Goal: Task Accomplishment & Management: Complete application form

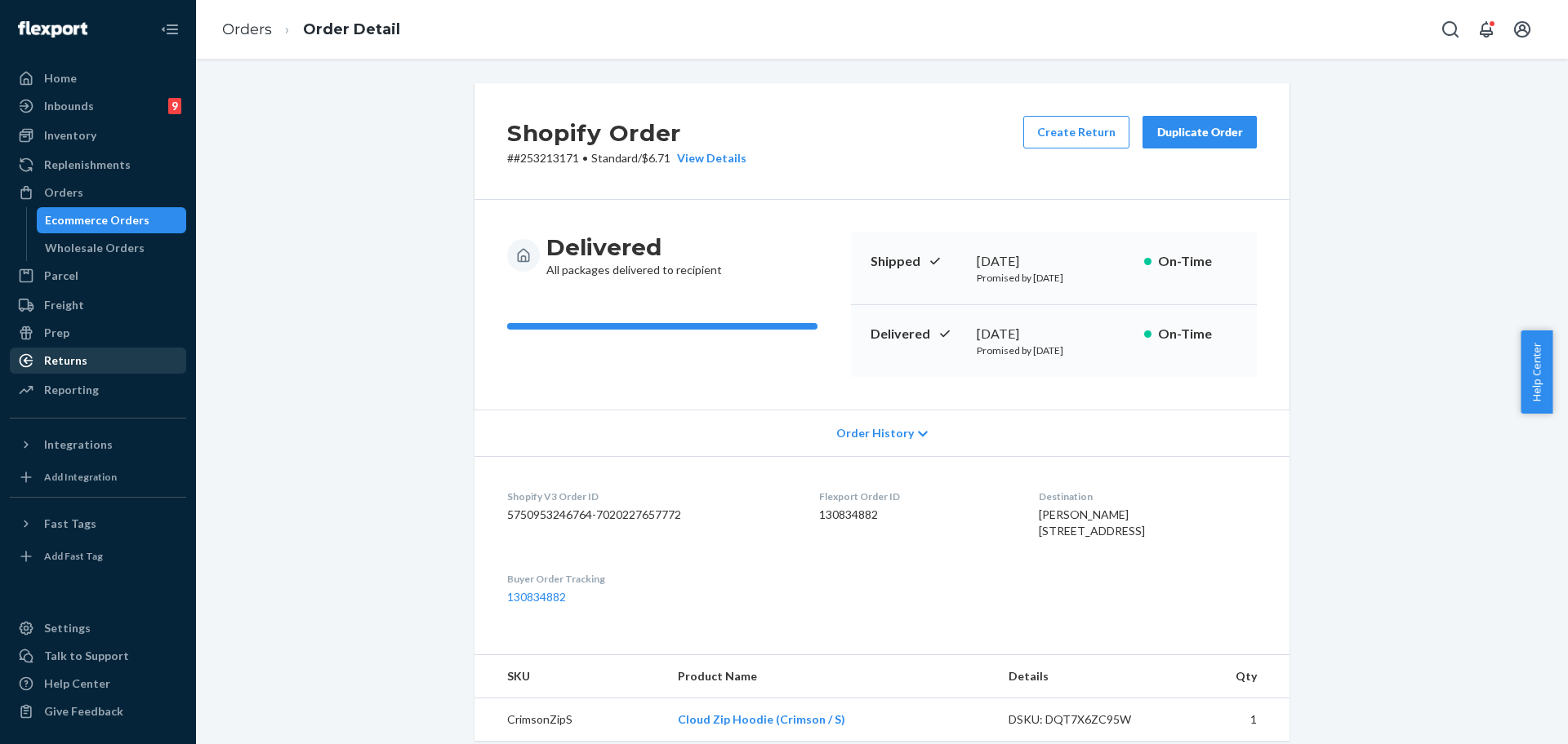
click at [96, 363] on div "Returns" at bounding box center [98, 361] width 173 height 23
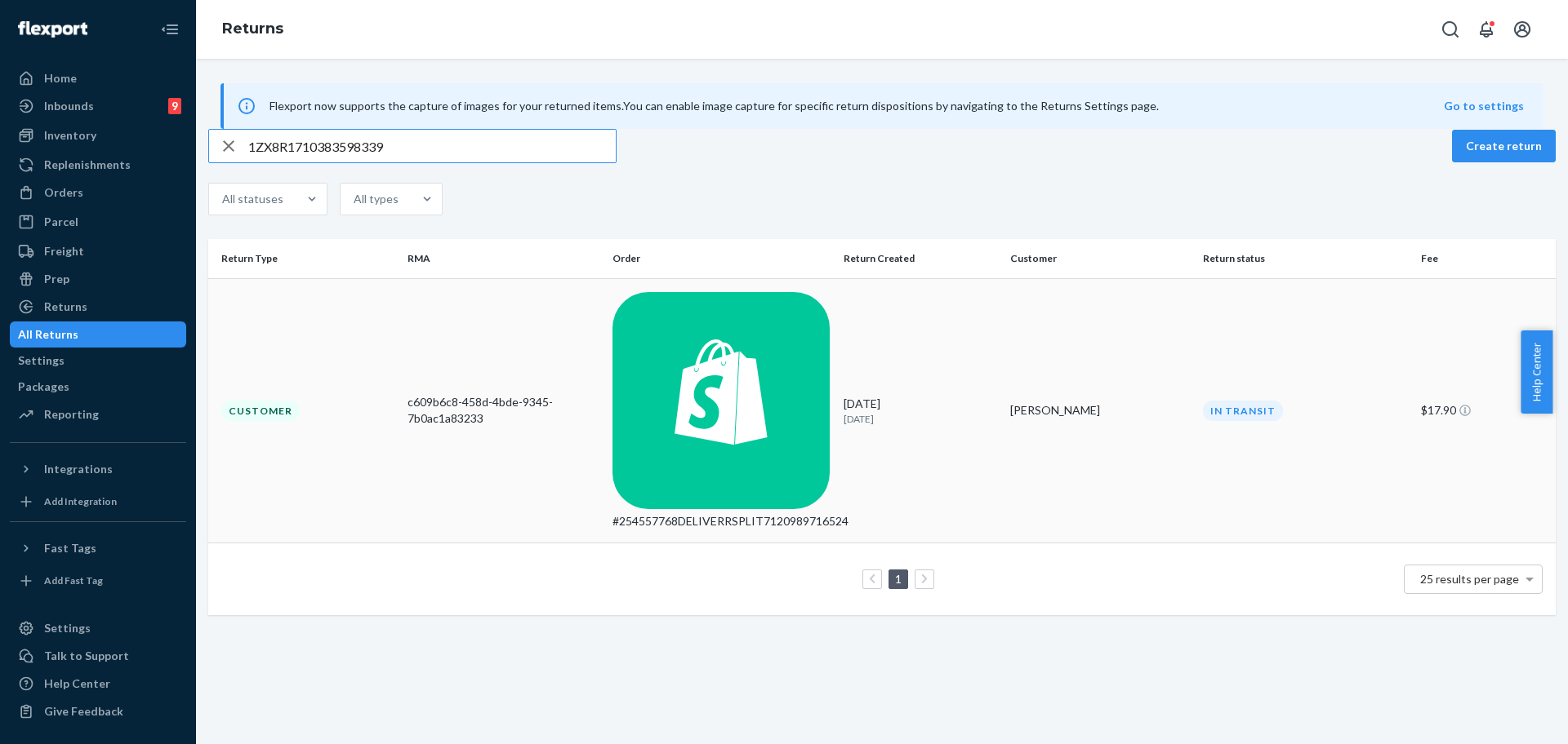
type input "1ZX8R1710383598339"
click at [940, 396] on div "[DATE] [DATE]" at bounding box center [920, 410] width 154 height 30
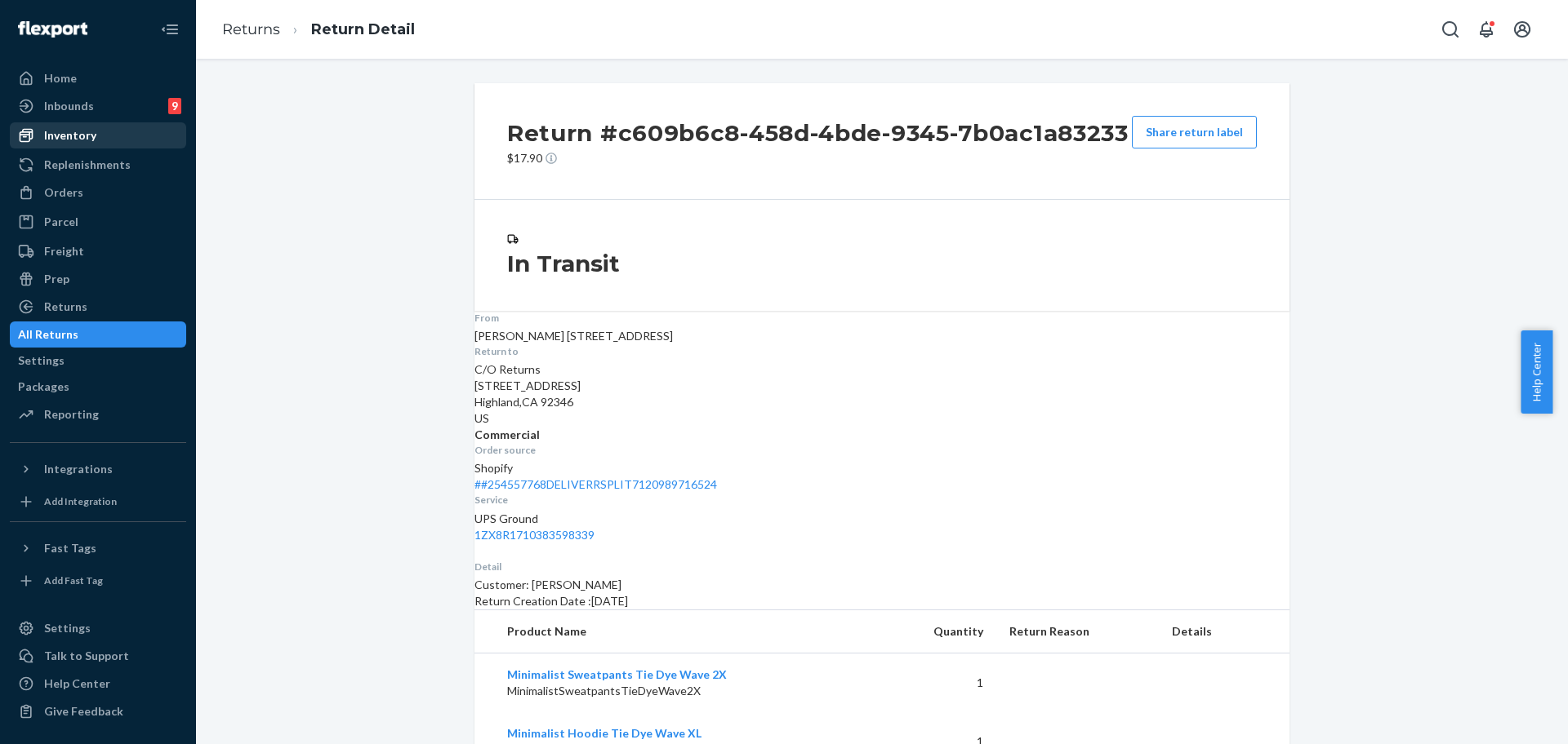
drag, startPoint x: 98, startPoint y: 196, endPoint x: 129, endPoint y: 134, distance: 69.3
click at [98, 196] on div "Orders" at bounding box center [98, 193] width 173 height 23
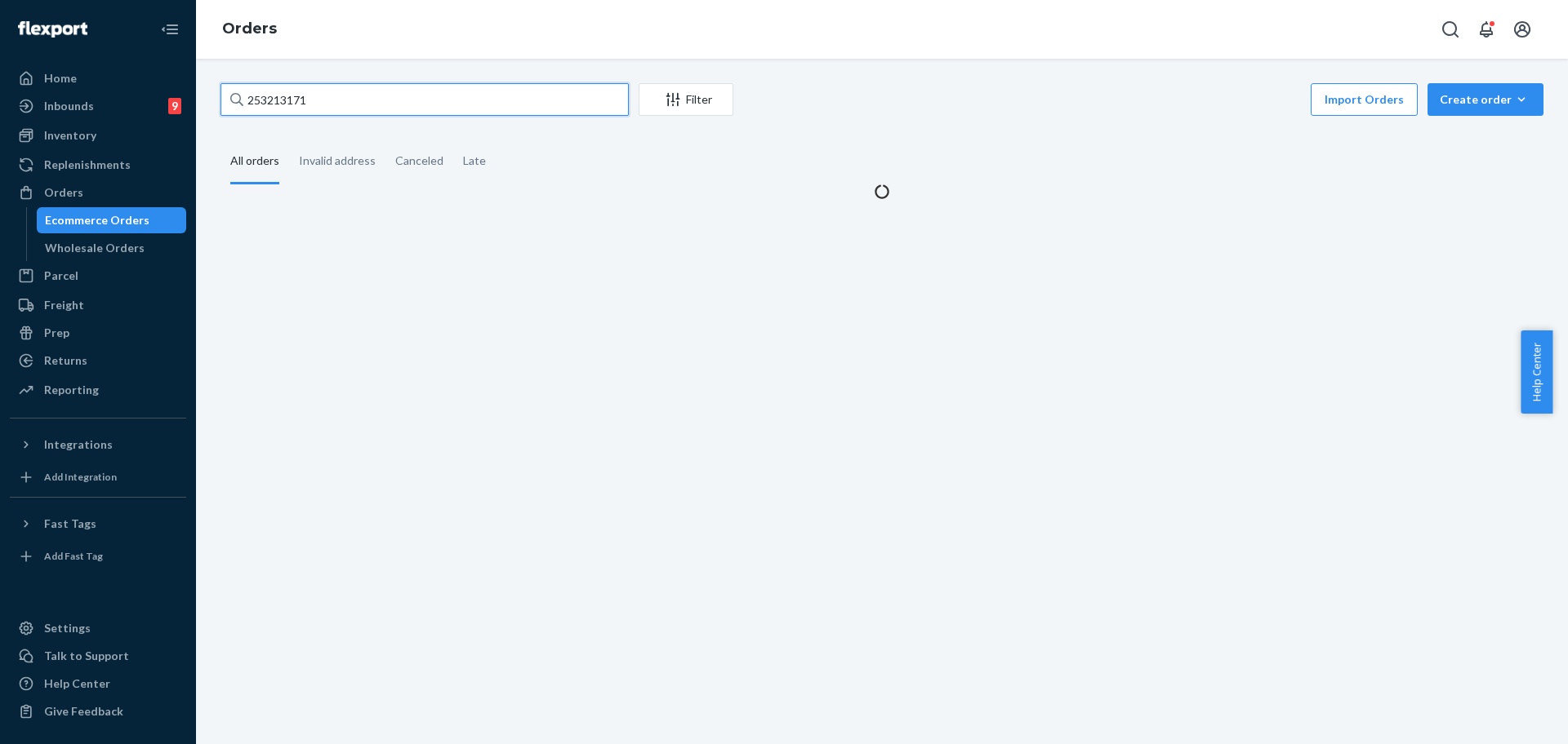
click at [306, 114] on input "253213171" at bounding box center [424, 99] width 408 height 33
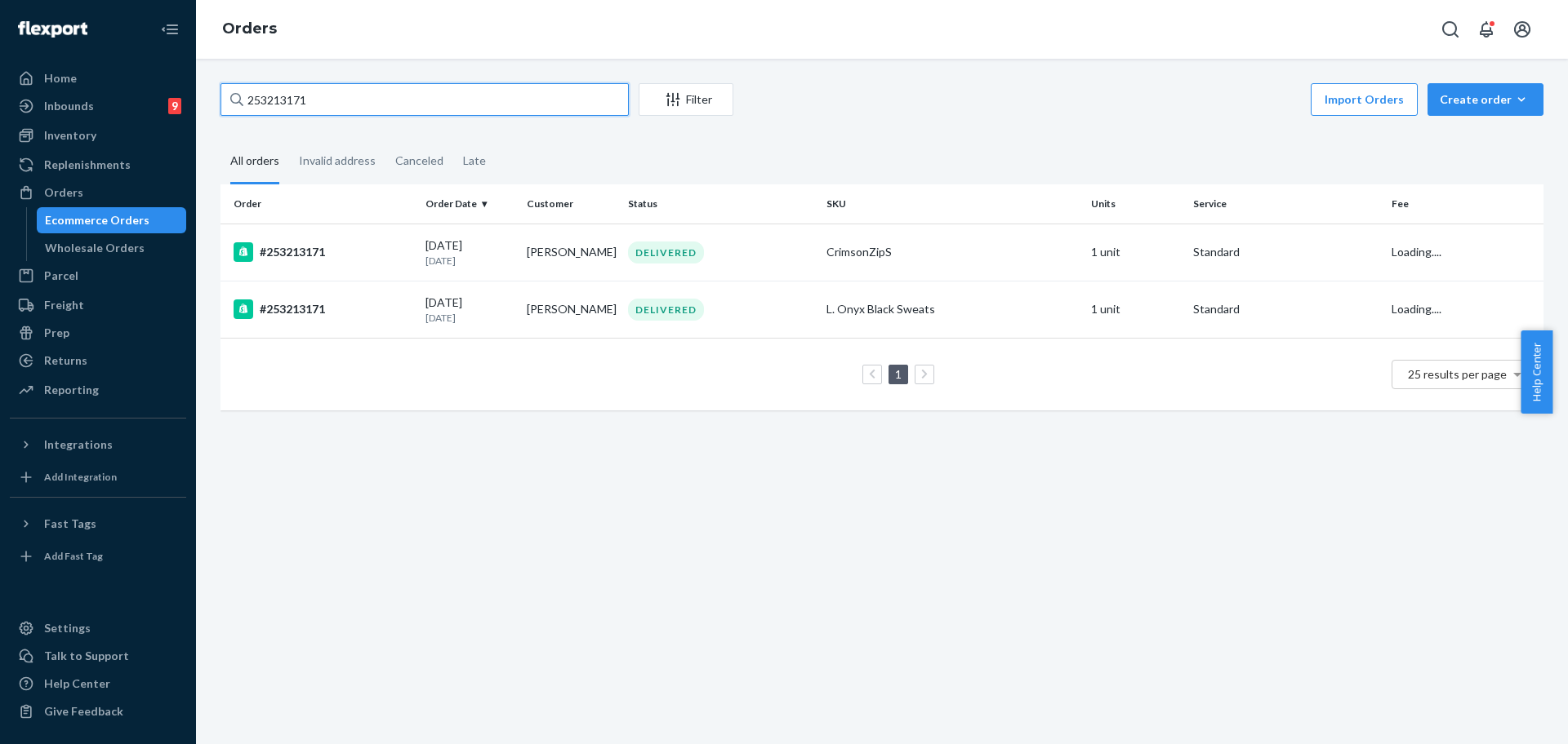
paste input "#254414120"
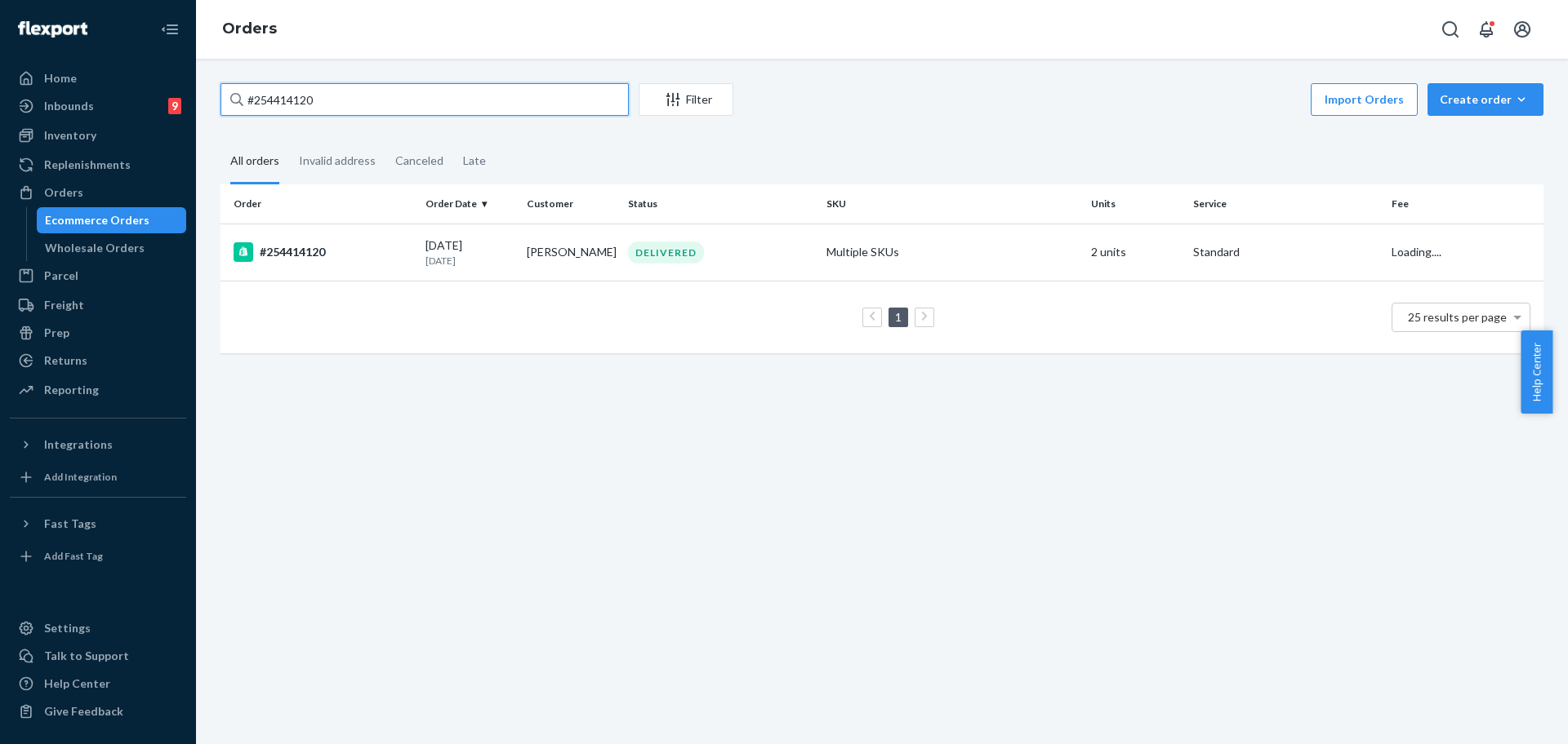
type input "#254414120"
click at [572, 264] on td "[PERSON_NAME]" at bounding box center [571, 252] width 101 height 57
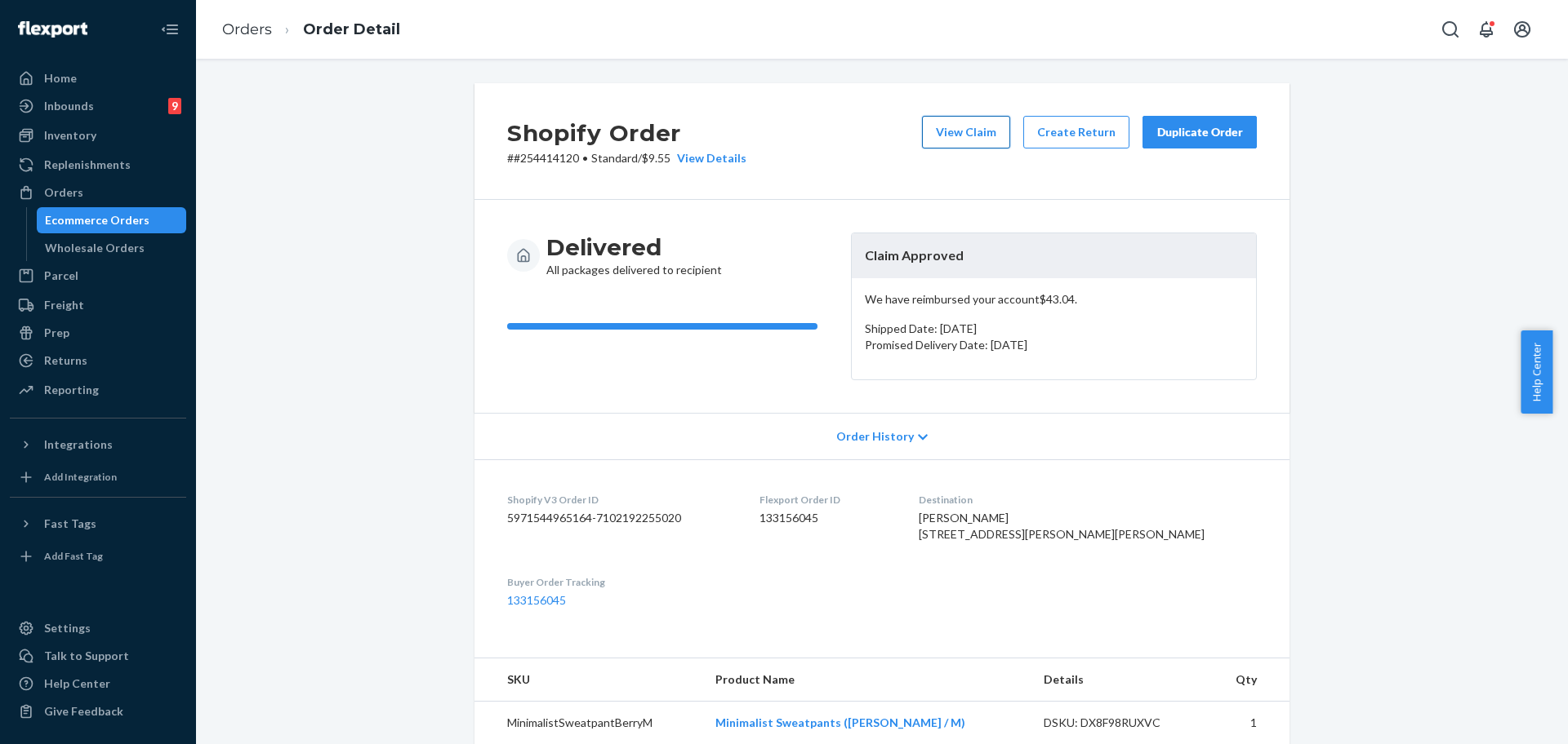
click at [977, 135] on button "View Claim" at bounding box center [966, 132] width 88 height 33
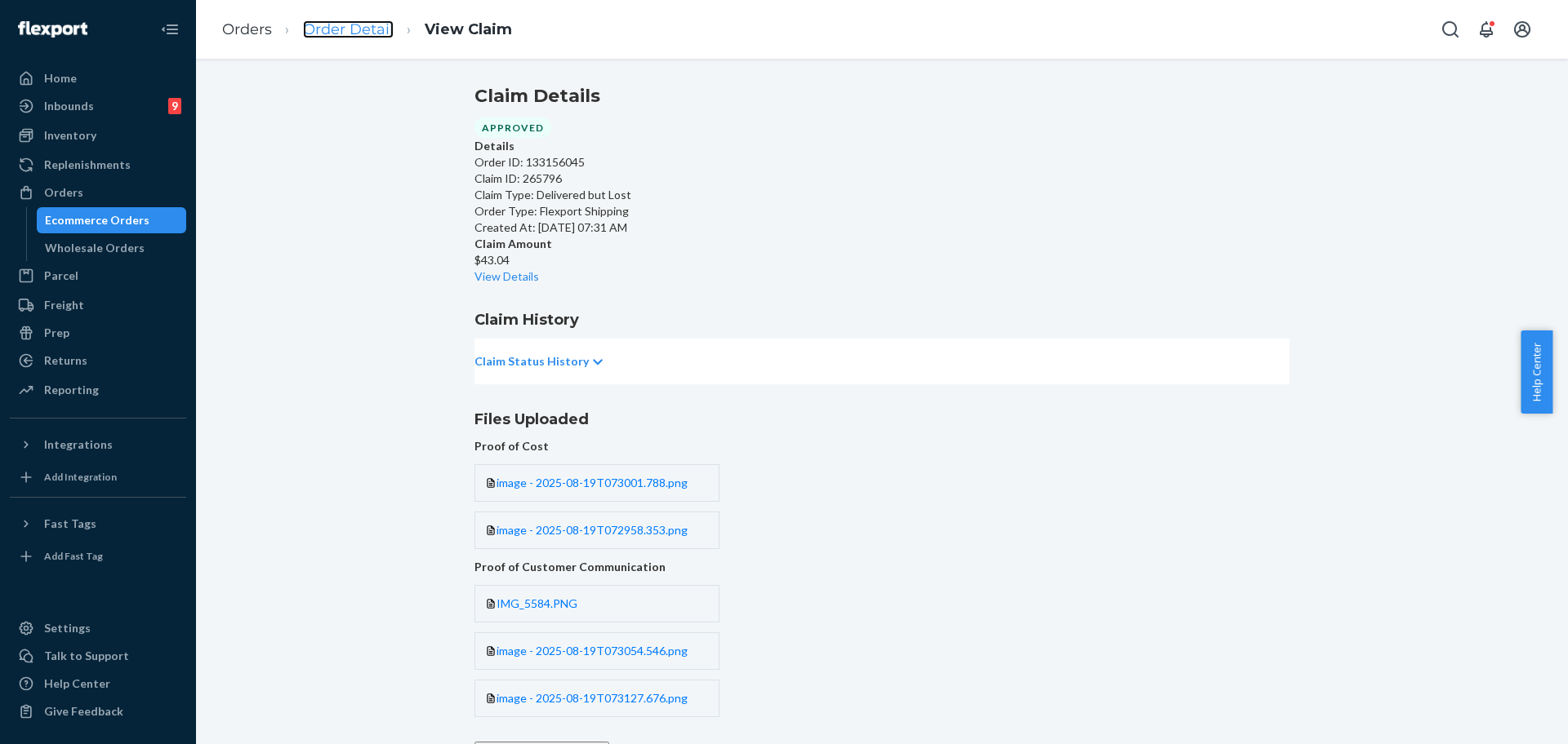
click at [306, 33] on link "Order Detail" at bounding box center [349, 29] width 91 height 18
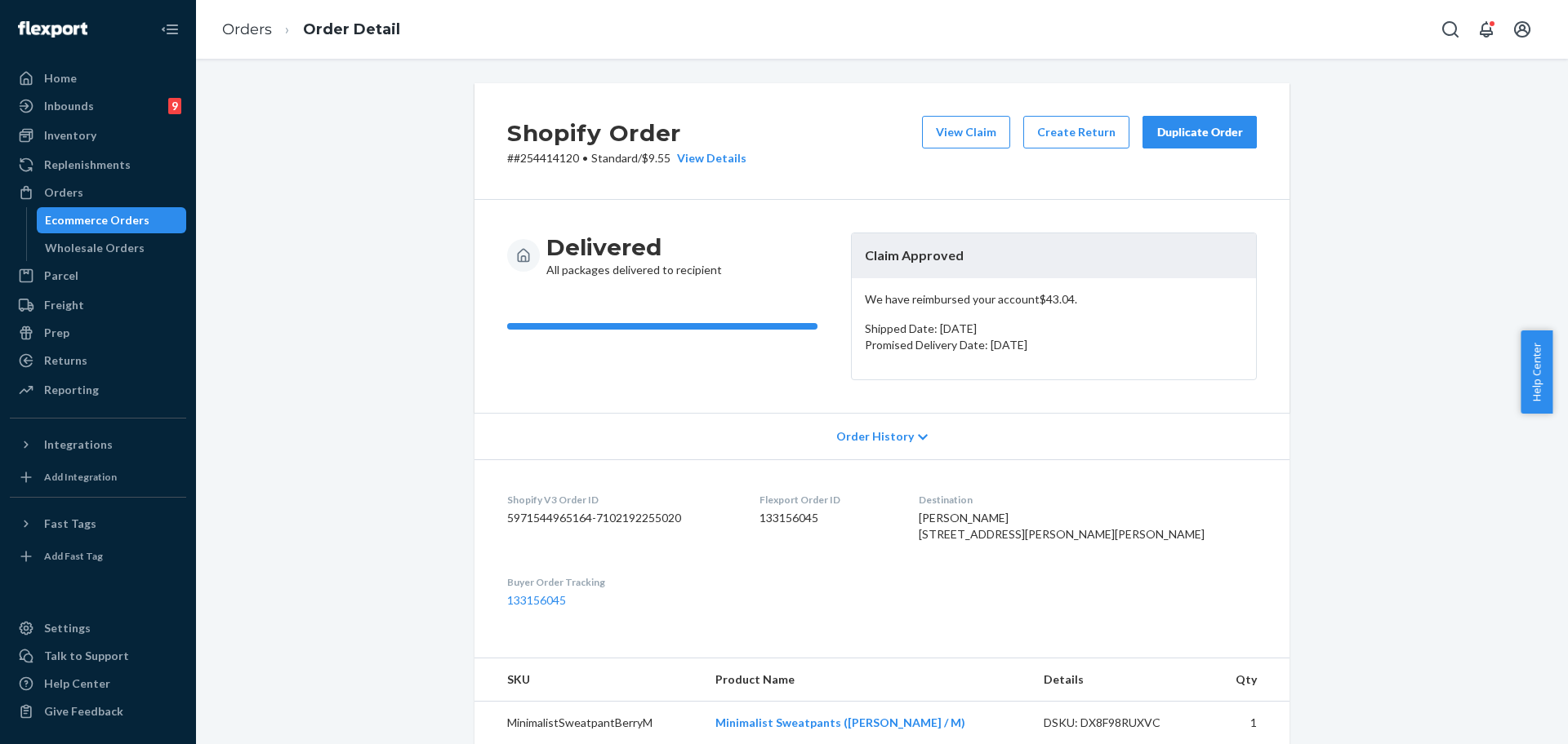
click at [1158, 147] on button "Duplicate Order" at bounding box center [1199, 132] width 114 height 33
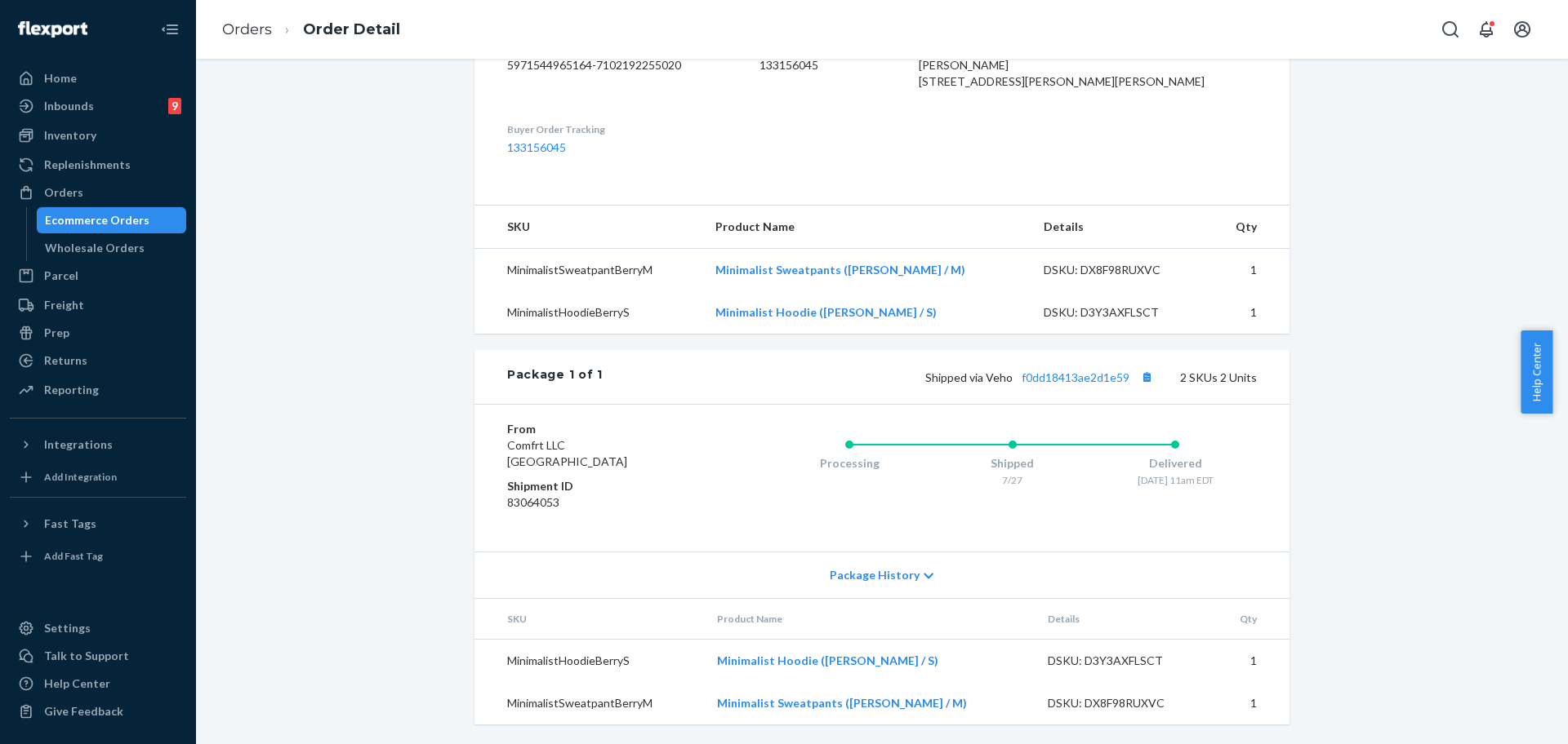
scroll to position [175, 0]
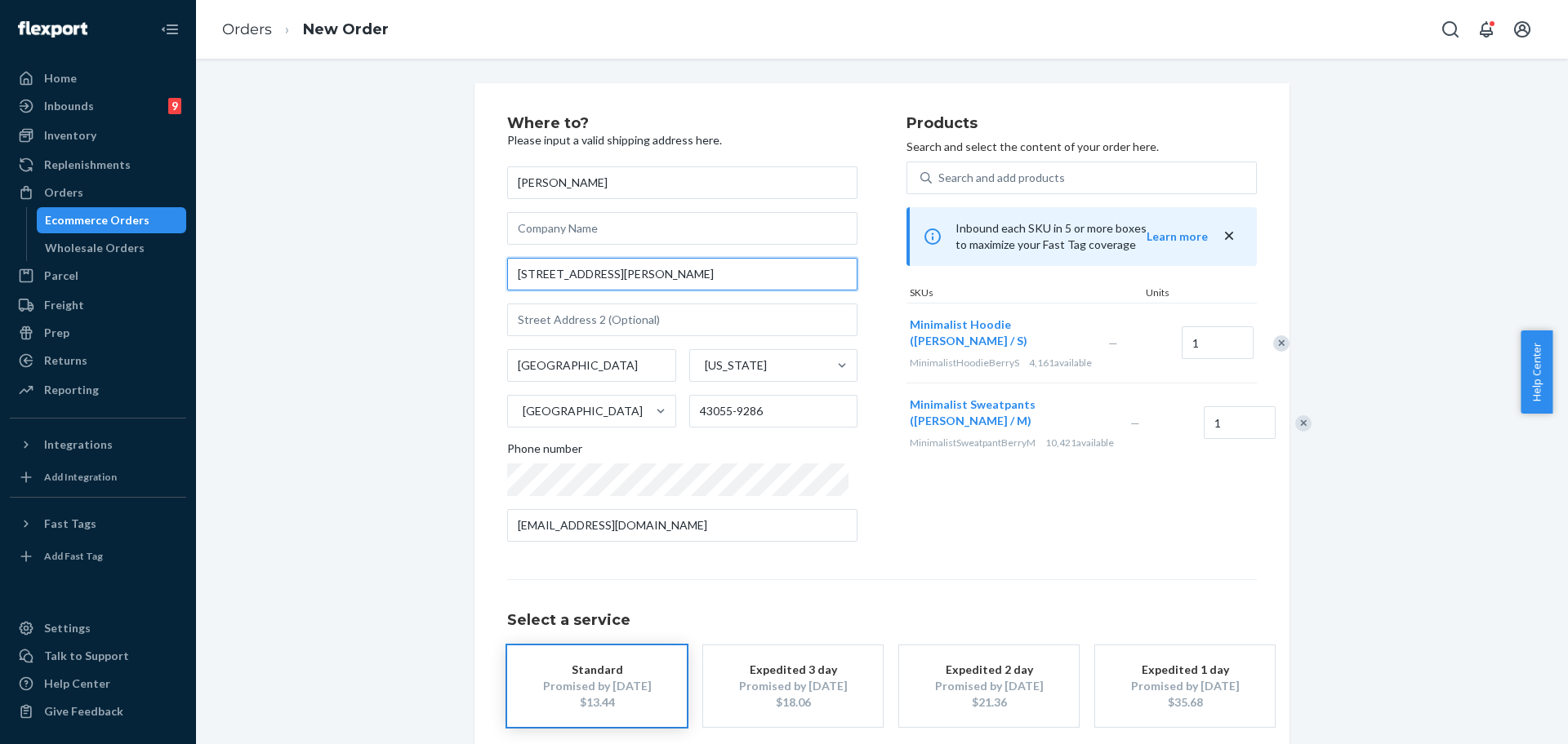
click at [676, 280] on input "[STREET_ADDRESS][PERSON_NAME]" at bounding box center [682, 274] width 350 height 33
click at [1141, 586] on div "Select a service Standard Promised by [DATE] $13.44 Expedited 3 day Promised by…" at bounding box center [882, 653] width 749 height 148
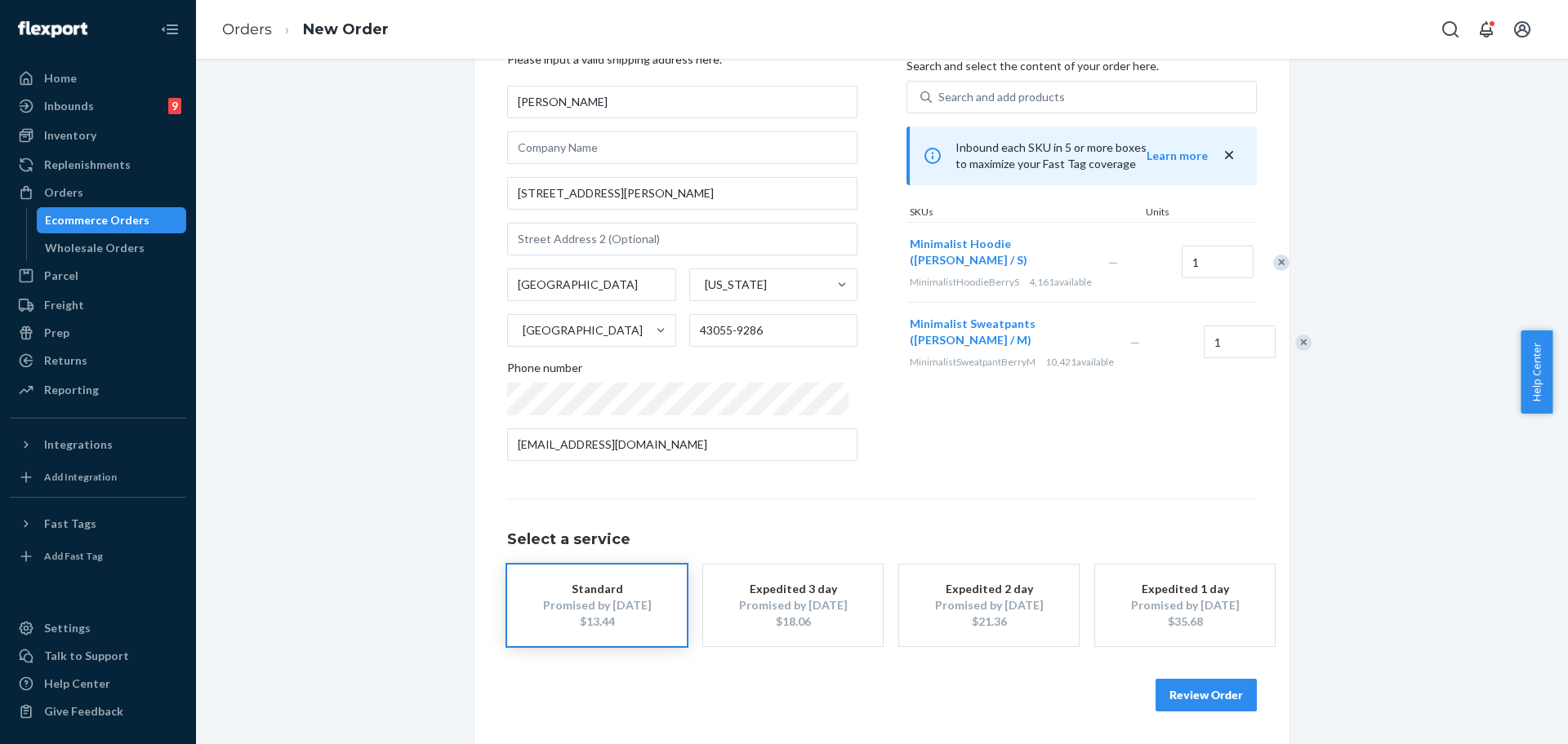
click at [1187, 706] on button "Review Order" at bounding box center [1206, 696] width 101 height 33
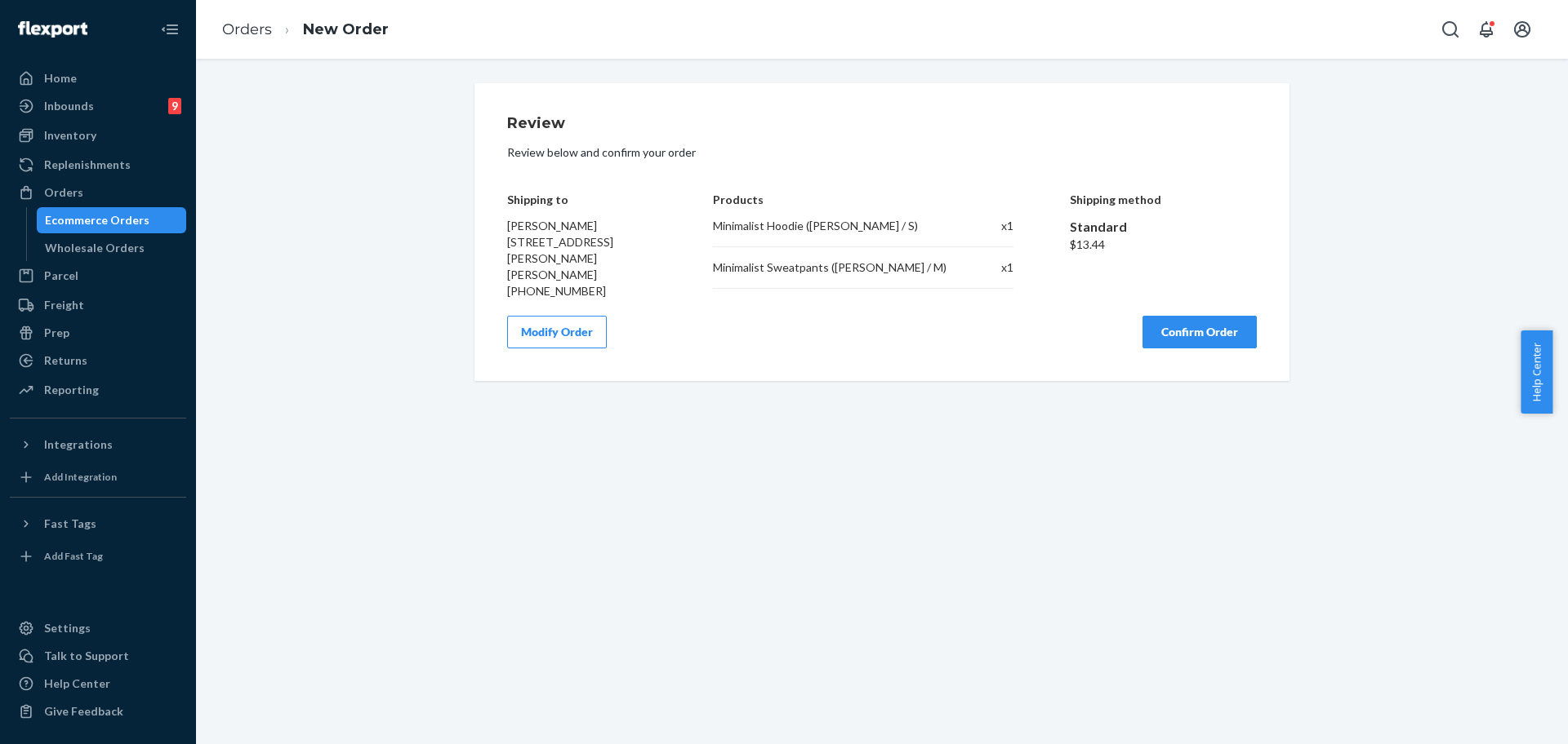
click at [1204, 335] on button "Confirm Order" at bounding box center [1199, 332] width 114 height 33
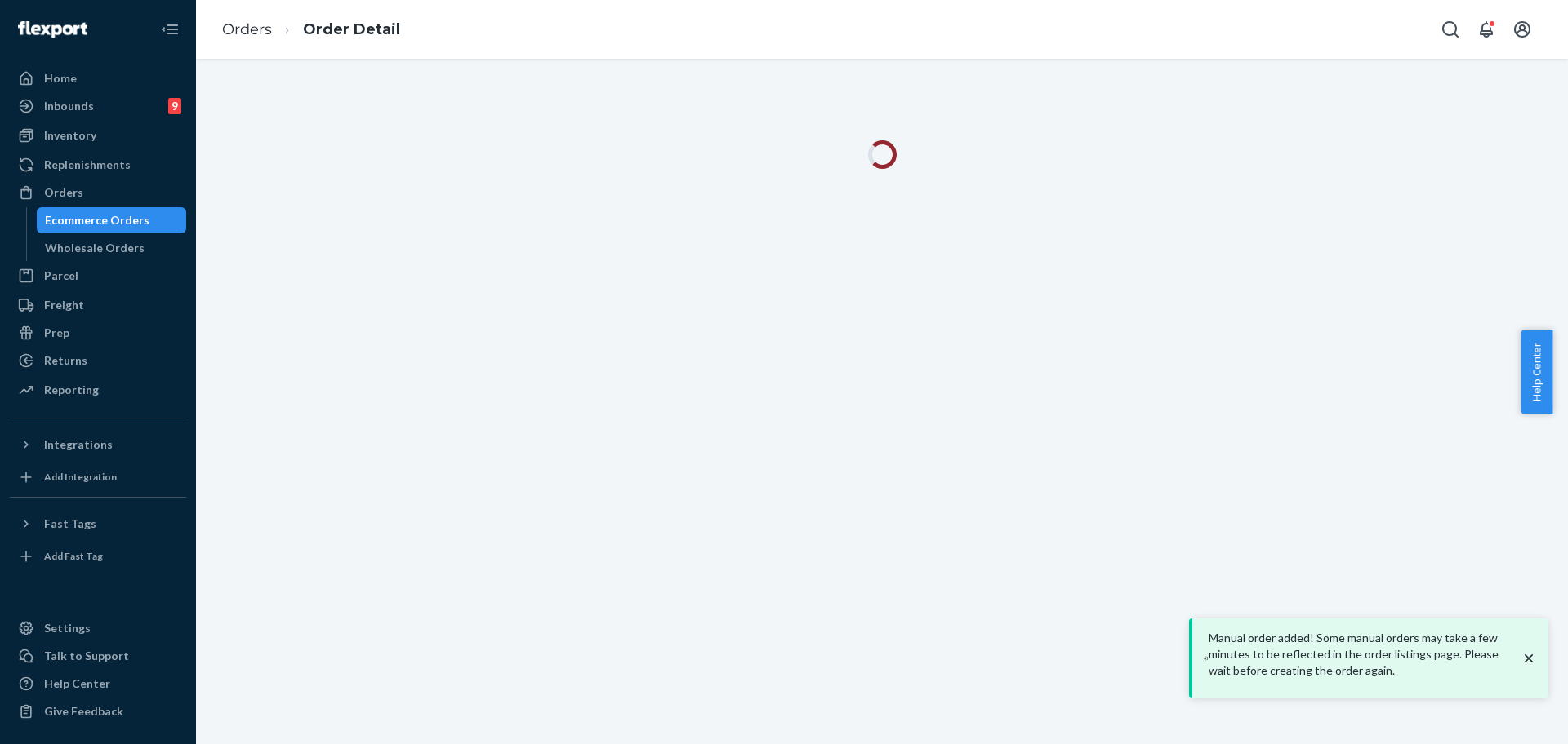
click at [459, 4] on div "Orders Order Detail" at bounding box center [882, 29] width 1372 height 59
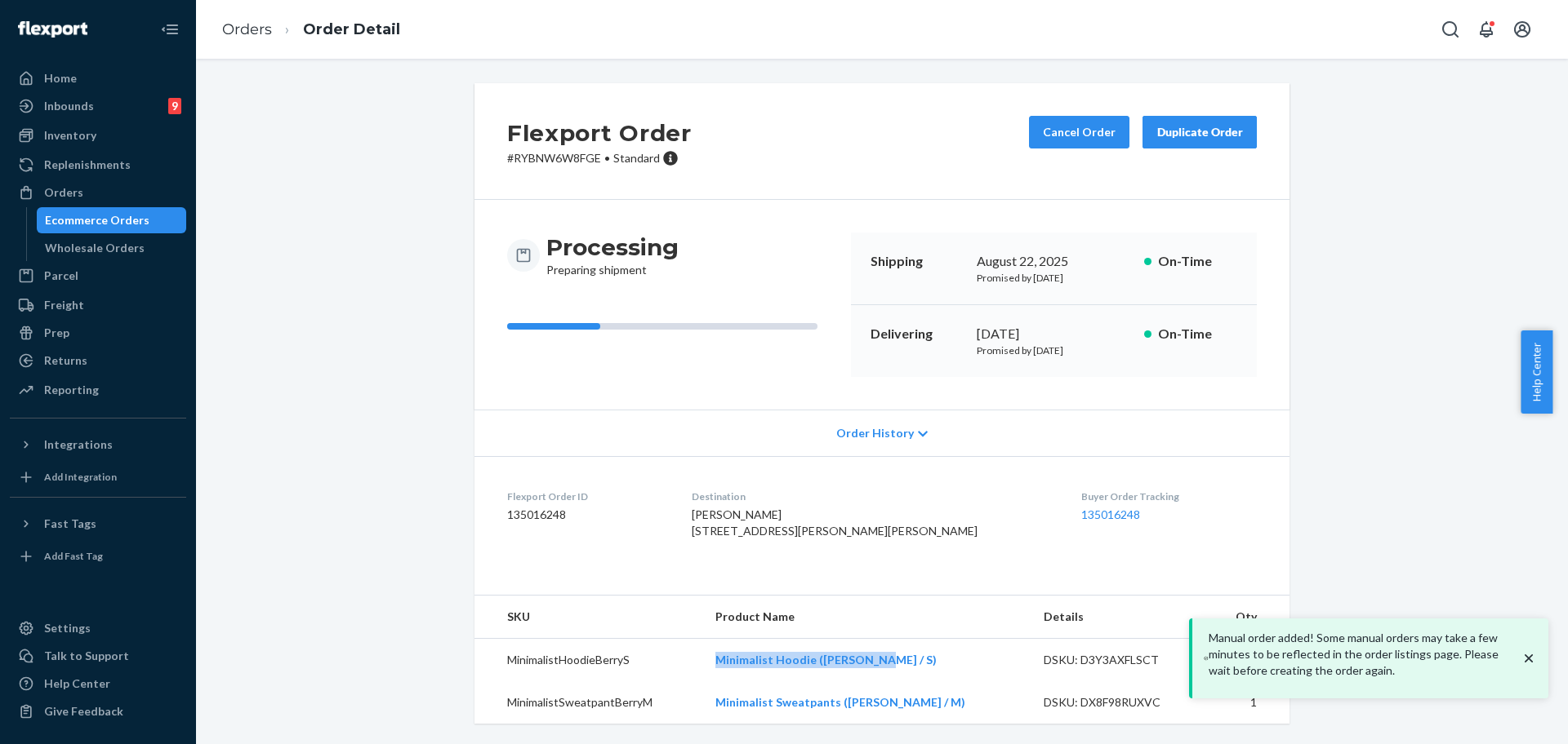
drag, startPoint x: 916, startPoint y: 685, endPoint x: 660, endPoint y: 685, distance: 256.0
click at [660, 682] on tr "MinimalistHoodieBerryS Minimalist Hoodie ([PERSON_NAME] / S) DSKU: D3Y3AXFLSCT 1" at bounding box center [882, 660] width 815 height 43
copy tr "Minimalist Hoodie ([PERSON_NAME] / S)"
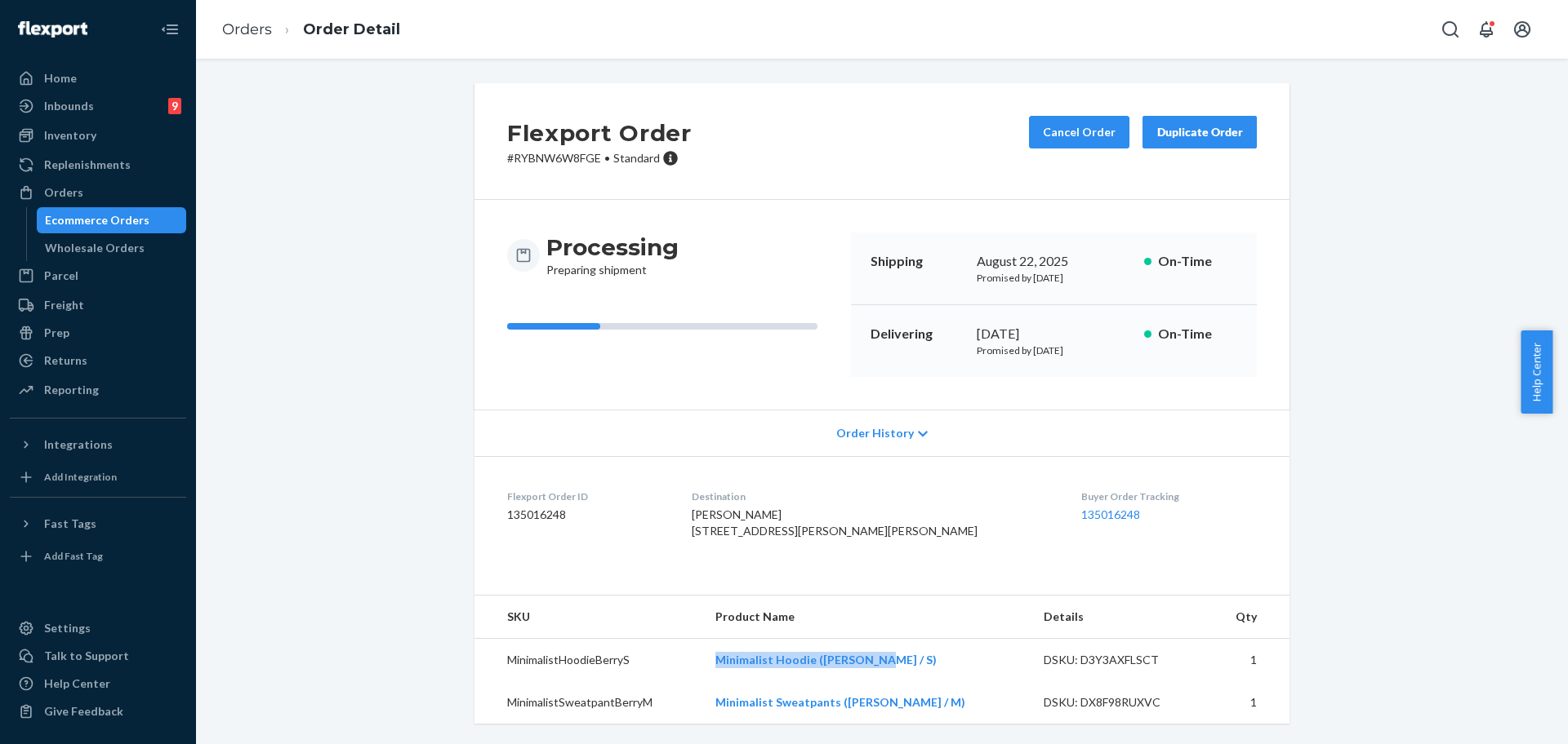
scroll to position [32, 0]
drag, startPoint x: 942, startPoint y: 702, endPoint x: 694, endPoint y: 705, distance: 248.0
click at [694, 705] on tr "MinimalistSweatpantBerryM Minimalist Sweatpants ([PERSON_NAME] / M) DSKU: DX8F9…" at bounding box center [882, 703] width 815 height 42
copy tr "Minimalist Sweatpants ([PERSON_NAME] / M)"
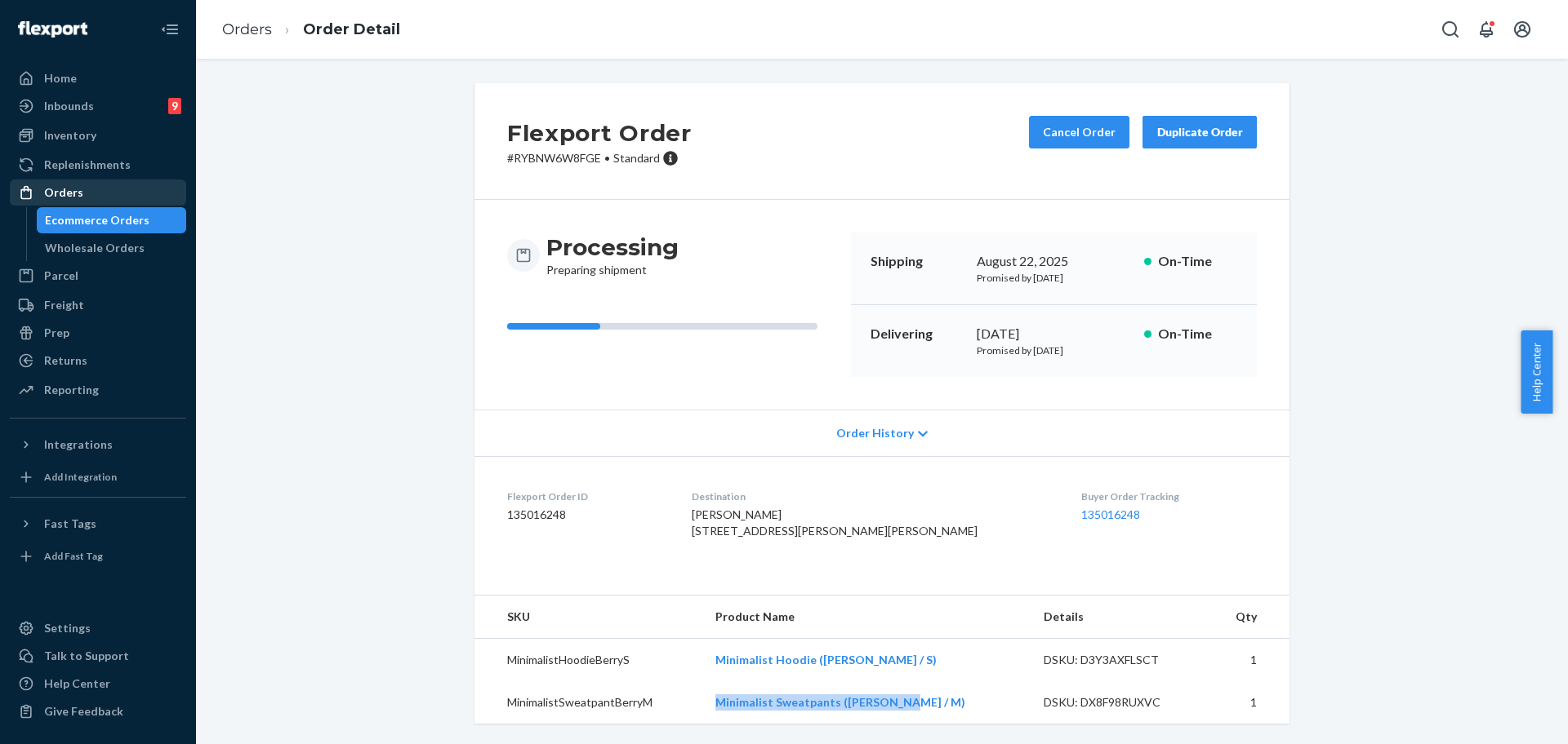
click at [126, 191] on div "Orders" at bounding box center [98, 193] width 173 height 23
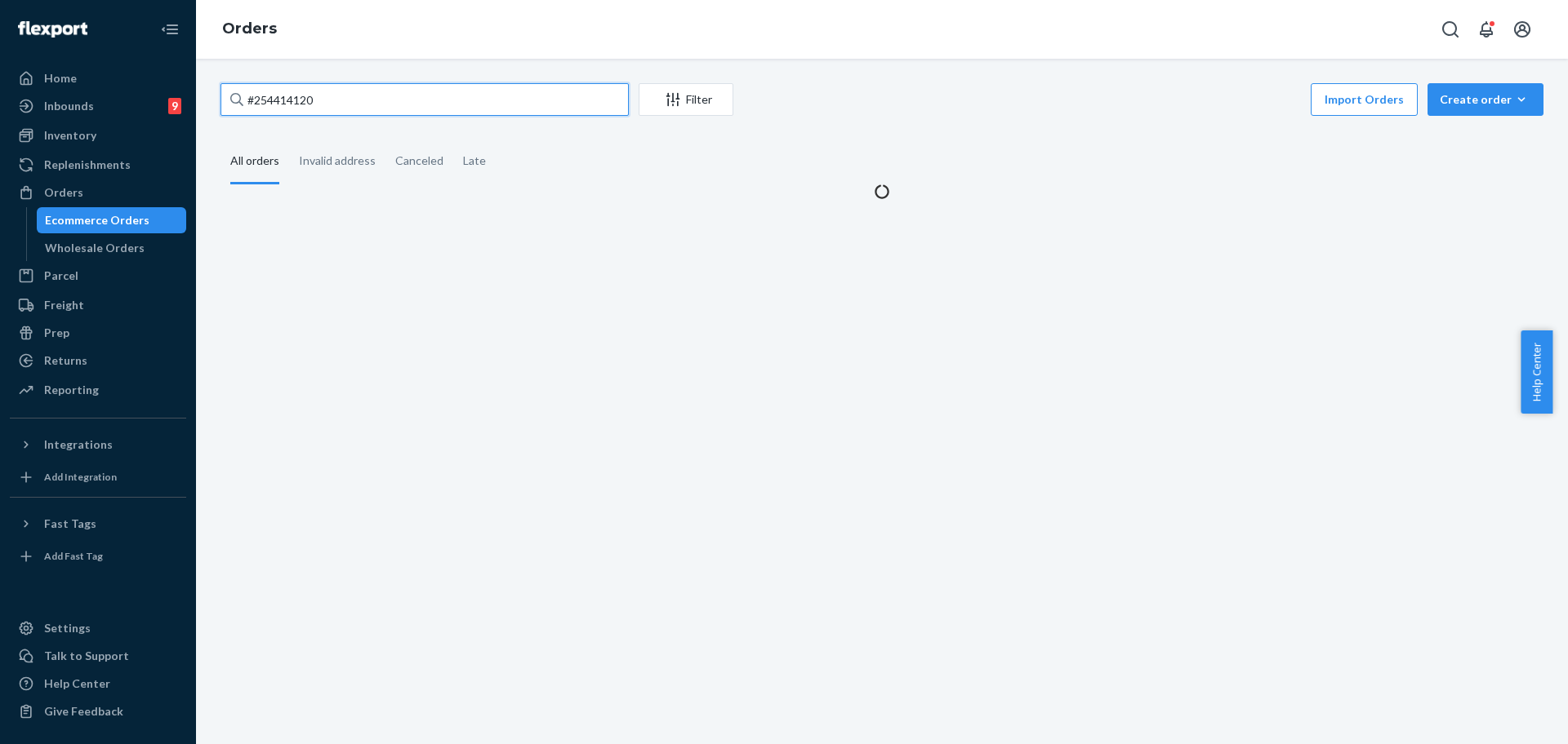
click at [386, 90] on input "#254414120" at bounding box center [424, 99] width 408 height 33
paste input "254497832"
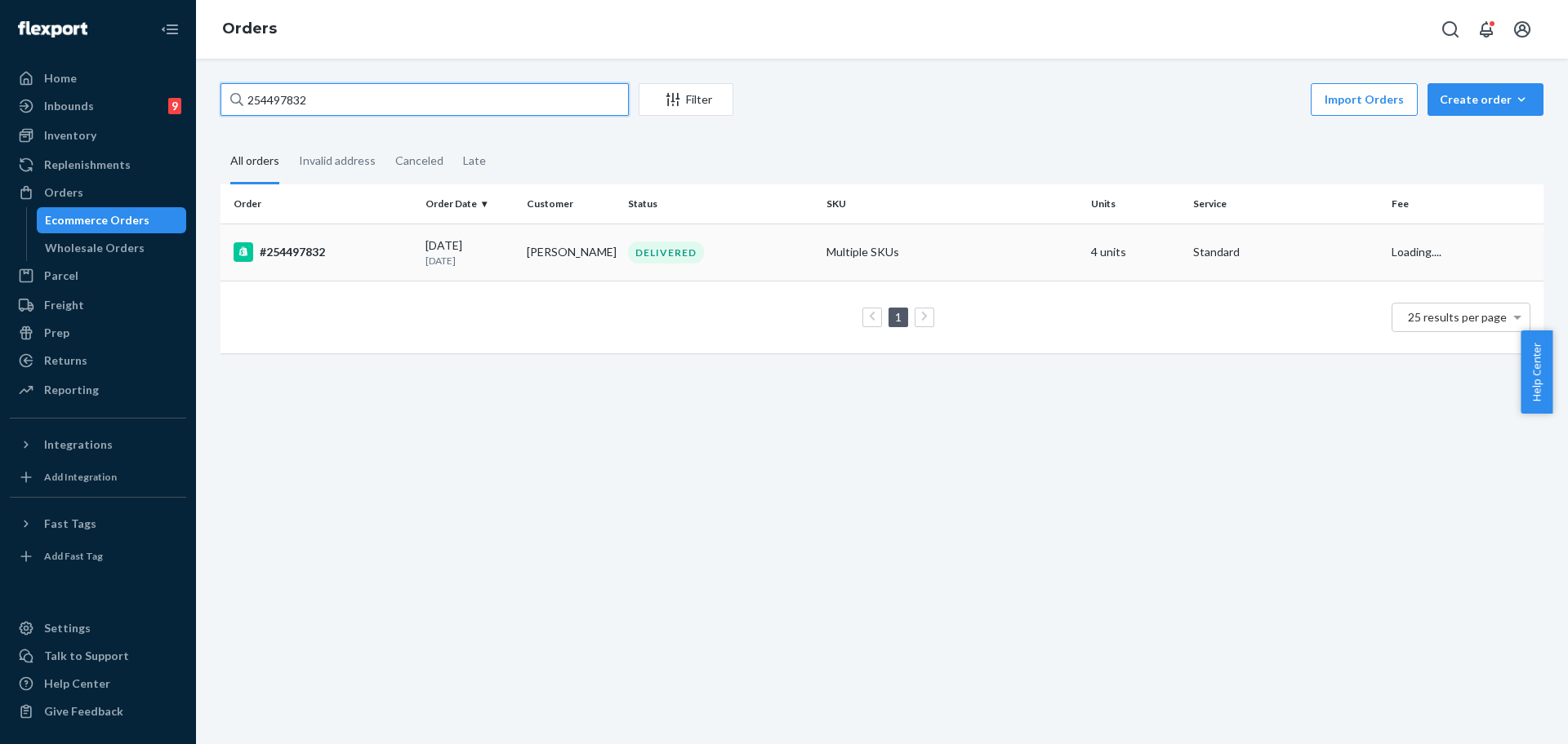
type input "254497832"
click at [763, 238] on td "DELIVERED" at bounding box center [721, 252] width 199 height 57
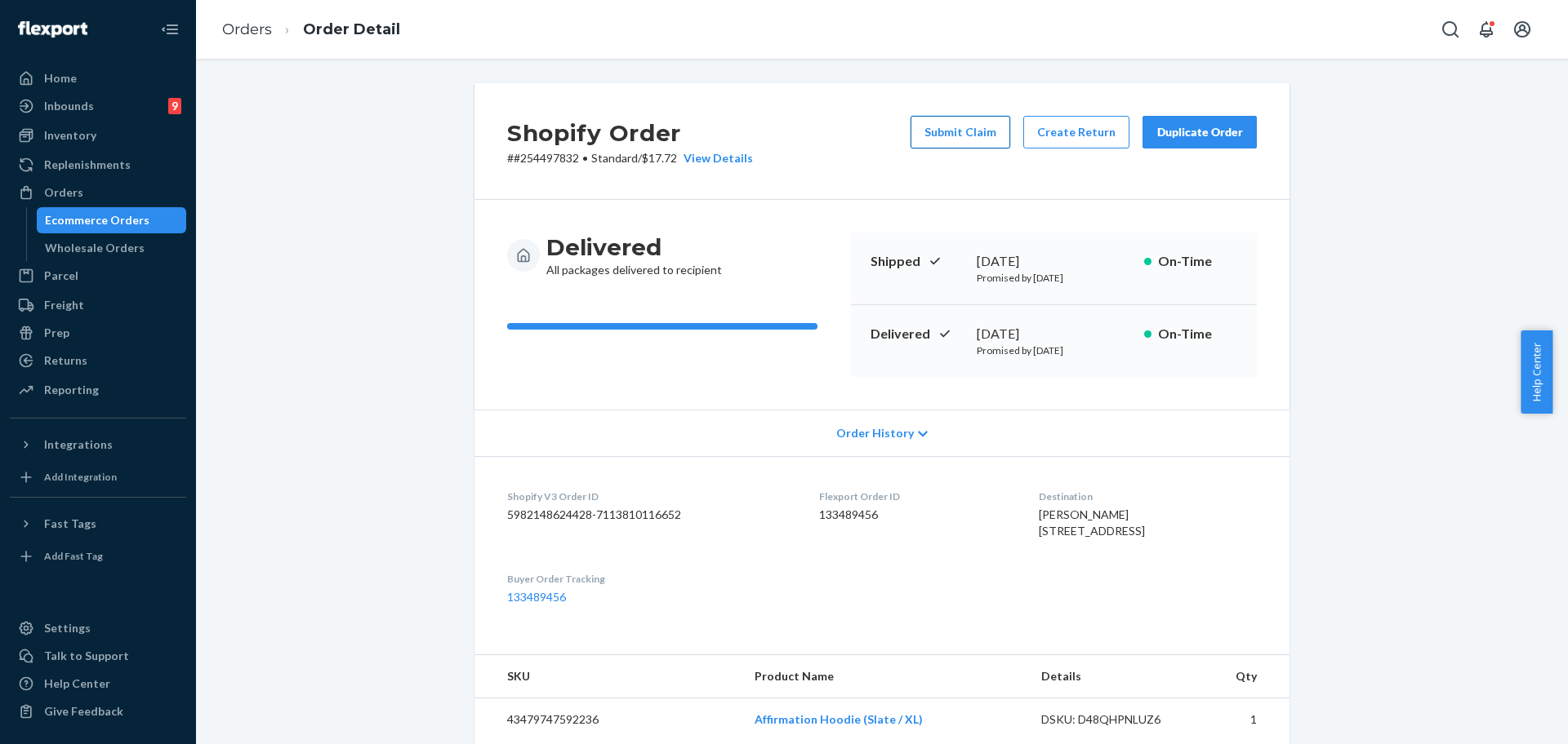
click at [988, 127] on button "Submit Claim" at bounding box center [960, 132] width 99 height 33
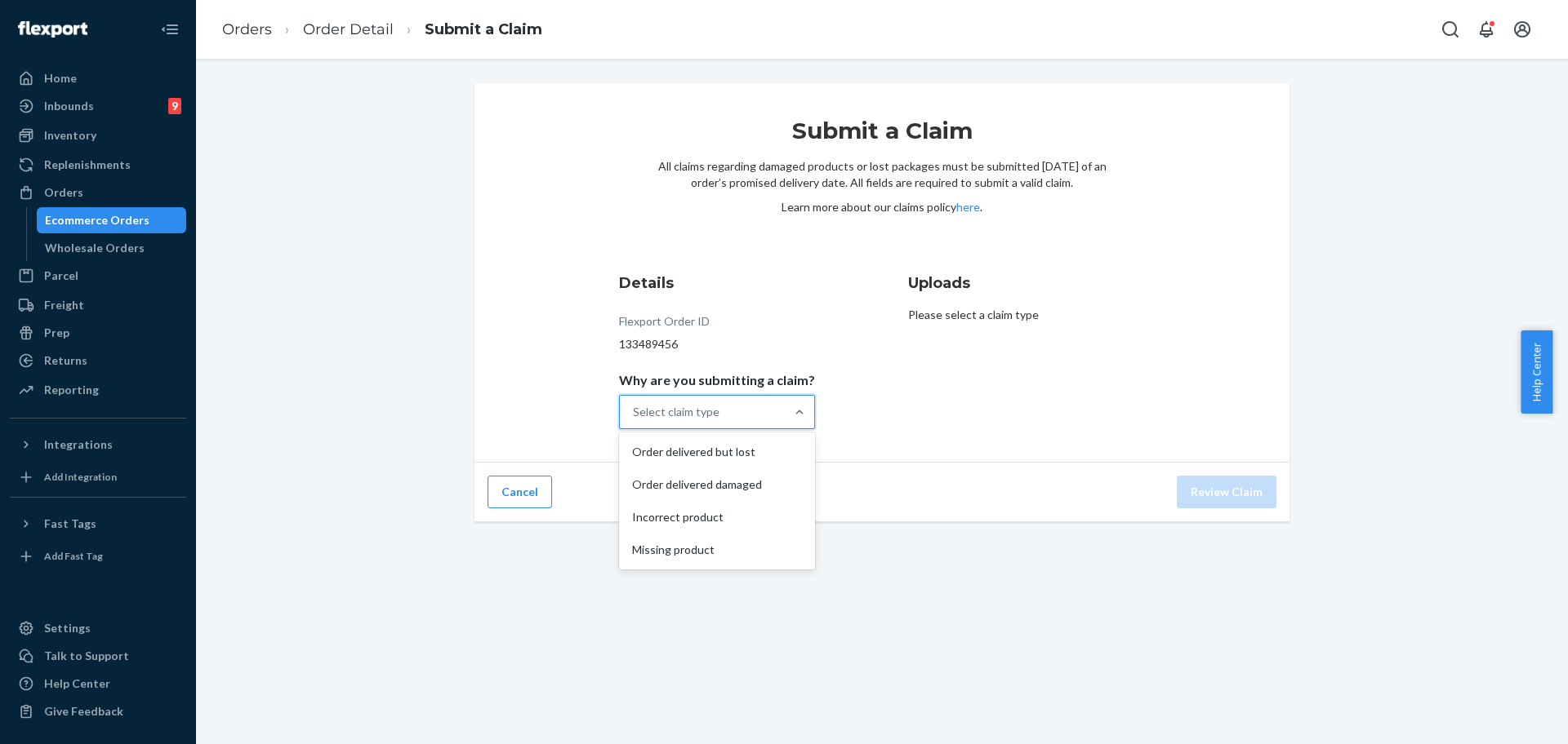
click at [760, 409] on div "Select claim type" at bounding box center [702, 412] width 165 height 33
click at [634, 409] on input "Why are you submitting a claim? option Order delivered but lost focused, 0 of 4…" at bounding box center [634, 412] width 2 height 16
click at [755, 453] on div "Order delivered but lost" at bounding box center [717, 453] width 189 height 33
click at [634, 421] on input "Why are you submitting a claim? option Order delivered but lost focused, 0 of 4…" at bounding box center [634, 412] width 2 height 16
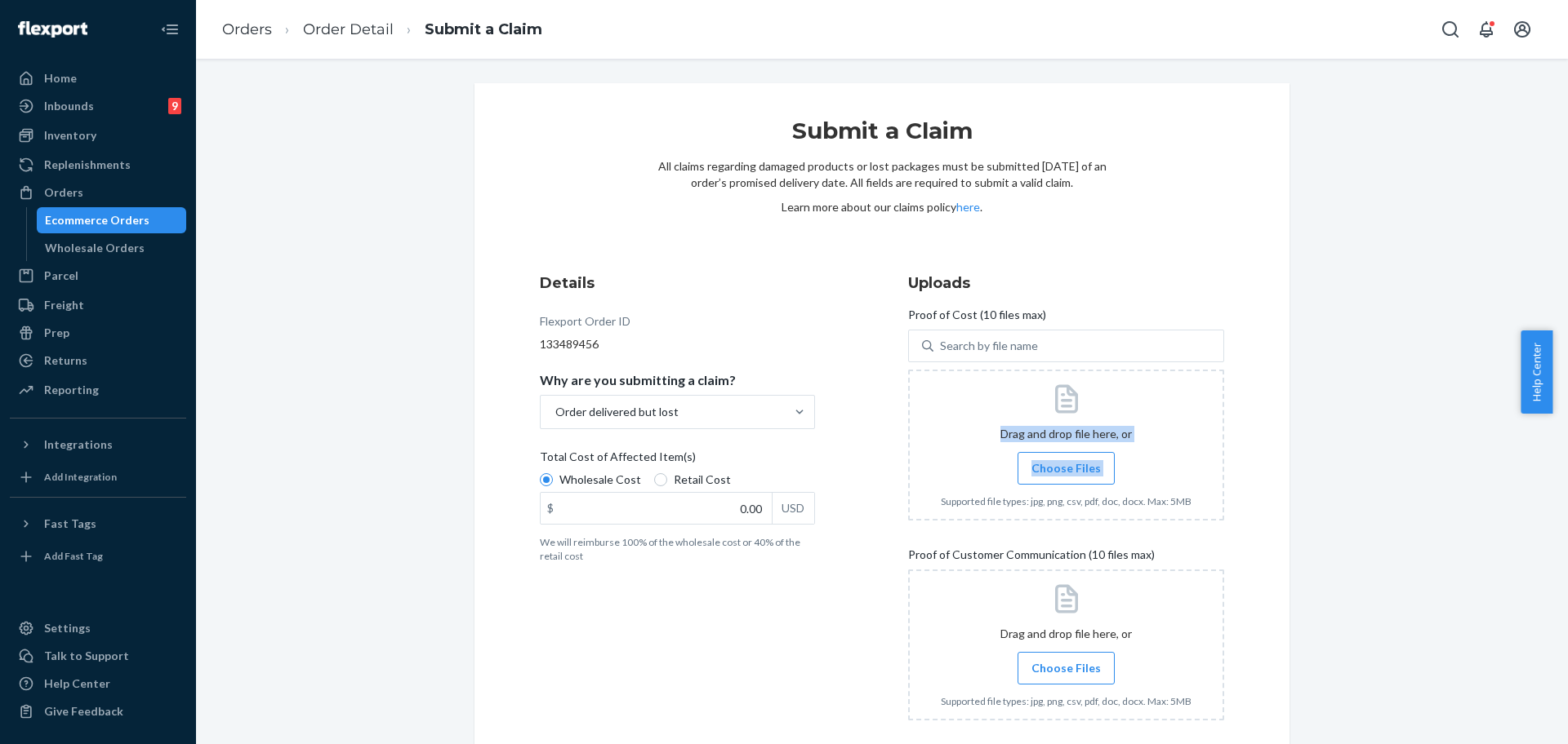
drag, startPoint x: 895, startPoint y: 404, endPoint x: 909, endPoint y: 405, distance: 14.0
click at [909, 405] on div "Details Flexport Order ID 133489456 Why are you submitting a claim? Order deliv…" at bounding box center [882, 504] width 685 height 461
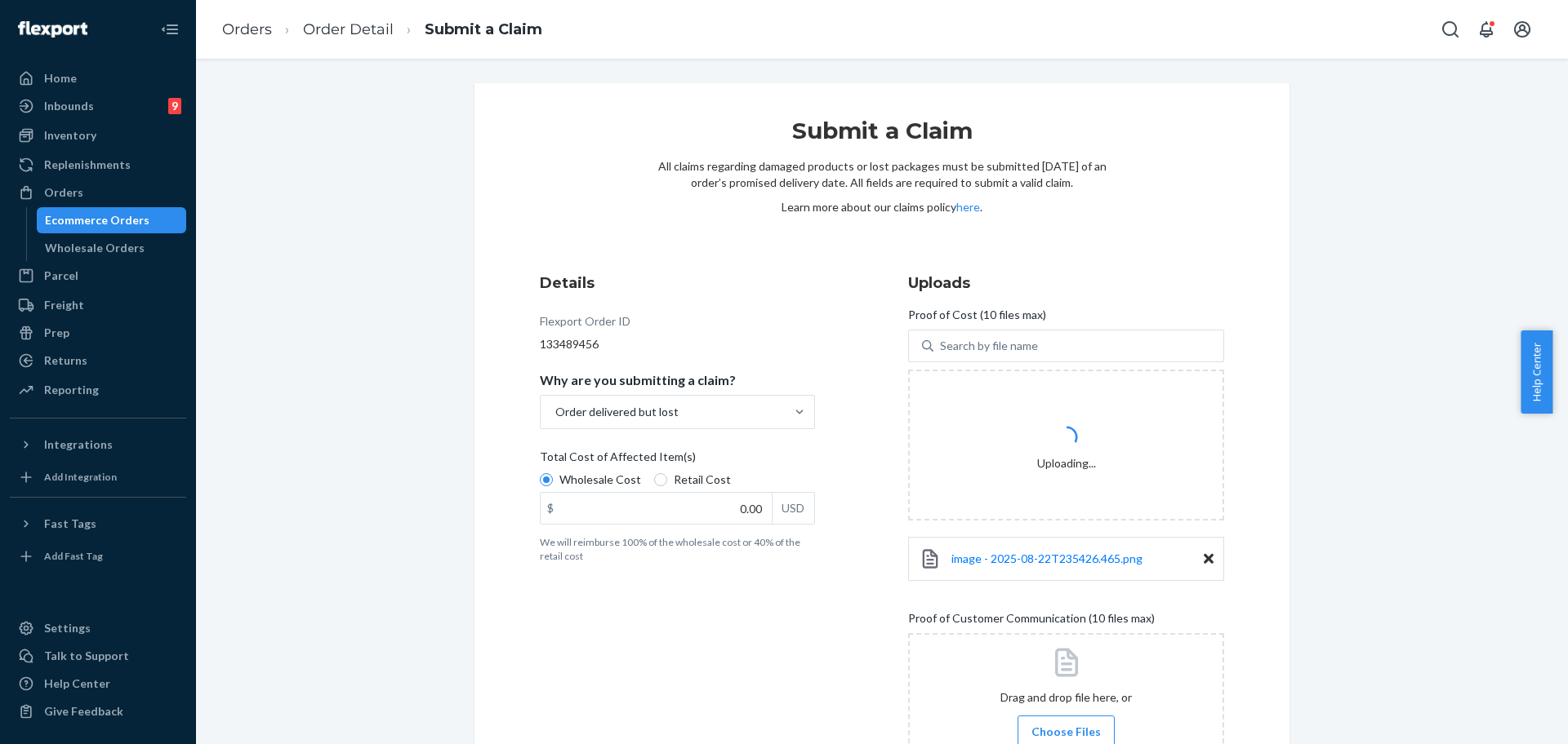
click at [1413, 628] on div "Submit a Claim All claims regarding damaged products or lost packages must be s…" at bounding box center [882, 486] width 1348 height 808
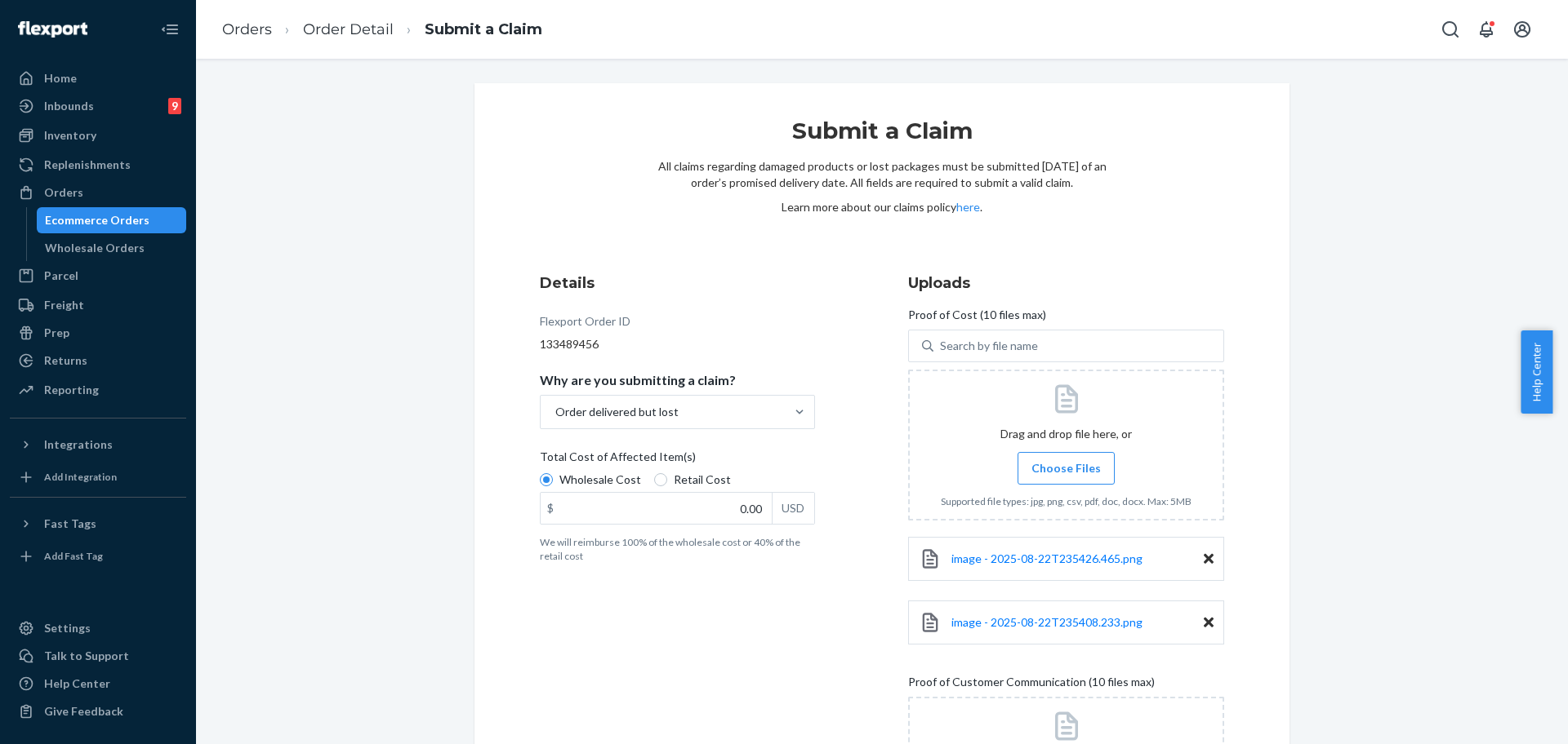
scroll to position [139, 0]
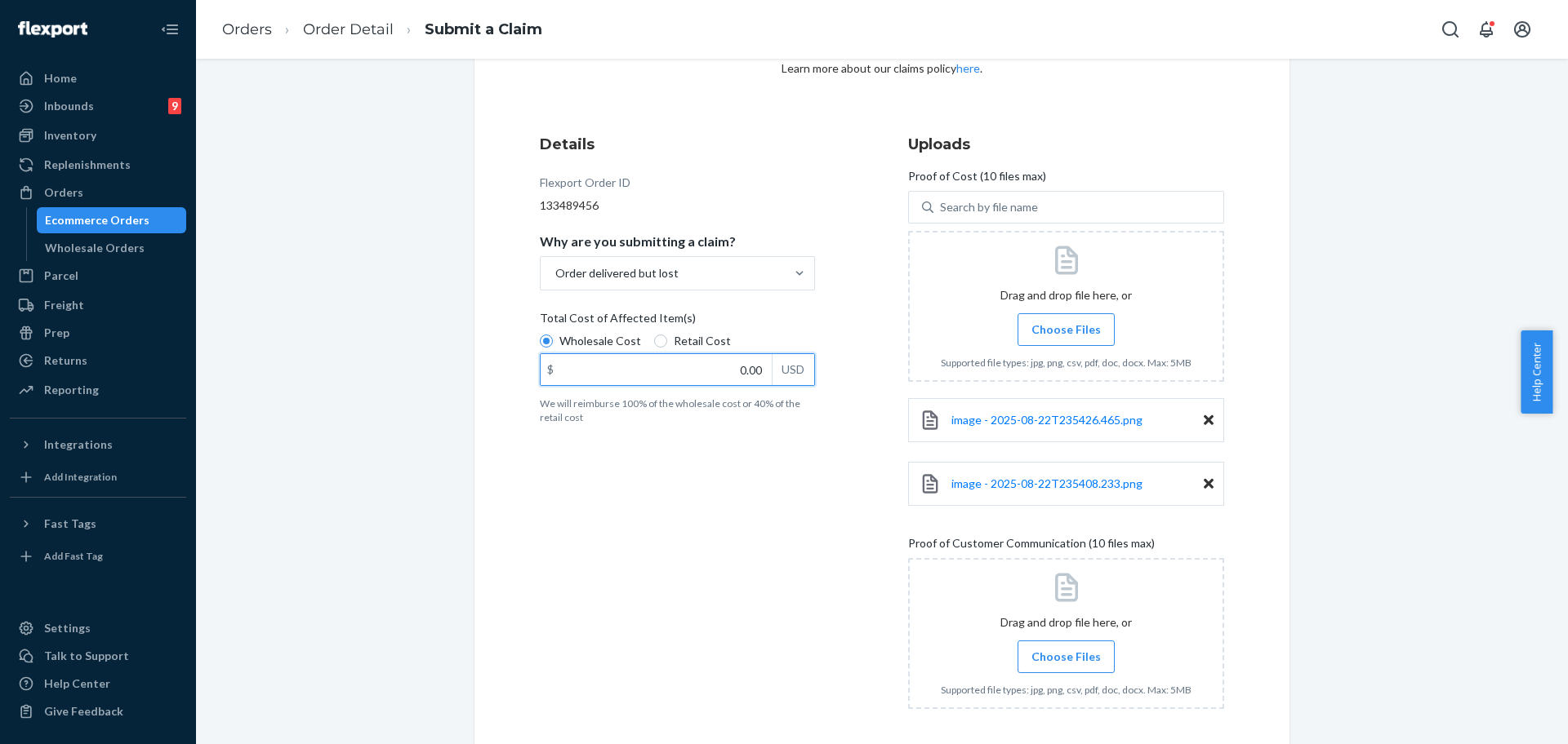
click at [685, 378] on input "0.00" at bounding box center [656, 370] width 231 height 31
type input "158.00"
click at [1364, 662] on div "Submit a Claim All claims regarding damaged products or lost packages must be s…" at bounding box center [882, 443] width 1348 height 998
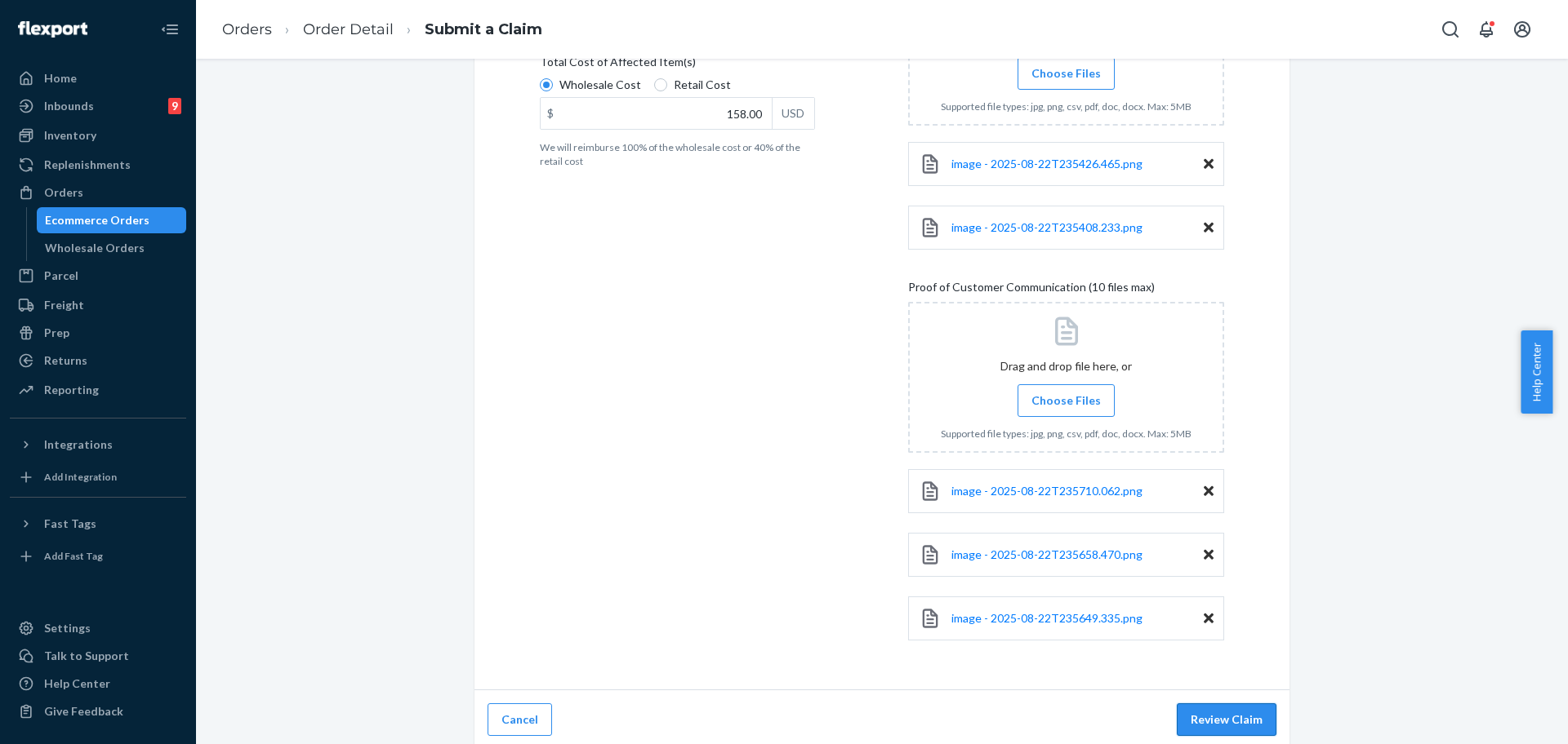
click at [1228, 723] on button "Review Claim" at bounding box center [1226, 720] width 99 height 33
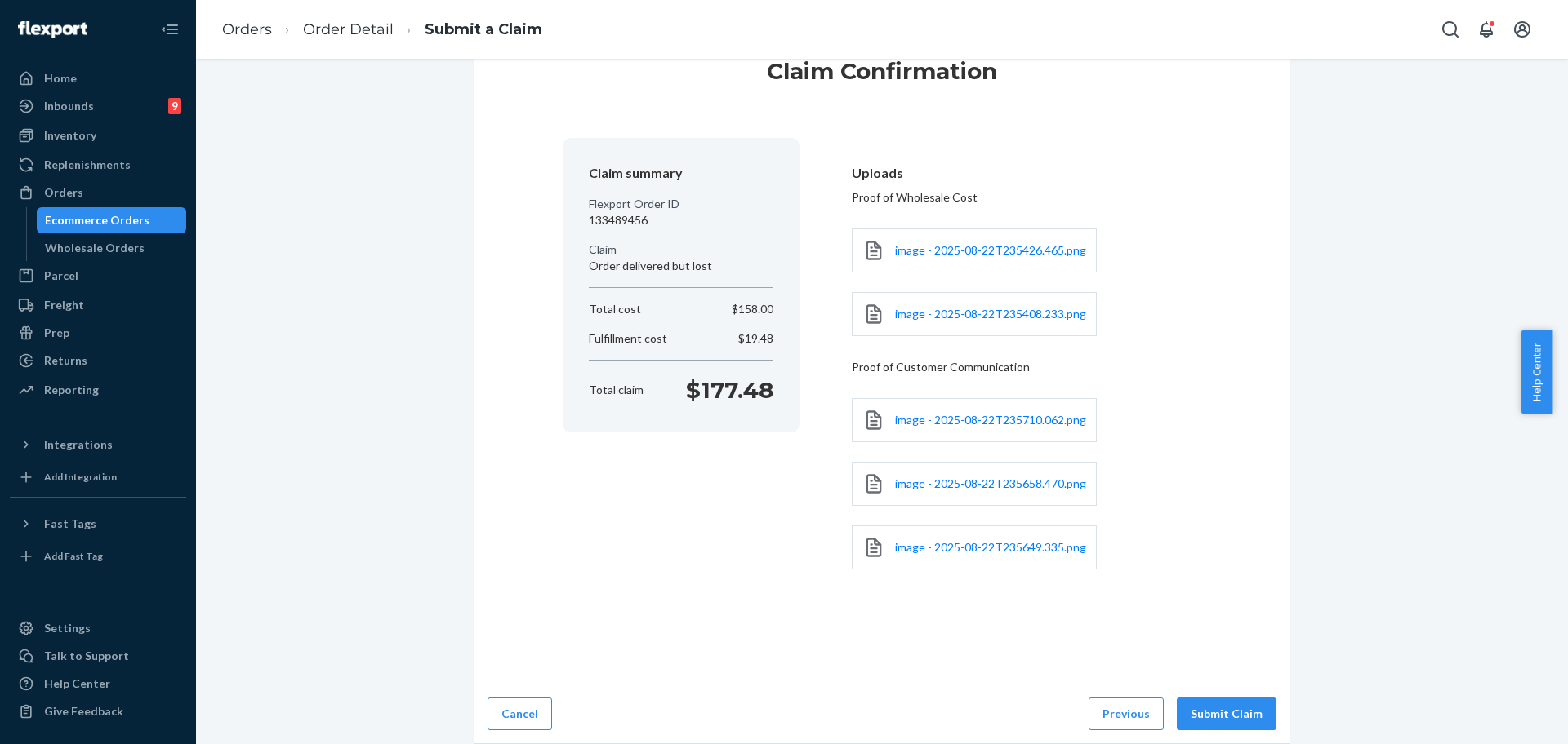
scroll to position [54, 0]
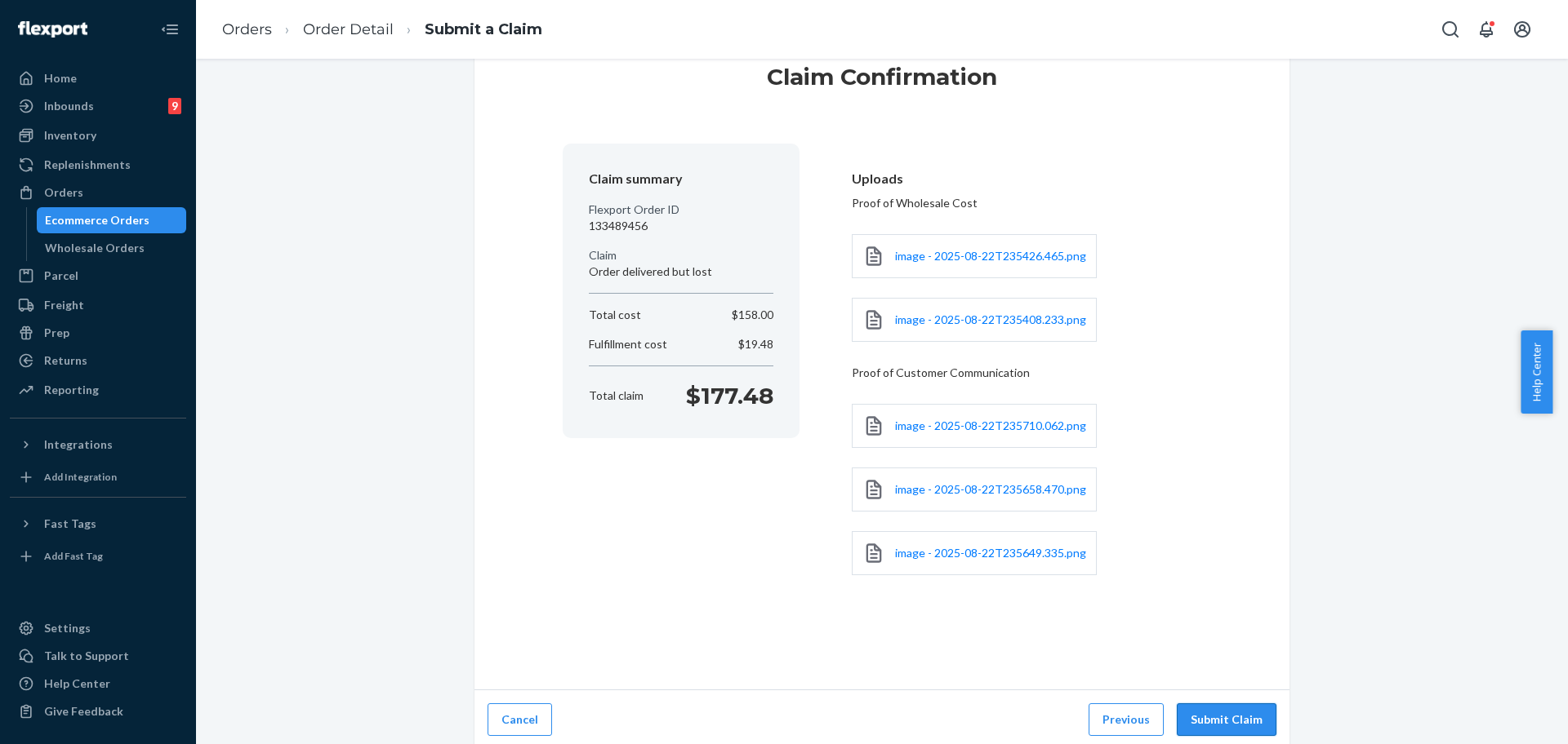
click at [1230, 722] on button "Submit Claim" at bounding box center [1226, 720] width 99 height 33
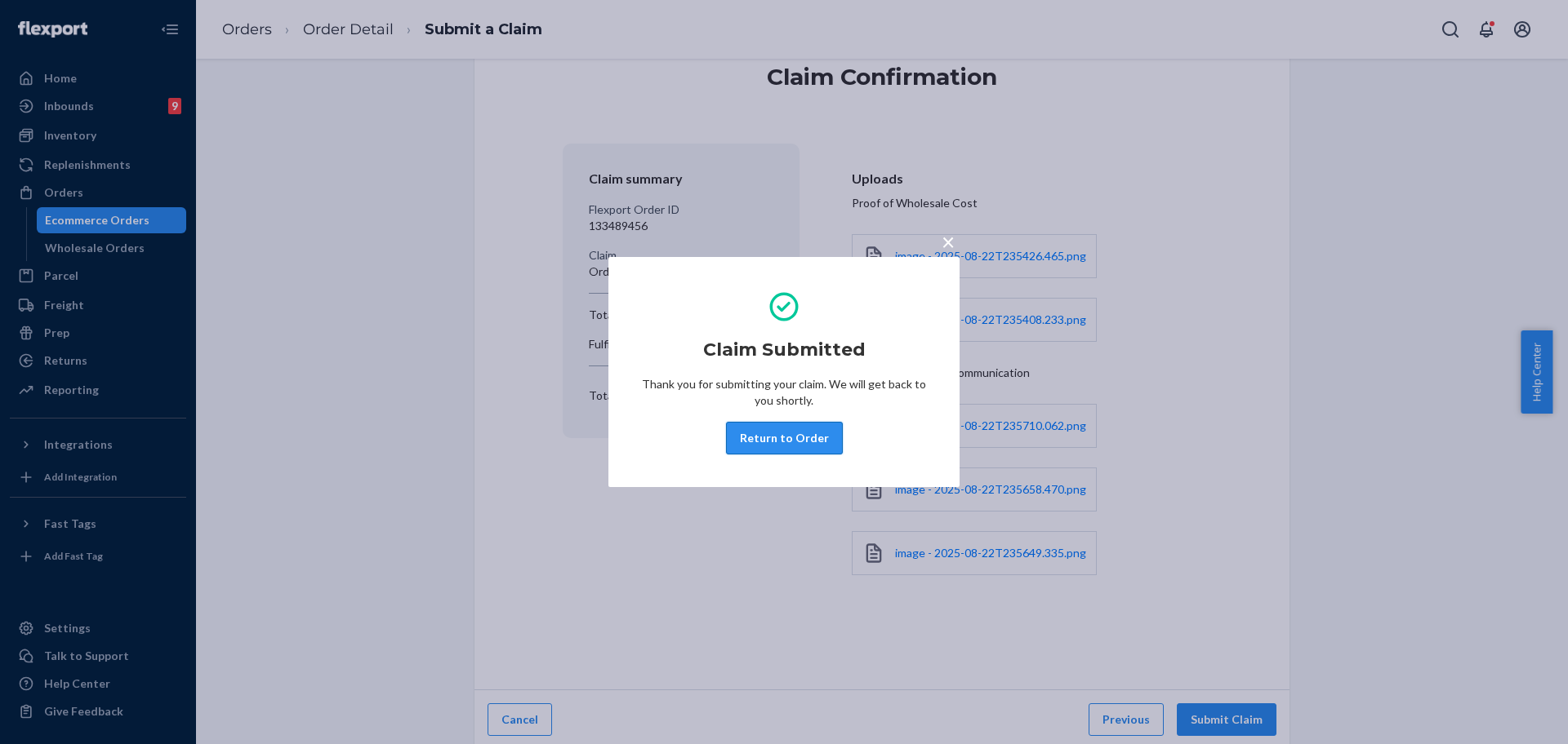
click at [758, 434] on button "Return to Order" at bounding box center [784, 438] width 117 height 33
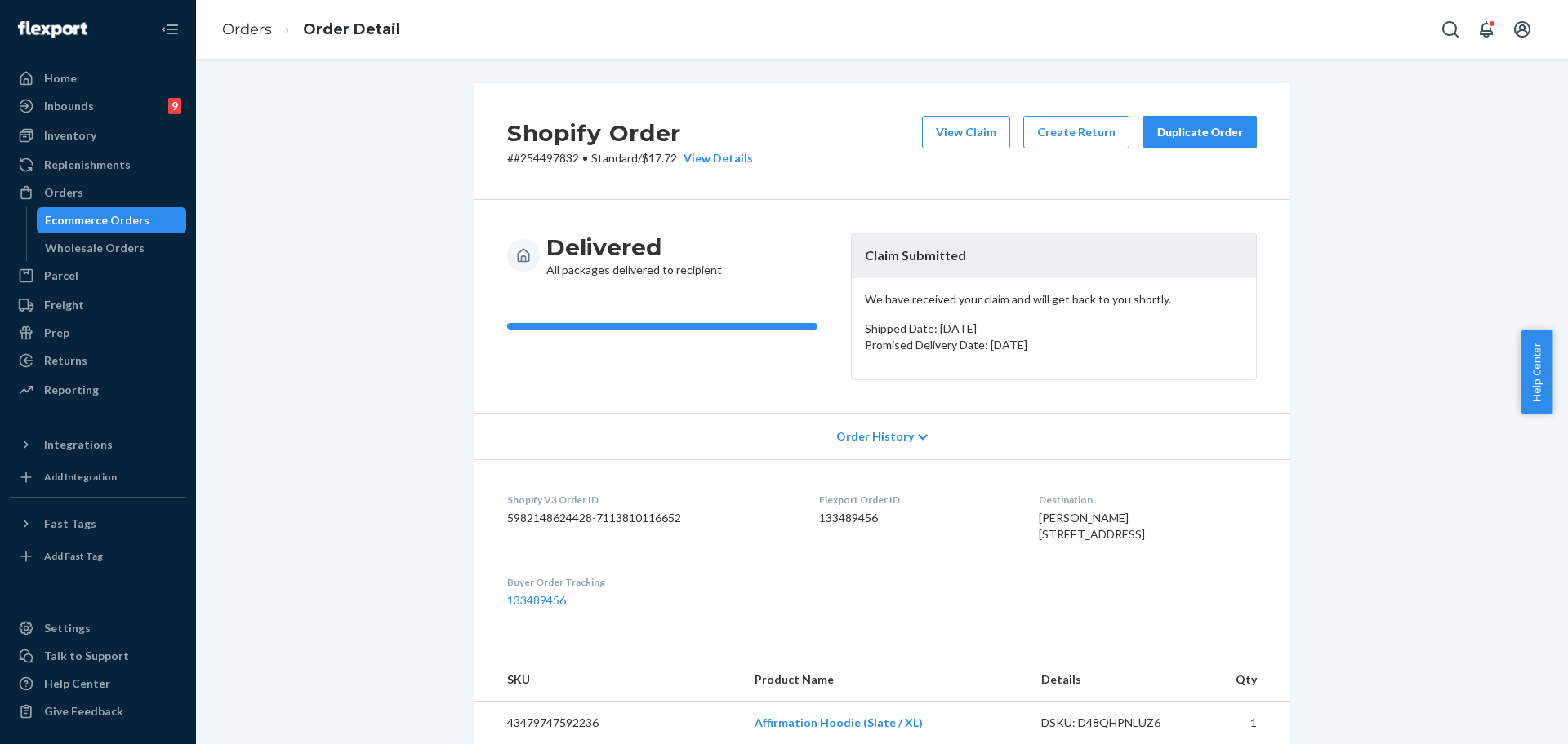
click at [538, 159] on p "# #254497832 • Standard / $17.72 View Details" at bounding box center [630, 158] width 246 height 16
copy p "254497832"
click at [78, 192] on div "Orders" at bounding box center [64, 192] width 40 height 16
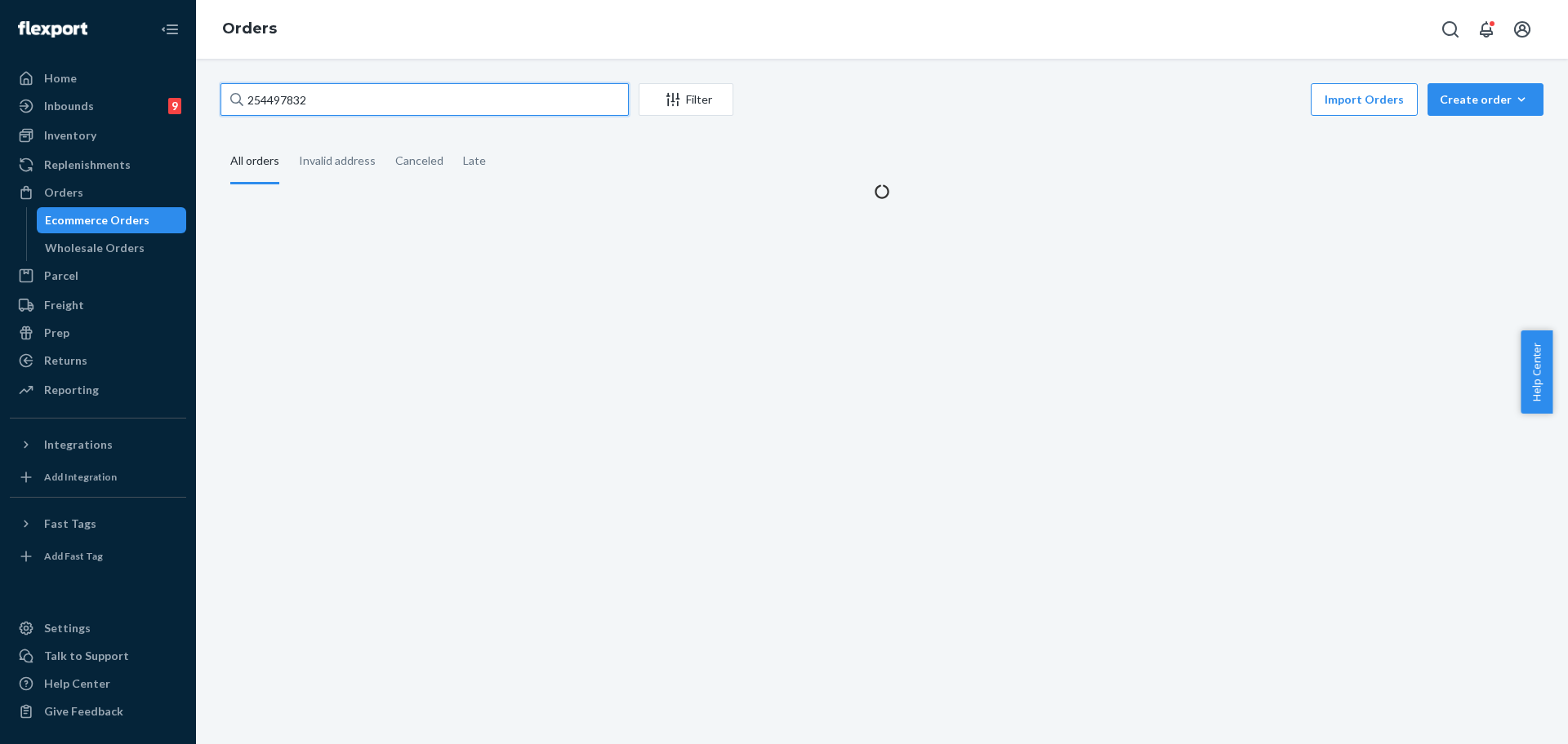
click at [346, 110] on input "254497832" at bounding box center [424, 99] width 408 height 33
paste input "#254524328"
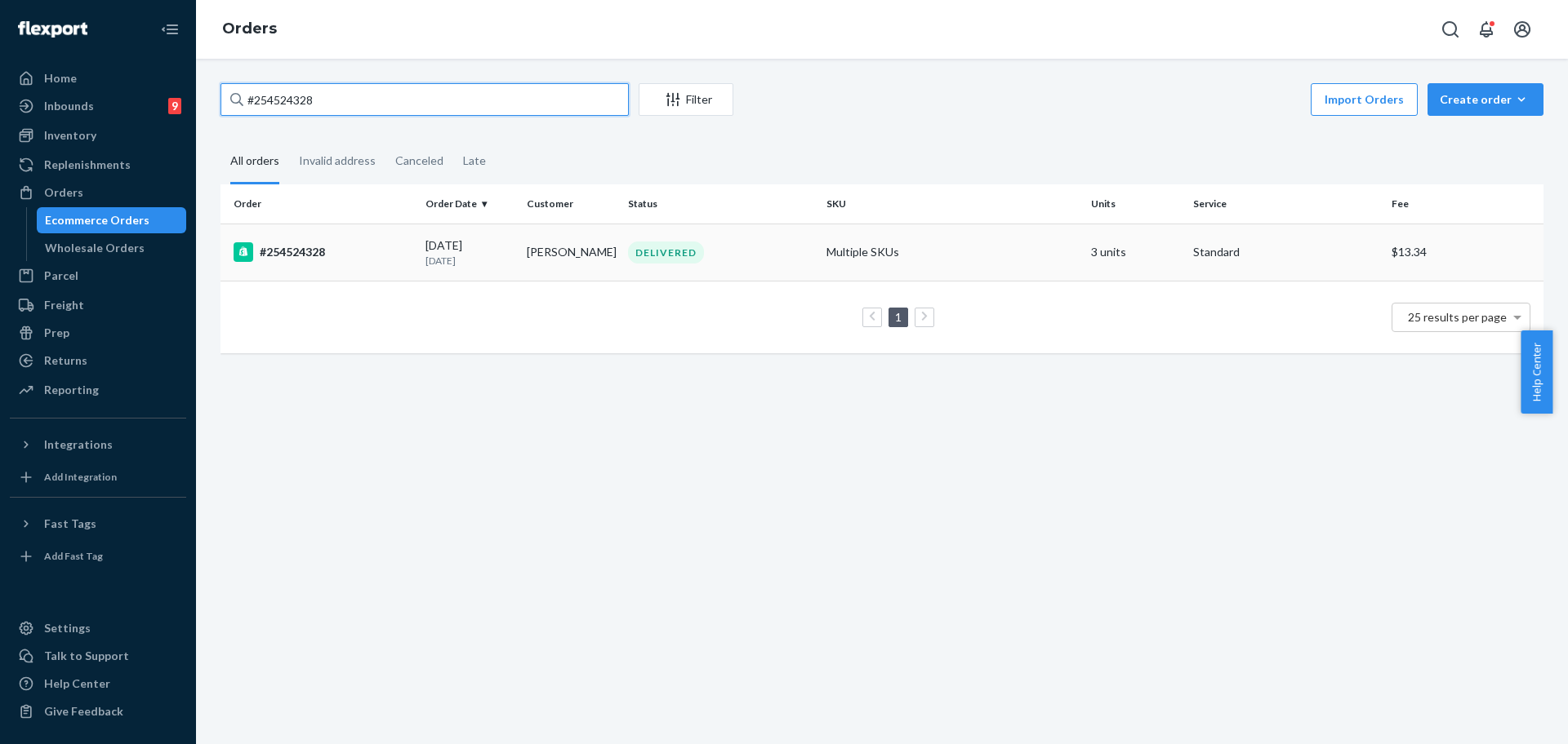
type input "#254524328"
click at [849, 253] on td "Multiple SKUs" at bounding box center [952, 252] width 265 height 57
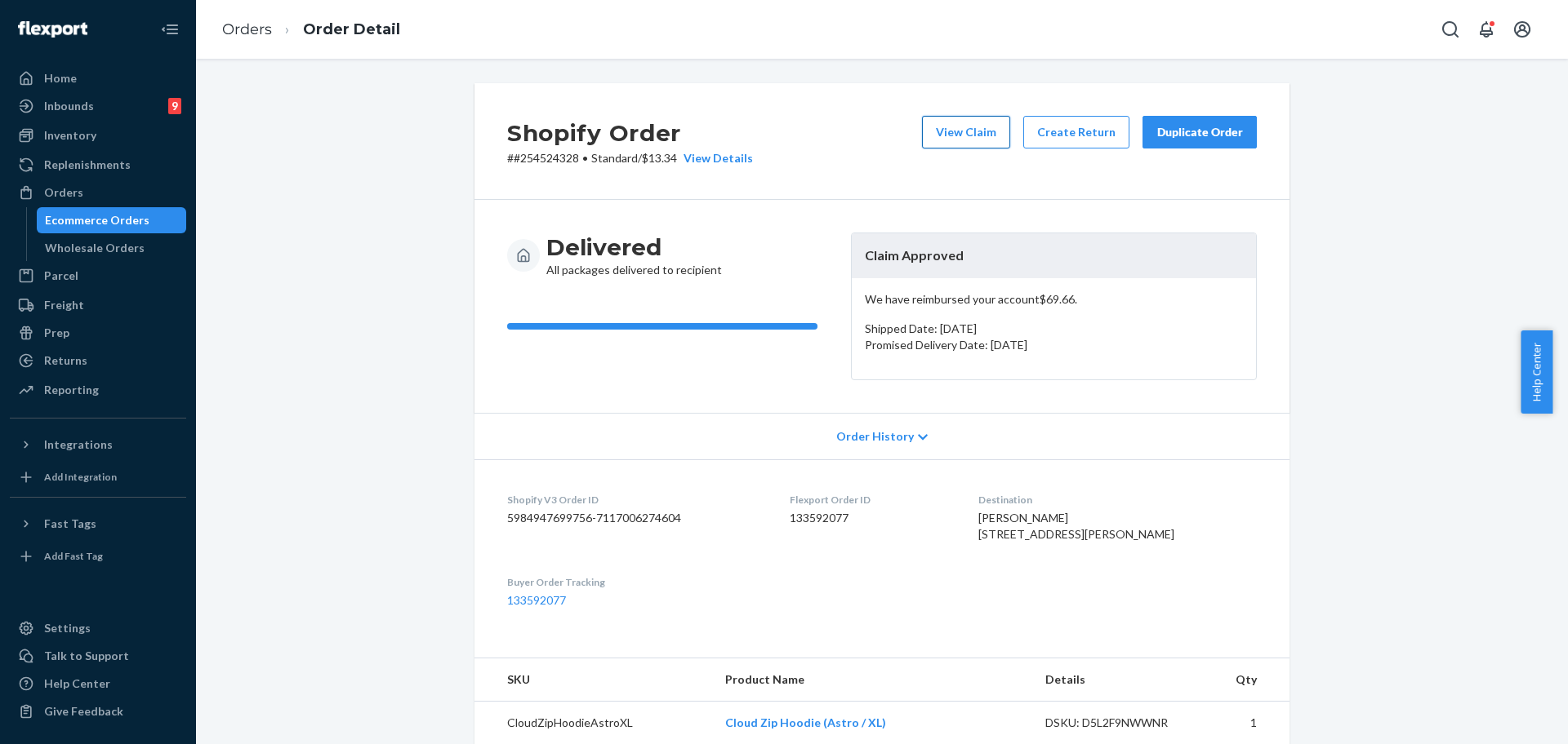
click at [960, 119] on button "View Claim" at bounding box center [966, 132] width 88 height 33
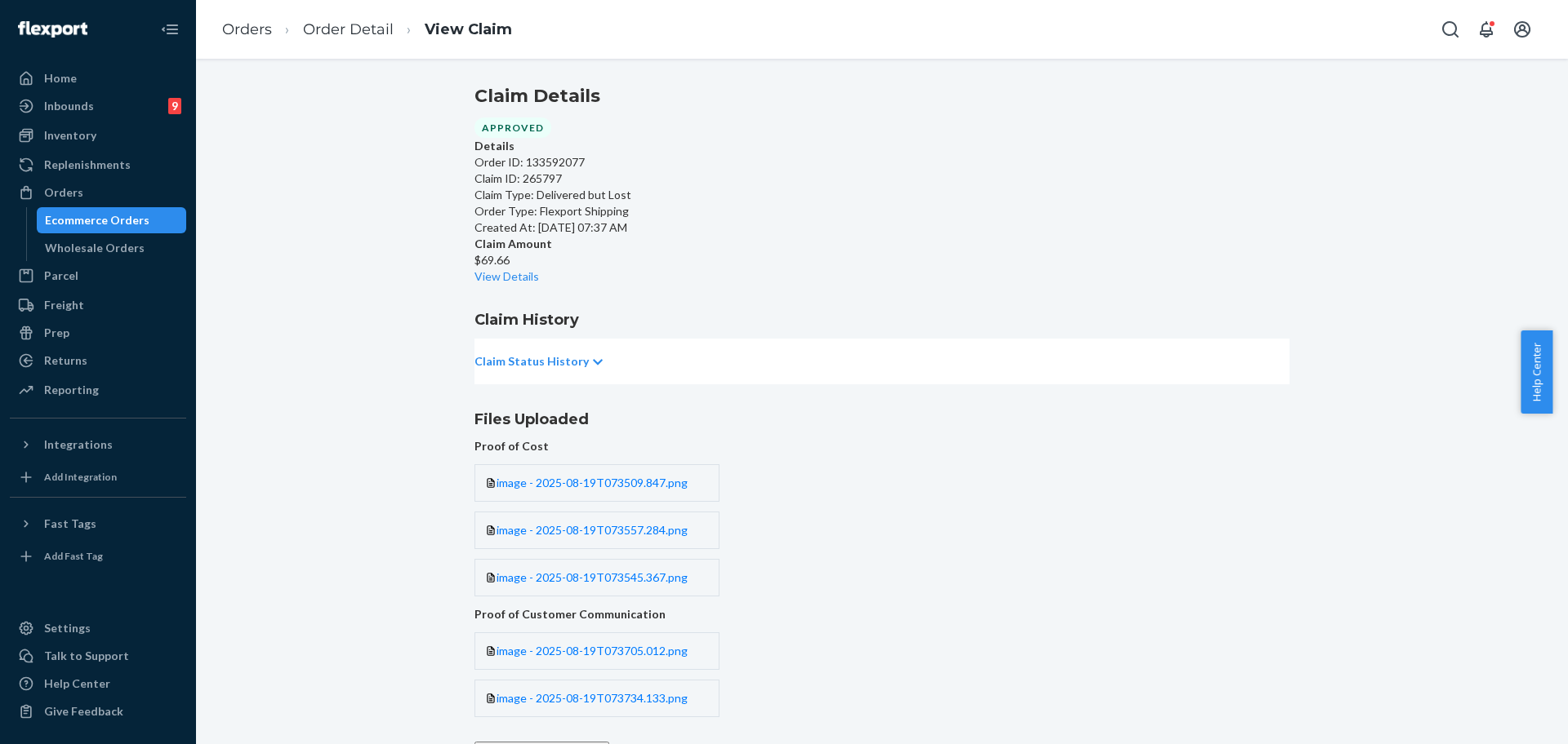
click at [311, 39] on li "Order Detail" at bounding box center [333, 29] width 122 height 22
click at [323, 33] on link "Order Detail" at bounding box center [349, 29] width 91 height 18
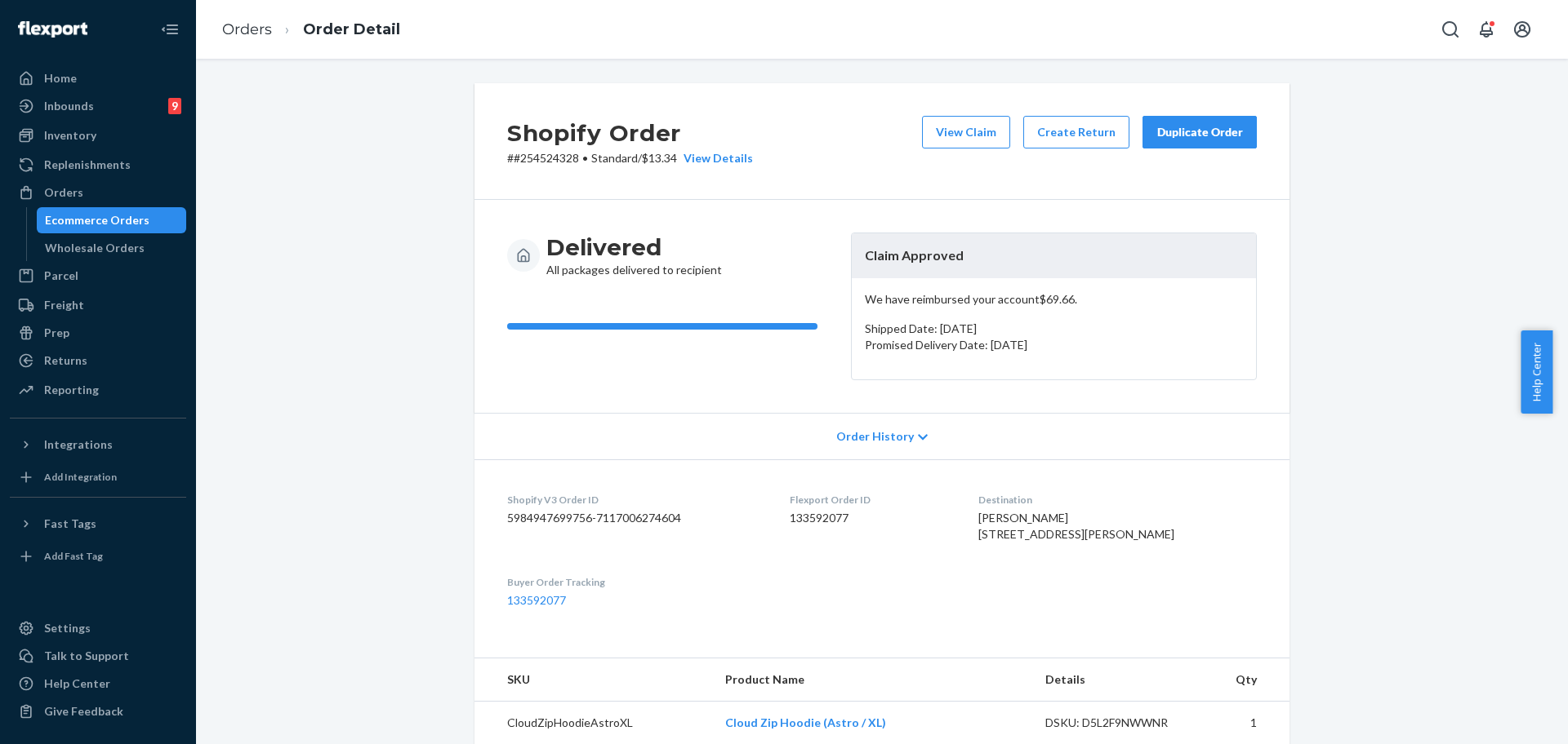
click at [1218, 139] on div "Duplicate Order" at bounding box center [1200, 132] width 87 height 16
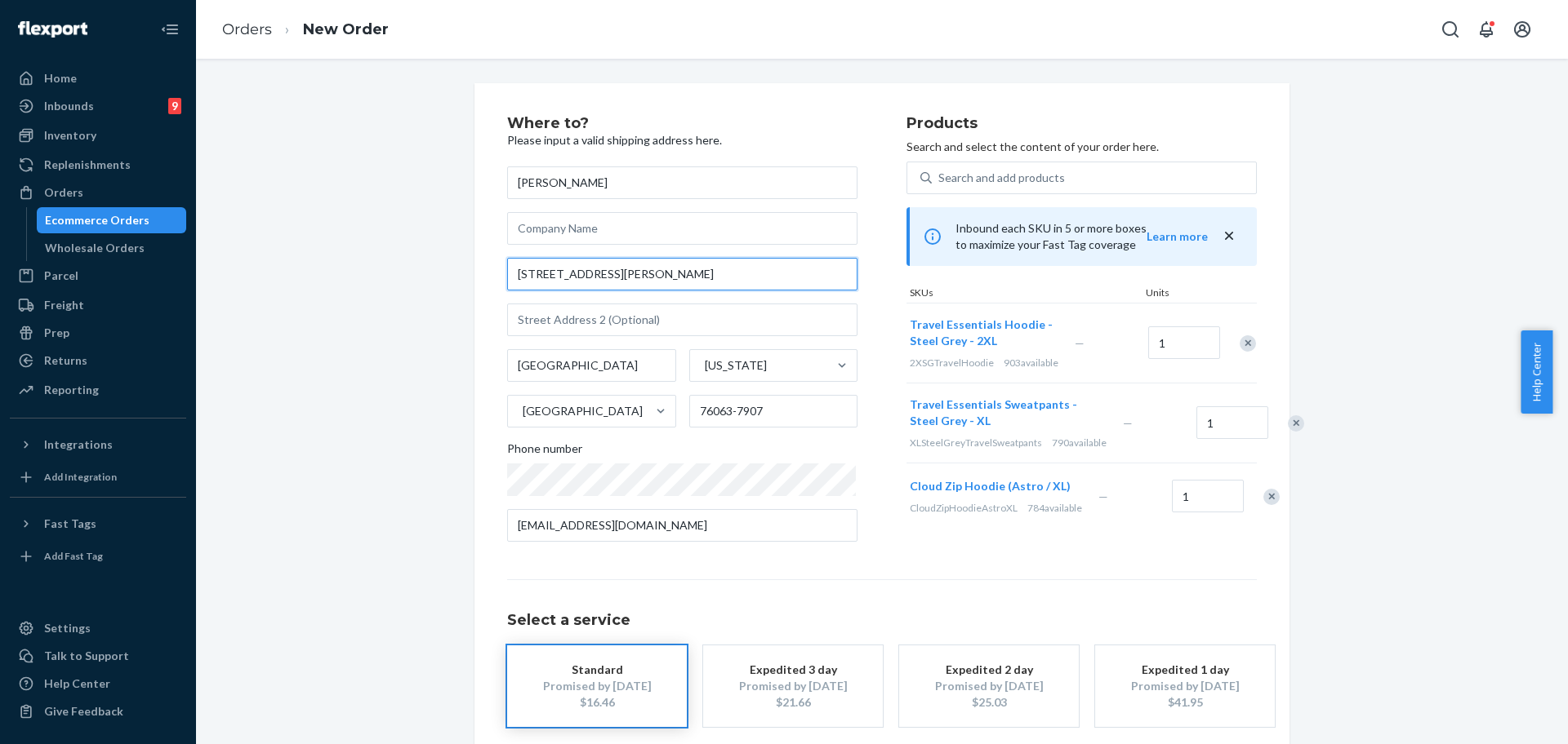
click at [731, 284] on input "[STREET_ADDRESS][PERSON_NAME]" at bounding box center [682, 274] width 350 height 33
paste input "[PERSON_NAME] mansfield tx 76063"
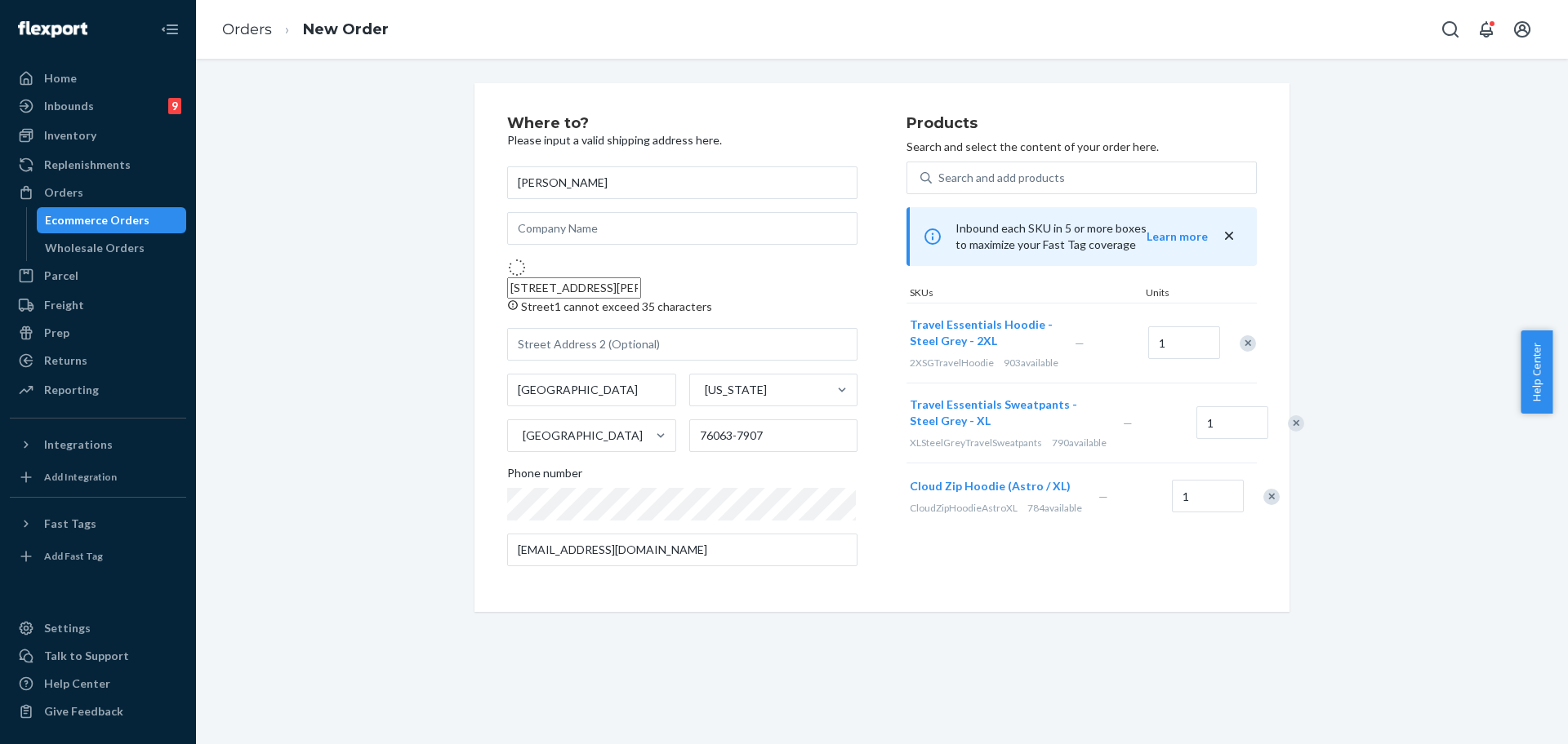
type input "[STREET_ADDRESS][PERSON_NAME]"
type input "76063"
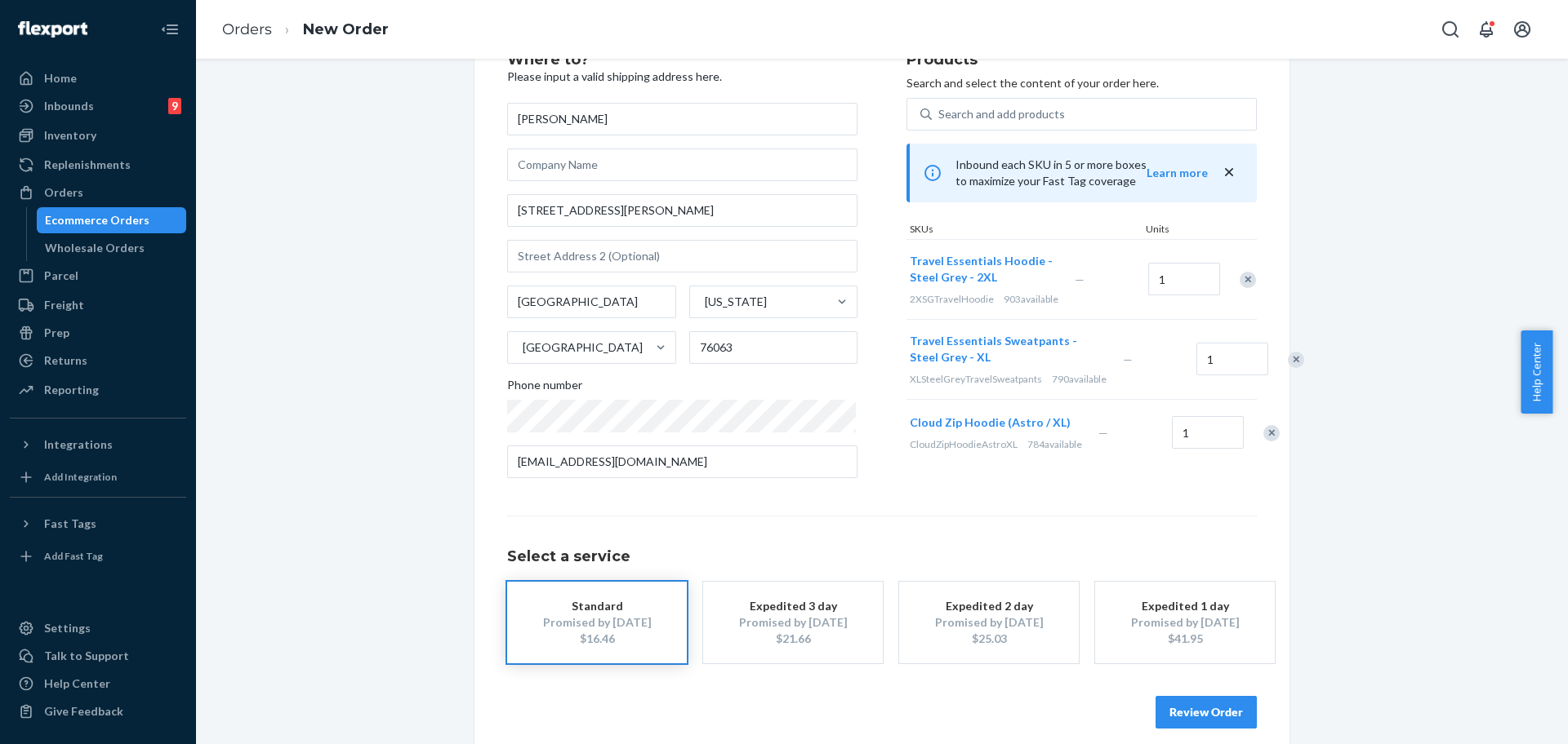
scroll to position [111, 0]
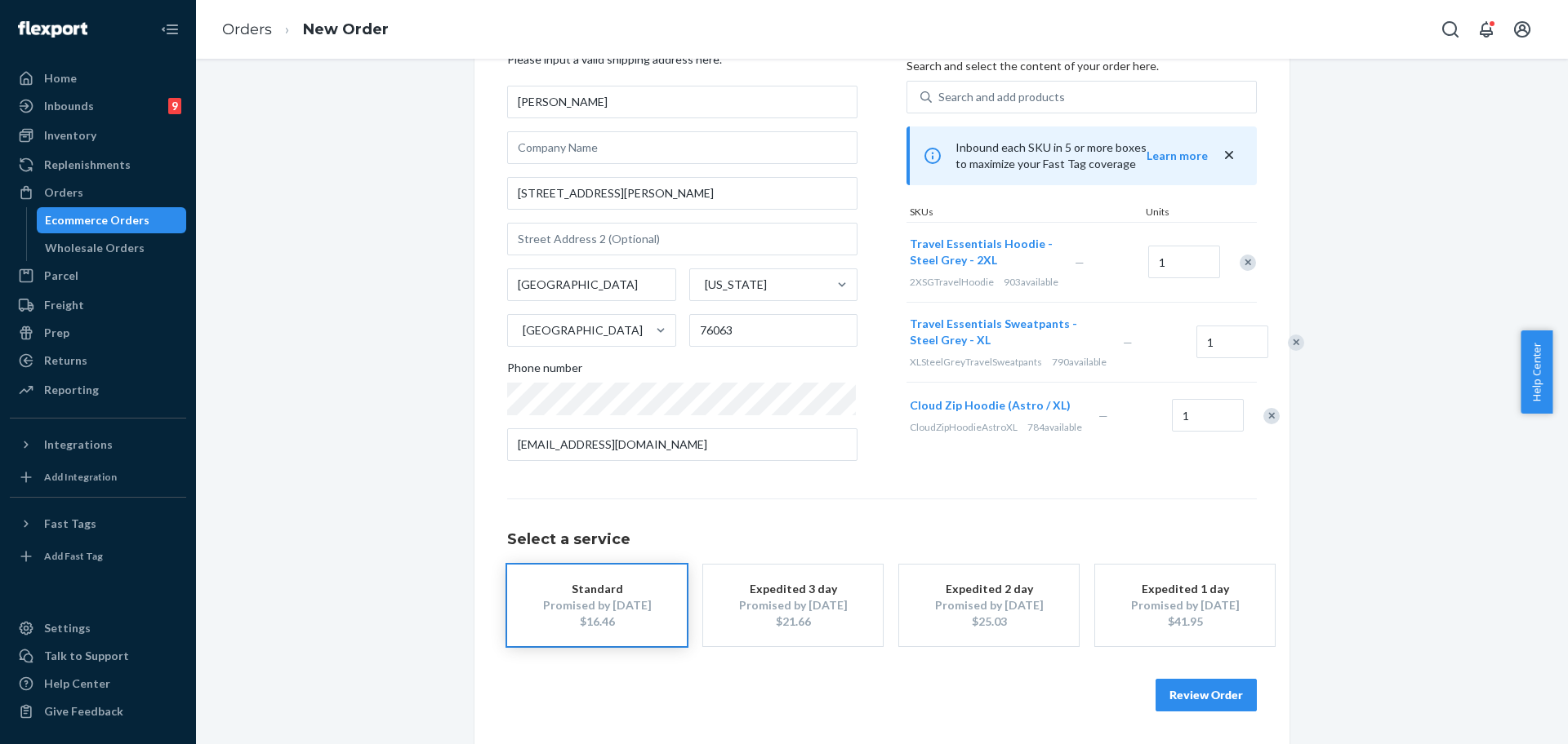
click at [1189, 694] on button "Review Order" at bounding box center [1206, 696] width 101 height 33
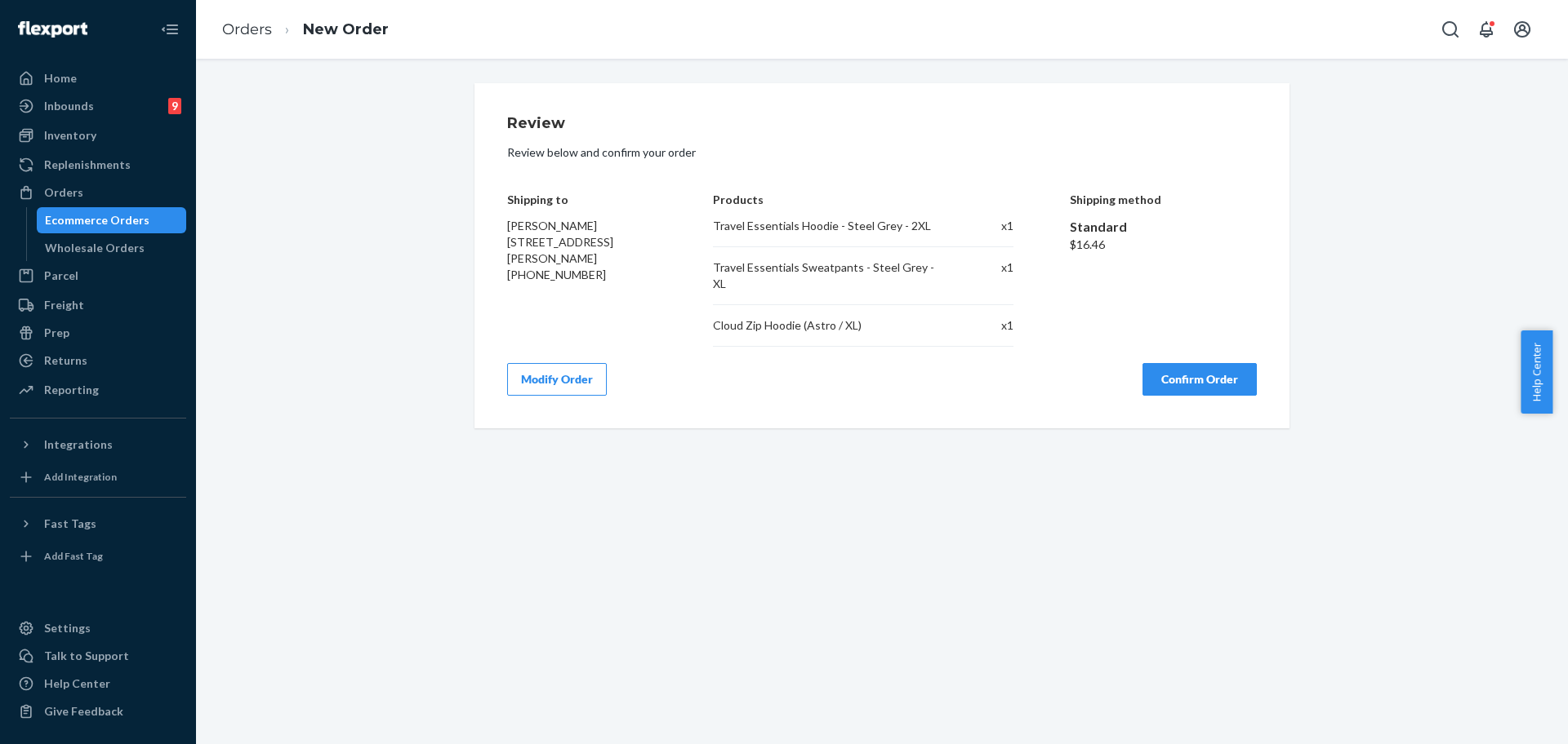
scroll to position [0, 0]
click at [1200, 363] on button "Confirm Order" at bounding box center [1199, 379] width 114 height 33
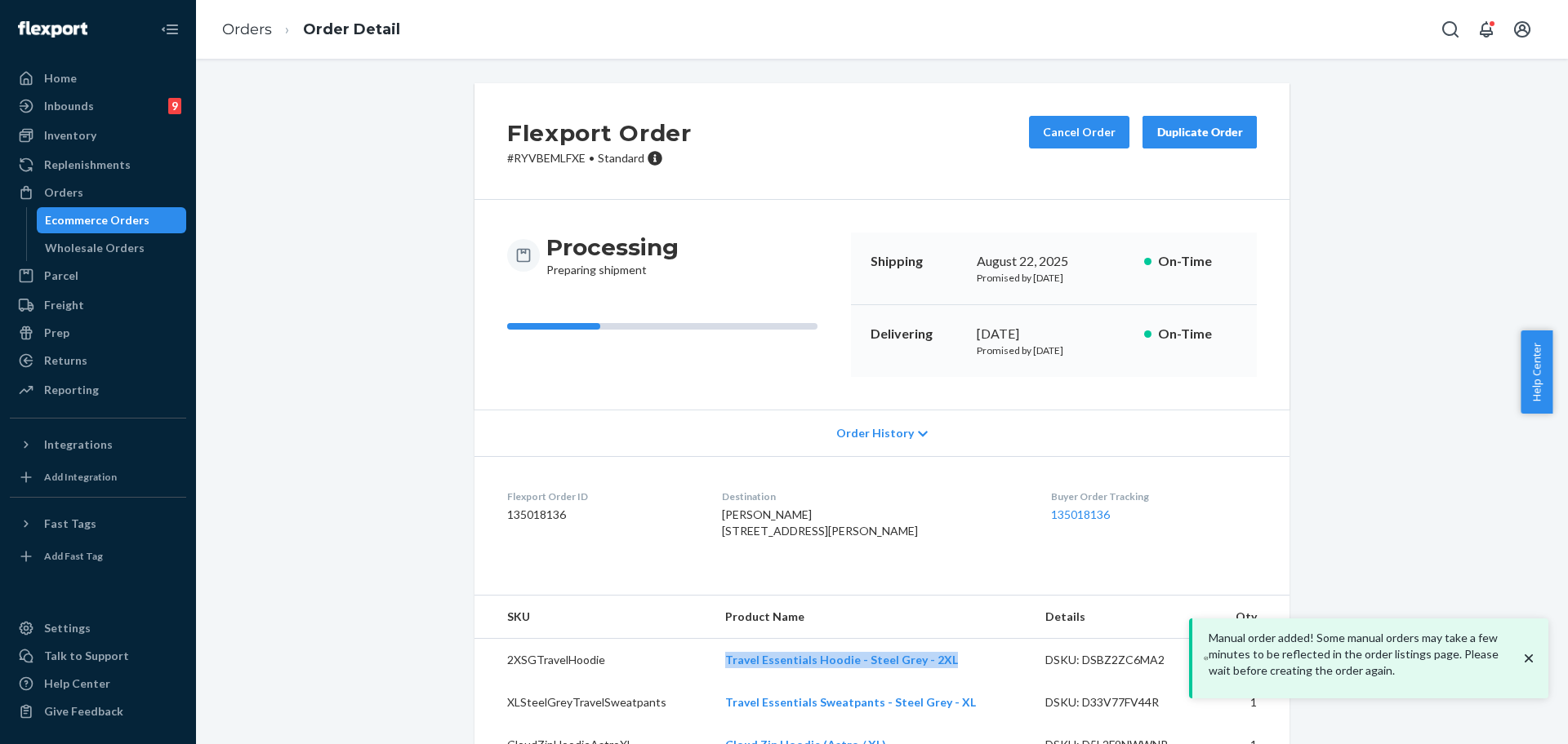
drag, startPoint x: 950, startPoint y: 702, endPoint x: 677, endPoint y: 692, distance: 273.2
click at [677, 682] on tr "2XSGTravelHoodie Travel Essentials Hoodie - Steel Grey - 2XL DSKU: DSBZ2ZC6MA2 1" at bounding box center [882, 660] width 815 height 43
copy tr "Travel Essentials Hoodie - Steel Grey - 2XL"
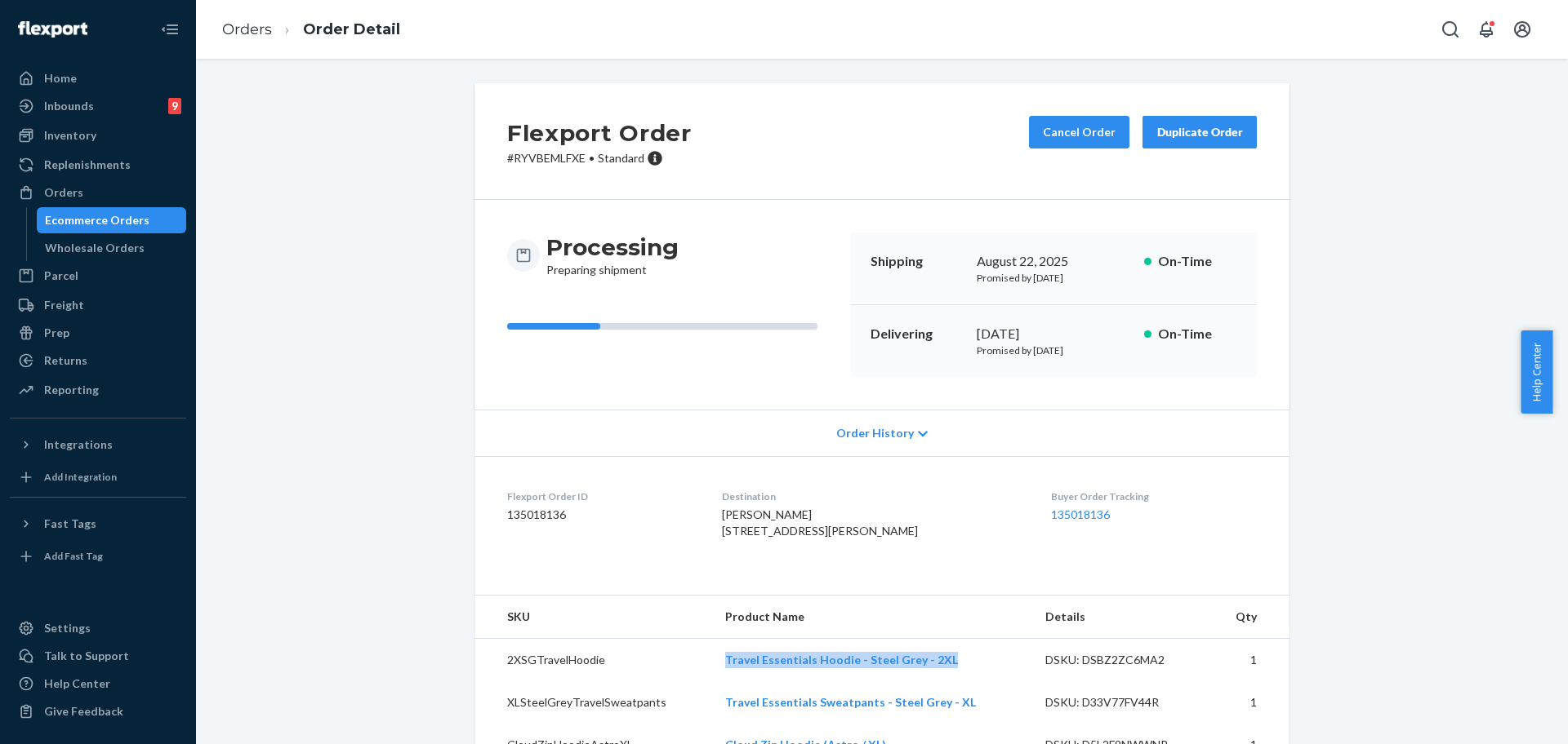
scroll to position [74, 0]
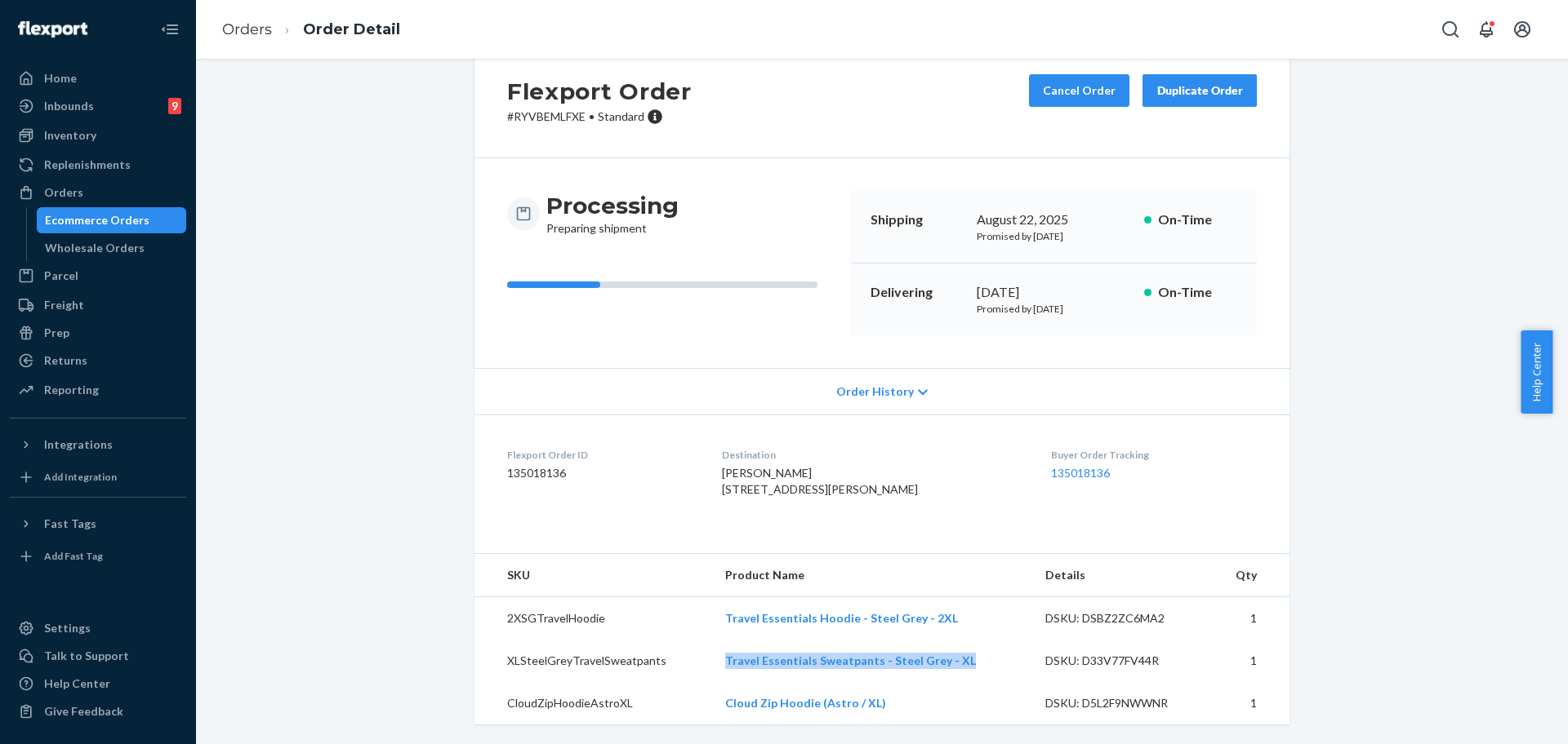
copy link "Travel Essentials Sweatpants - Steel Grey - XL"
drag, startPoint x: 884, startPoint y: 673, endPoint x: 724, endPoint y: 670, distance: 160.0
click at [724, 670] on td "Travel Essentials Sweatpants - Steel Grey - XL" at bounding box center [873, 661] width 321 height 42
drag, startPoint x: 772, startPoint y: 703, endPoint x: 696, endPoint y: 691, distance: 76.9
click at [696, 691] on tr "CloudZipHoodieAstroXL Cloud Zip Hoodie (Astro / XL) DSKU: D5L2F9NWWNR 1" at bounding box center [882, 703] width 815 height 42
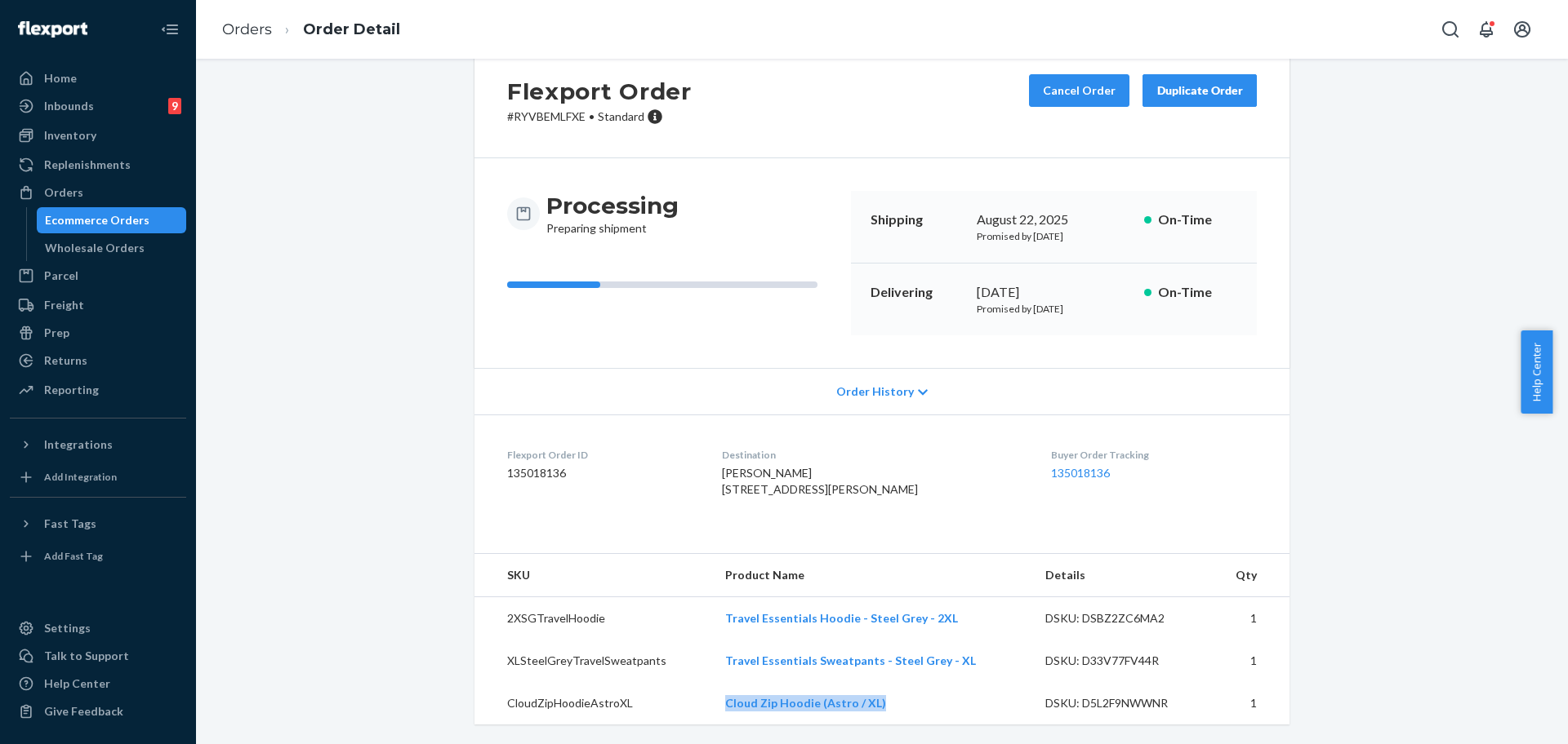
copy tr "Cloud Zip Hoodie (Astro / XL)"
click at [132, 196] on div "Orders" at bounding box center [98, 193] width 173 height 23
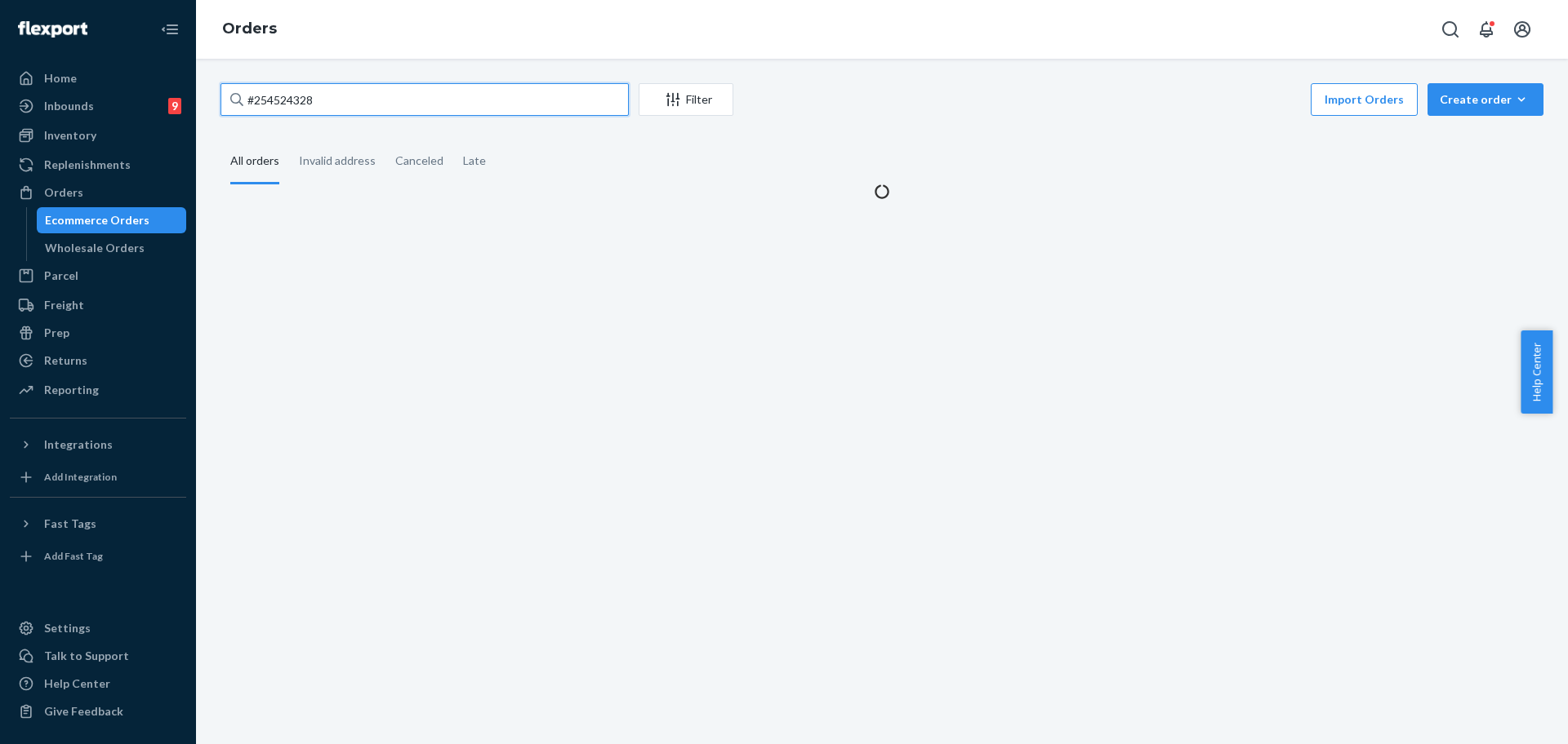
click at [330, 100] on input "#254524328" at bounding box center [424, 99] width 408 height 33
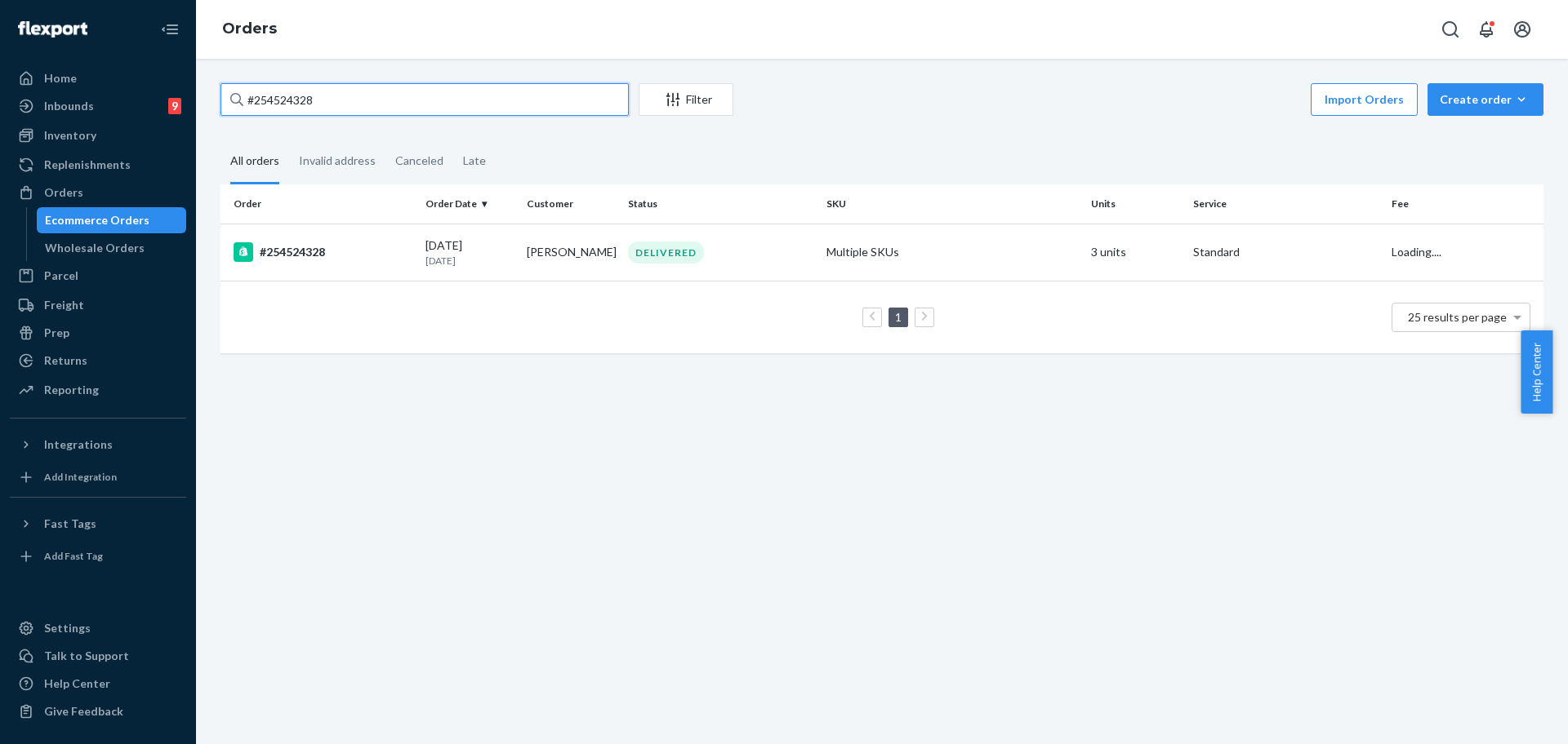
click at [330, 100] on input "#254524328" at bounding box center [424, 99] width 408 height 33
type input "v"
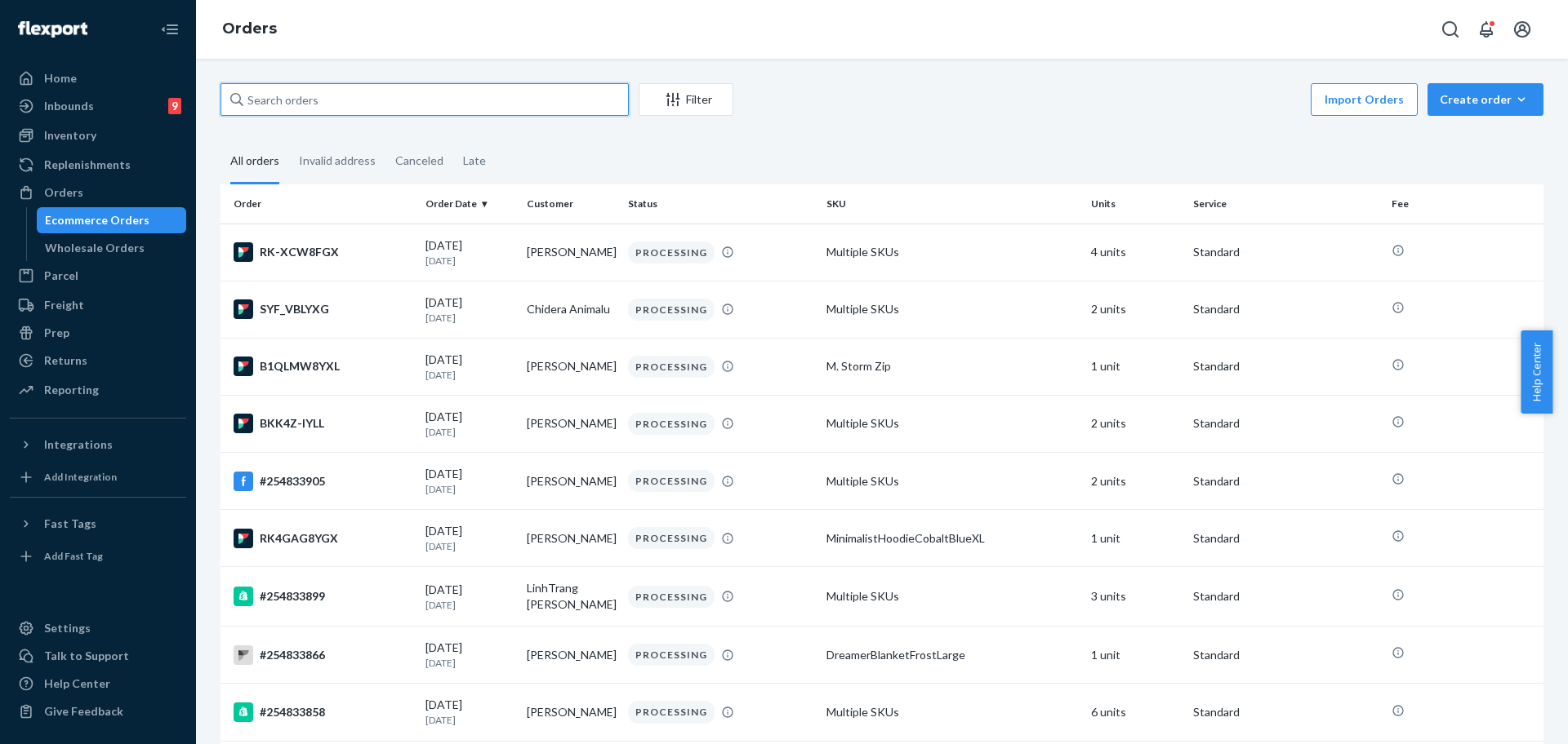
paste input "254061569"
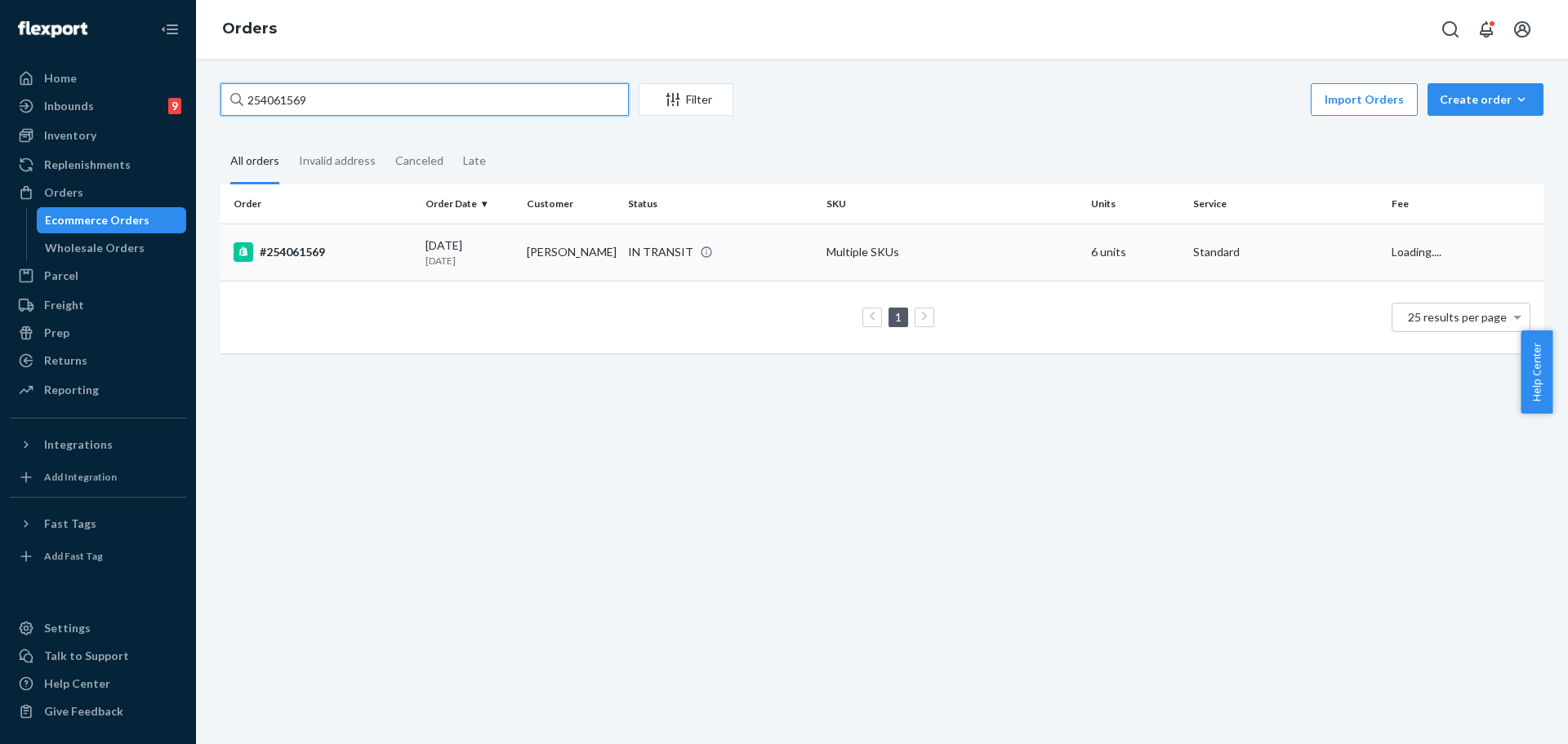
type input "254061569"
click at [938, 252] on td "Multiple SKUs" at bounding box center [952, 252] width 265 height 57
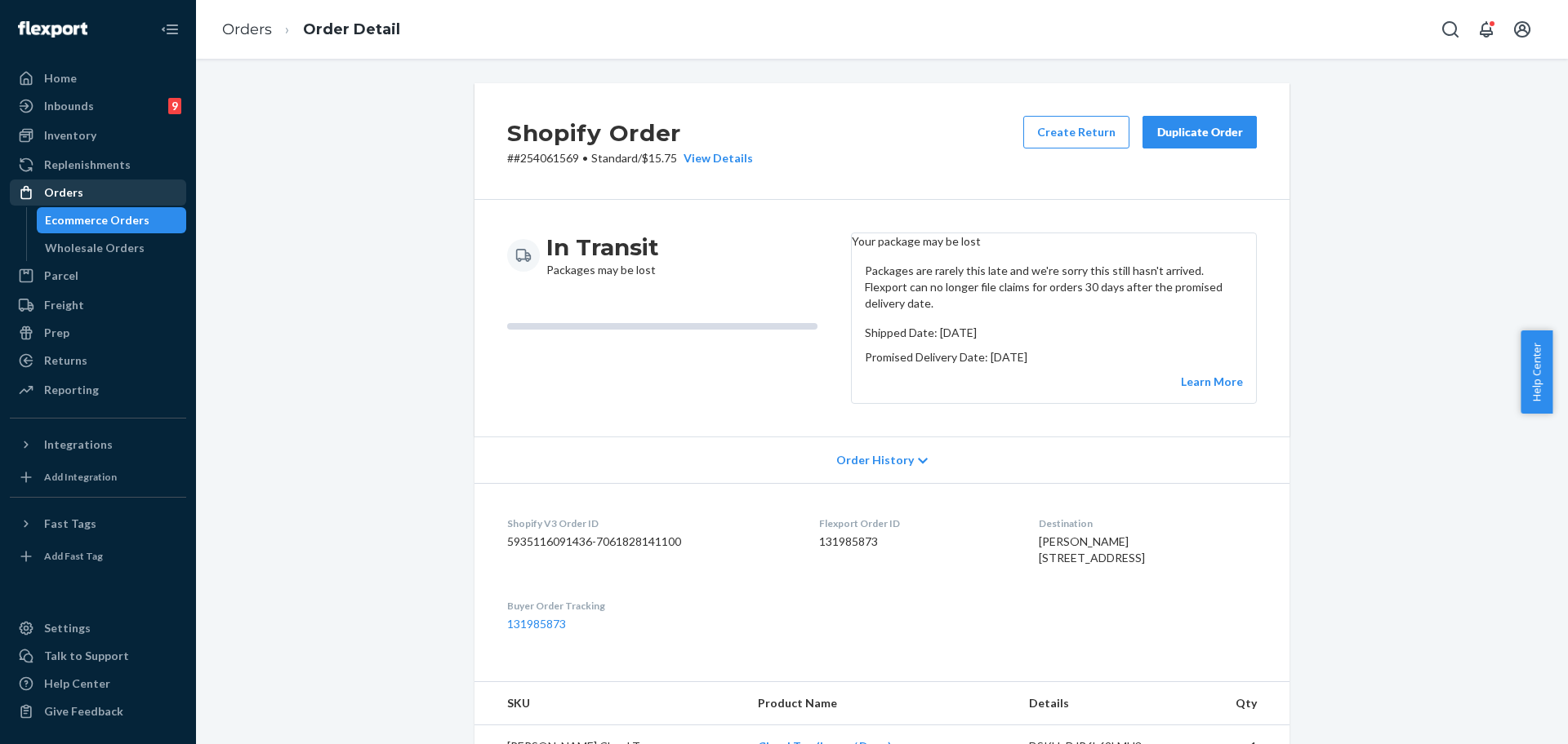
click at [72, 197] on div "Orders" at bounding box center [64, 192] width 40 height 16
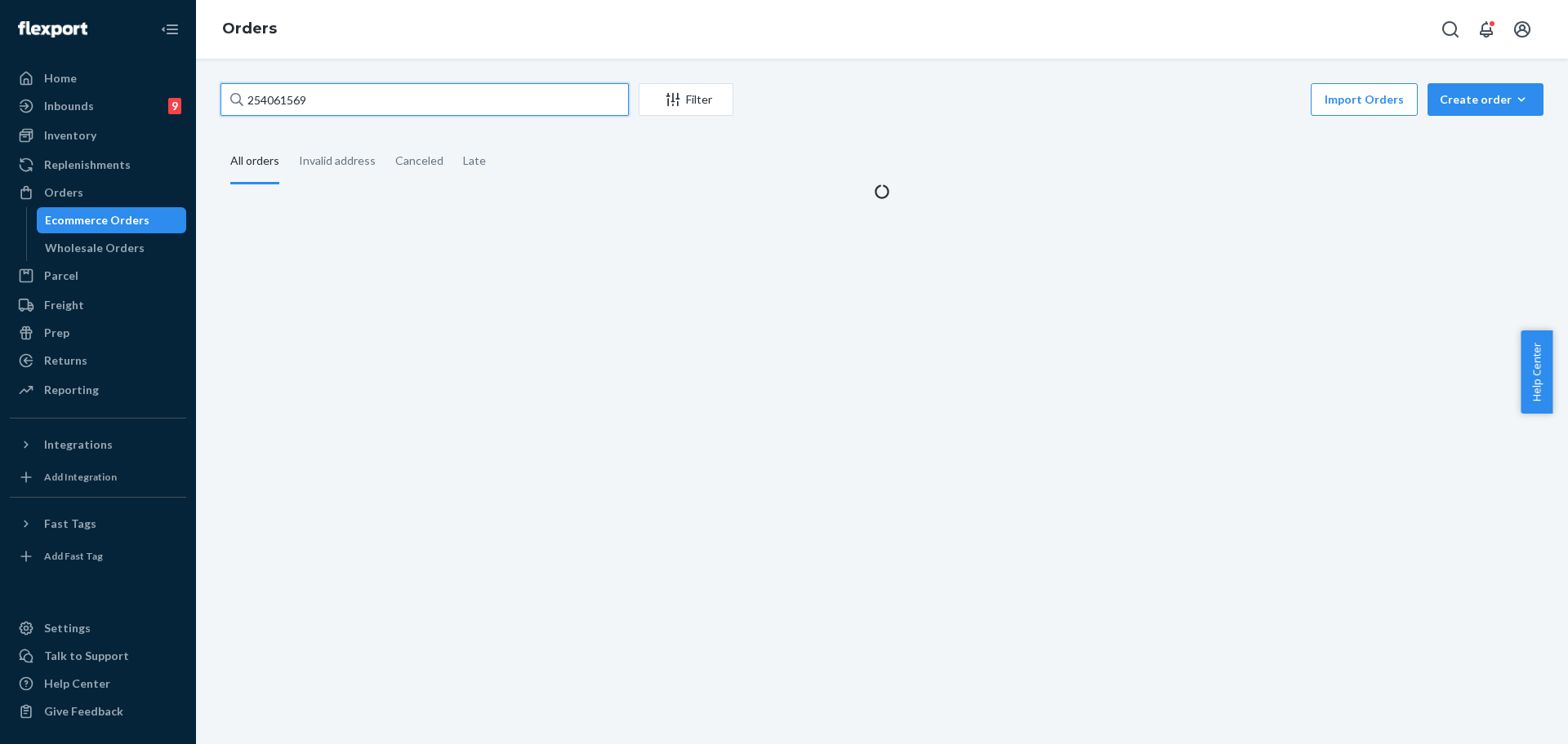
click at [334, 107] on input "254061569" at bounding box center [424, 99] width 408 height 33
paste input "3540296"
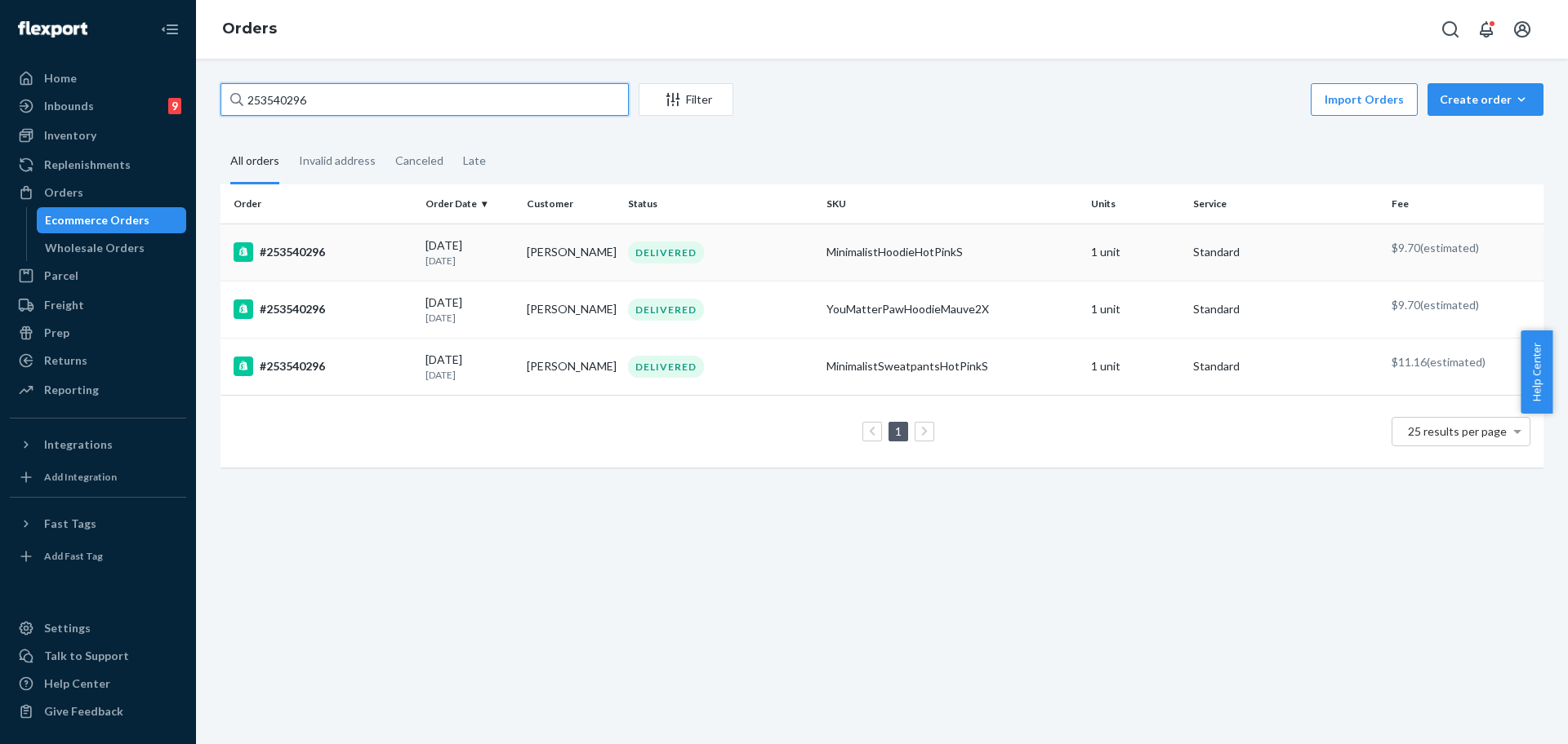
type input "253540296"
click at [866, 261] on div "MinimalistHoodieHotPinkS" at bounding box center [952, 252] width 252 height 16
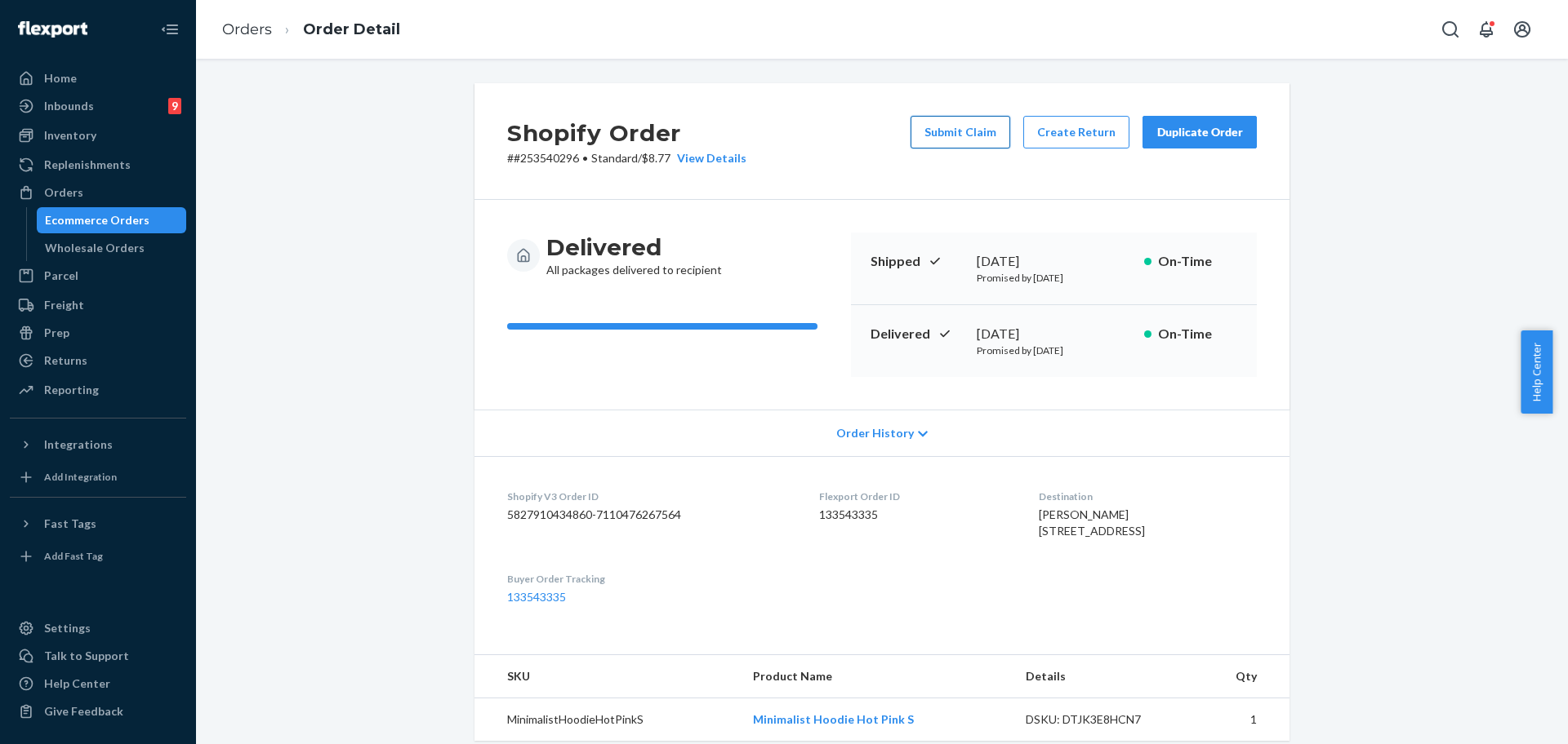
click at [935, 145] on button "Submit Claim" at bounding box center [960, 132] width 99 height 33
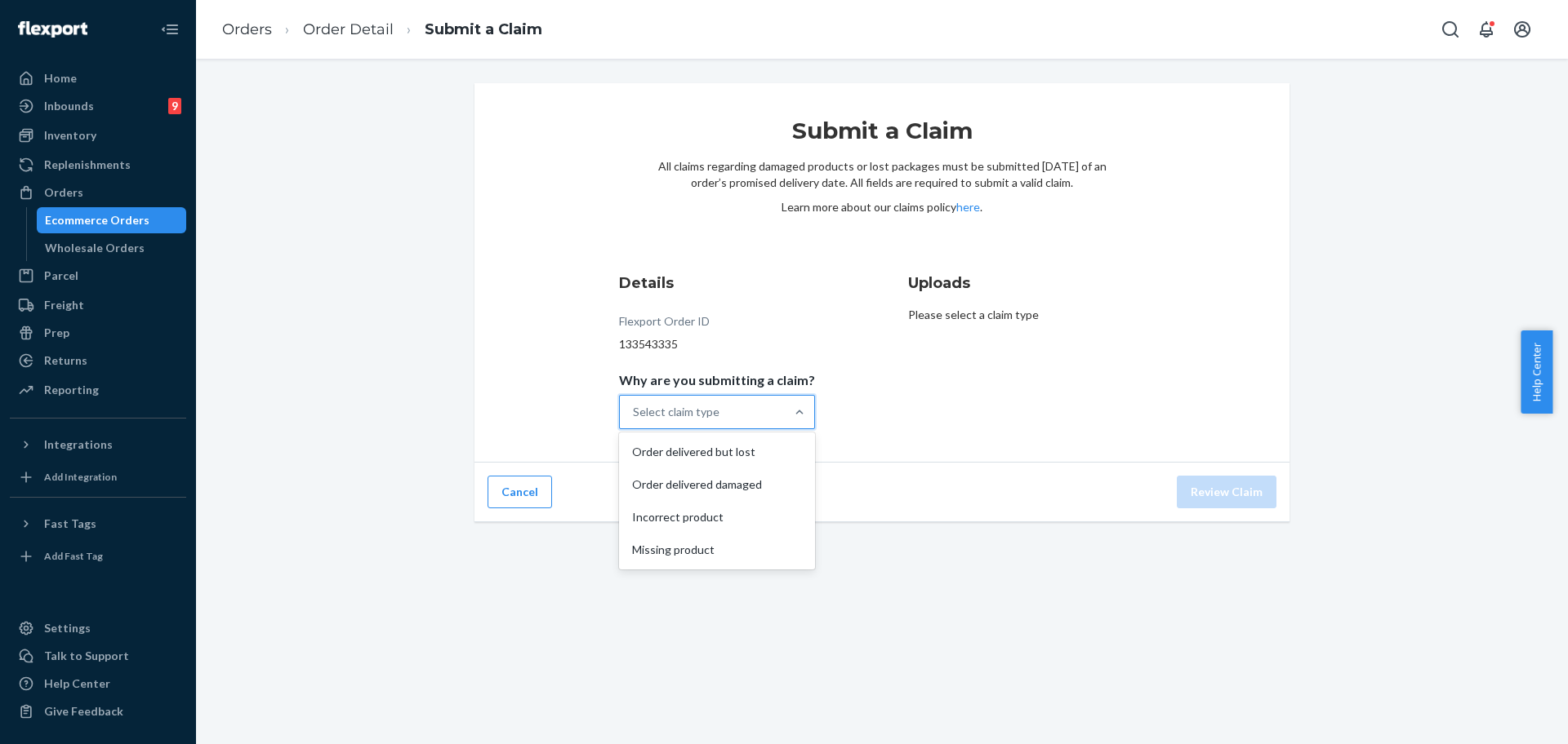
click at [738, 406] on div "Select claim type" at bounding box center [702, 412] width 165 height 33
click at [634, 406] on input "Why are you submitting a claim? option Order delivered but lost focused, 1 of 4…" at bounding box center [634, 412] width 2 height 16
click at [748, 458] on div "Order delivered but lost" at bounding box center [717, 453] width 189 height 33
click at [634, 421] on input "Why are you submitting a claim? option Order delivered but lost focused, 1 of 4…" at bounding box center [634, 412] width 2 height 16
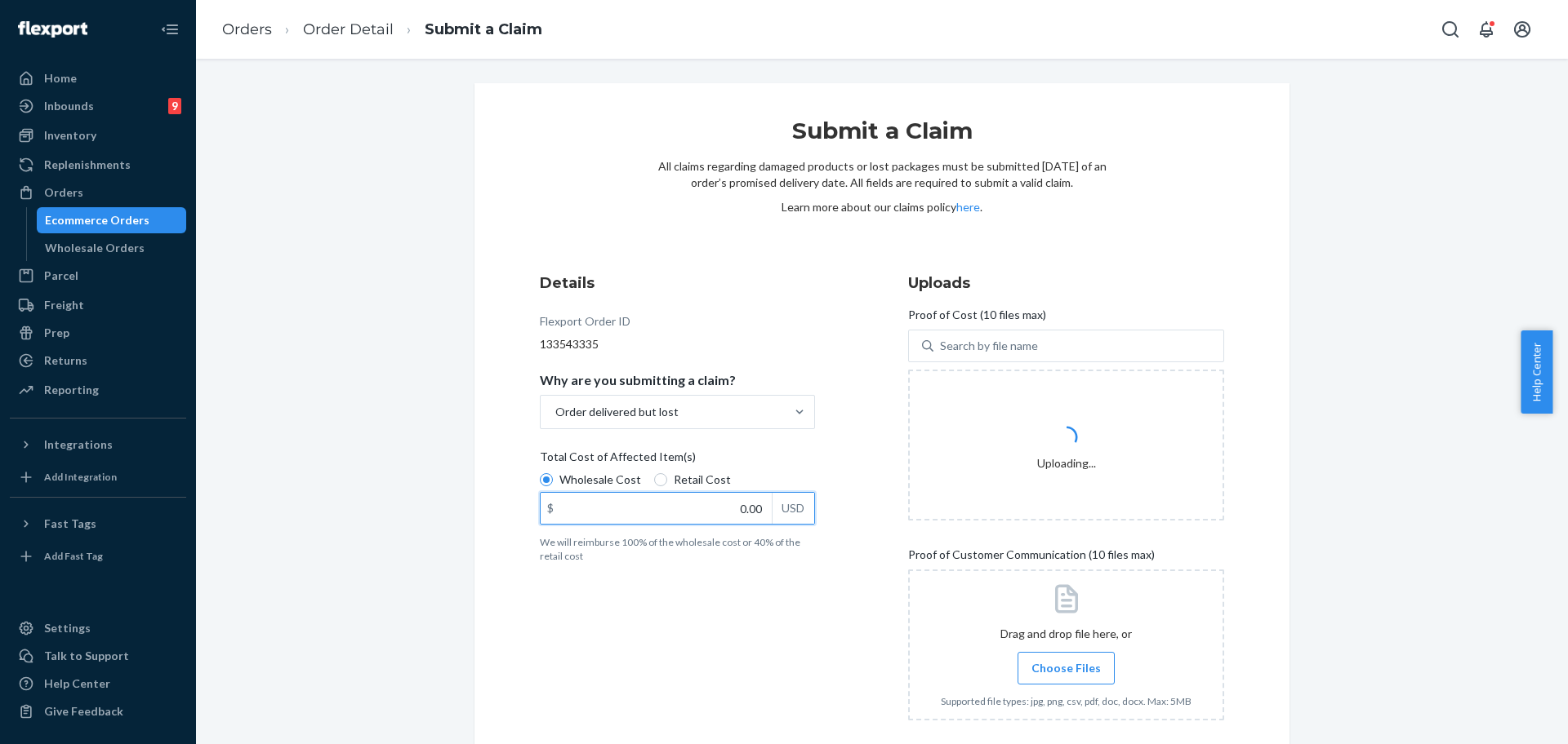
click at [718, 506] on input "0.00" at bounding box center [656, 509] width 231 height 31
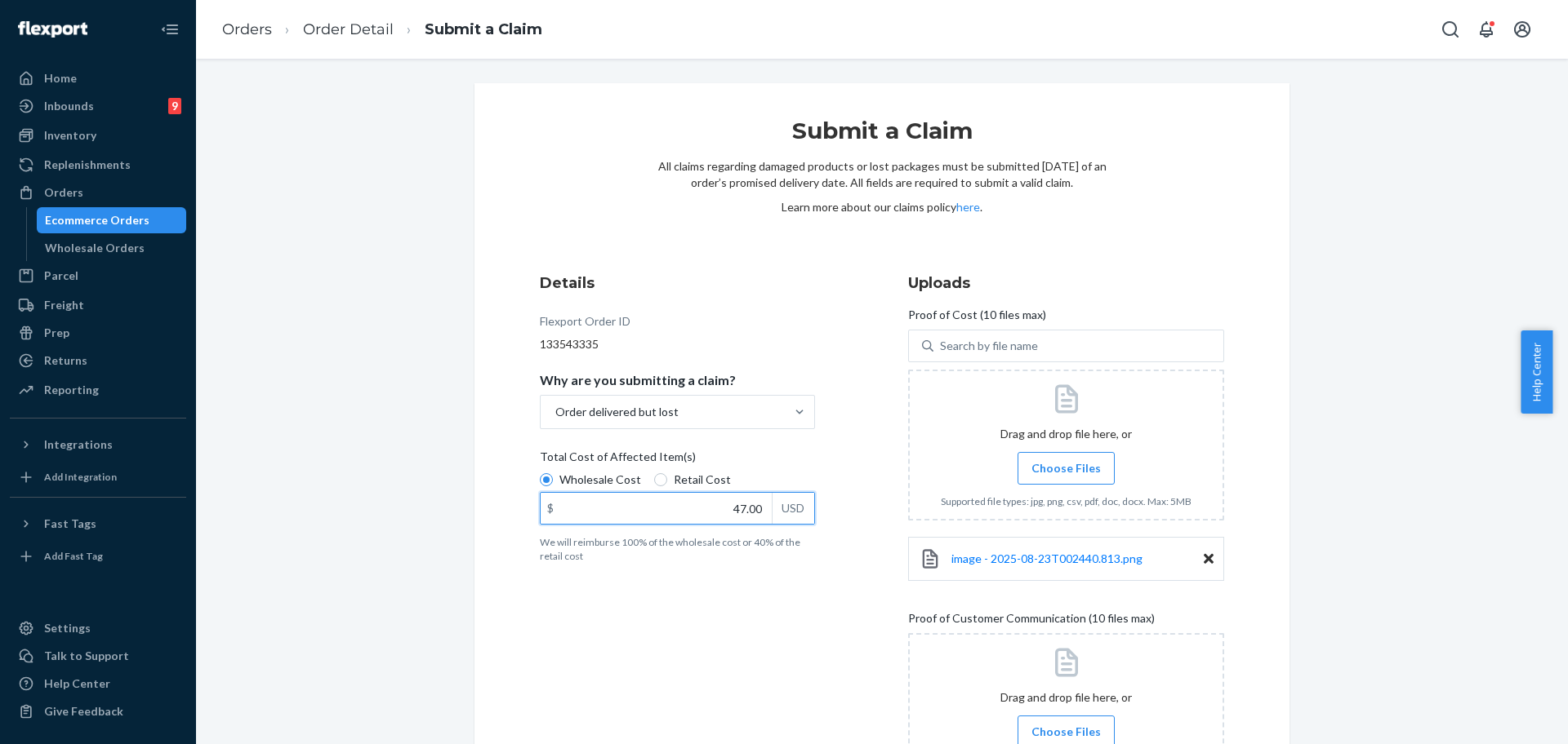
type input "47.00"
drag, startPoint x: 1567, startPoint y: 498, endPoint x: 1564, endPoint y: 549, distance: 51.1
click at [1564, 549] on body "Home Inbounds 9 Shipping Plans Problems 9 Inventory Products Replenishments Ord…" at bounding box center [784, 372] width 1568 height 744
click at [1411, 548] on div "Submit a Claim All claims regarding damaged products or lost packages must be s…" at bounding box center [882, 596] width 1348 height 1028
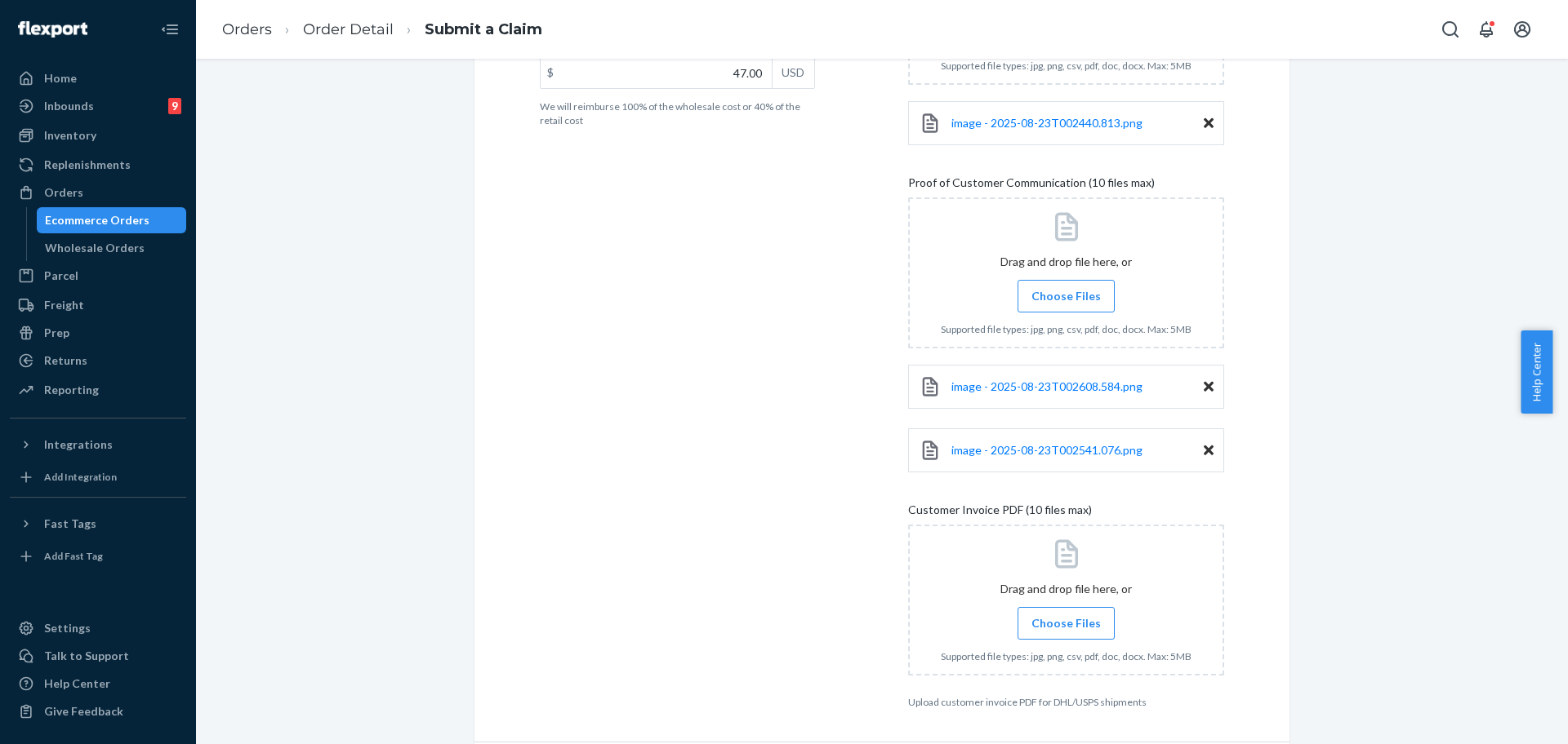
scroll to position [494, 0]
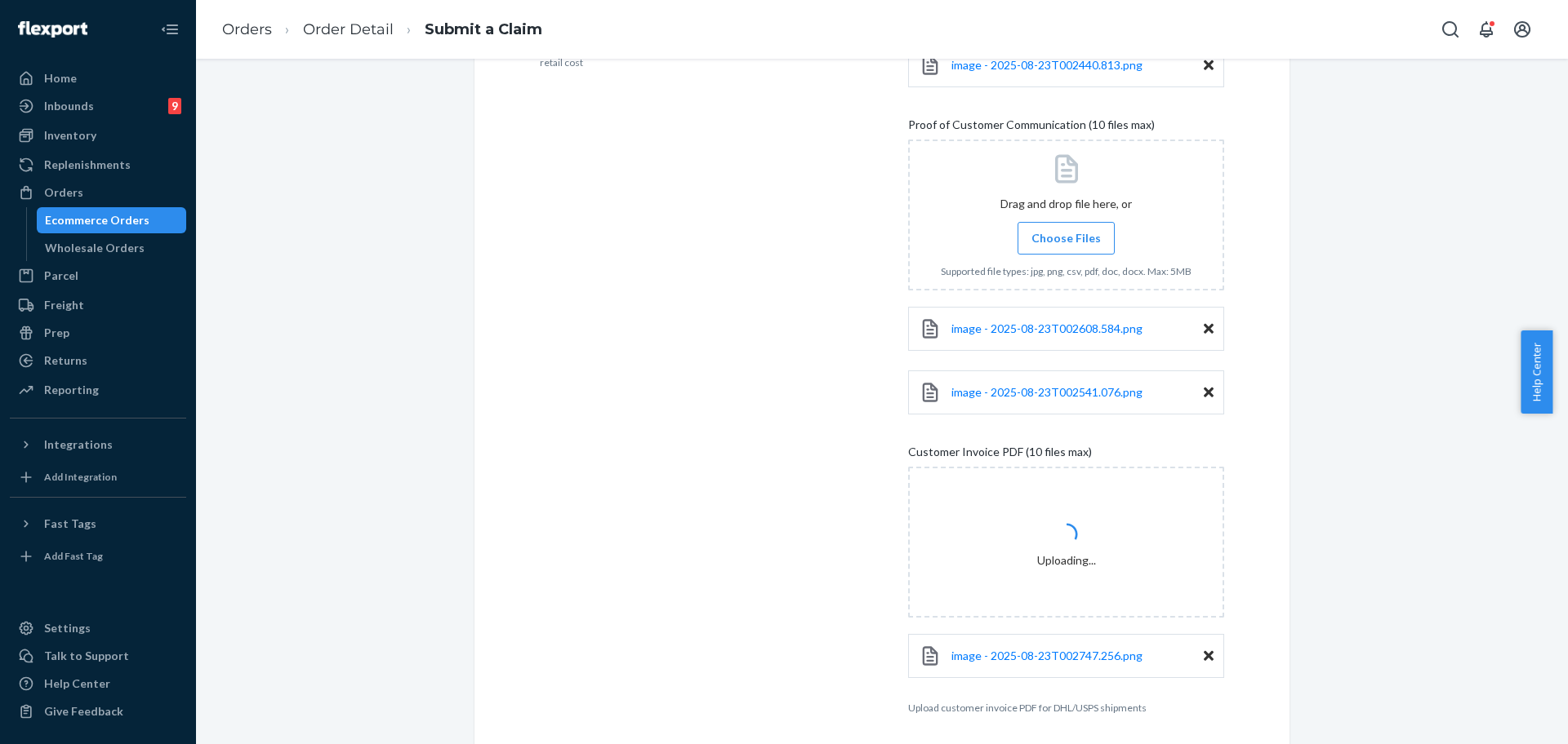
click at [637, 627] on div "Details Flexport Order ID 133543335 Why are you submitting a claim? Order deliv…" at bounding box center [697, 247] width 316 height 955
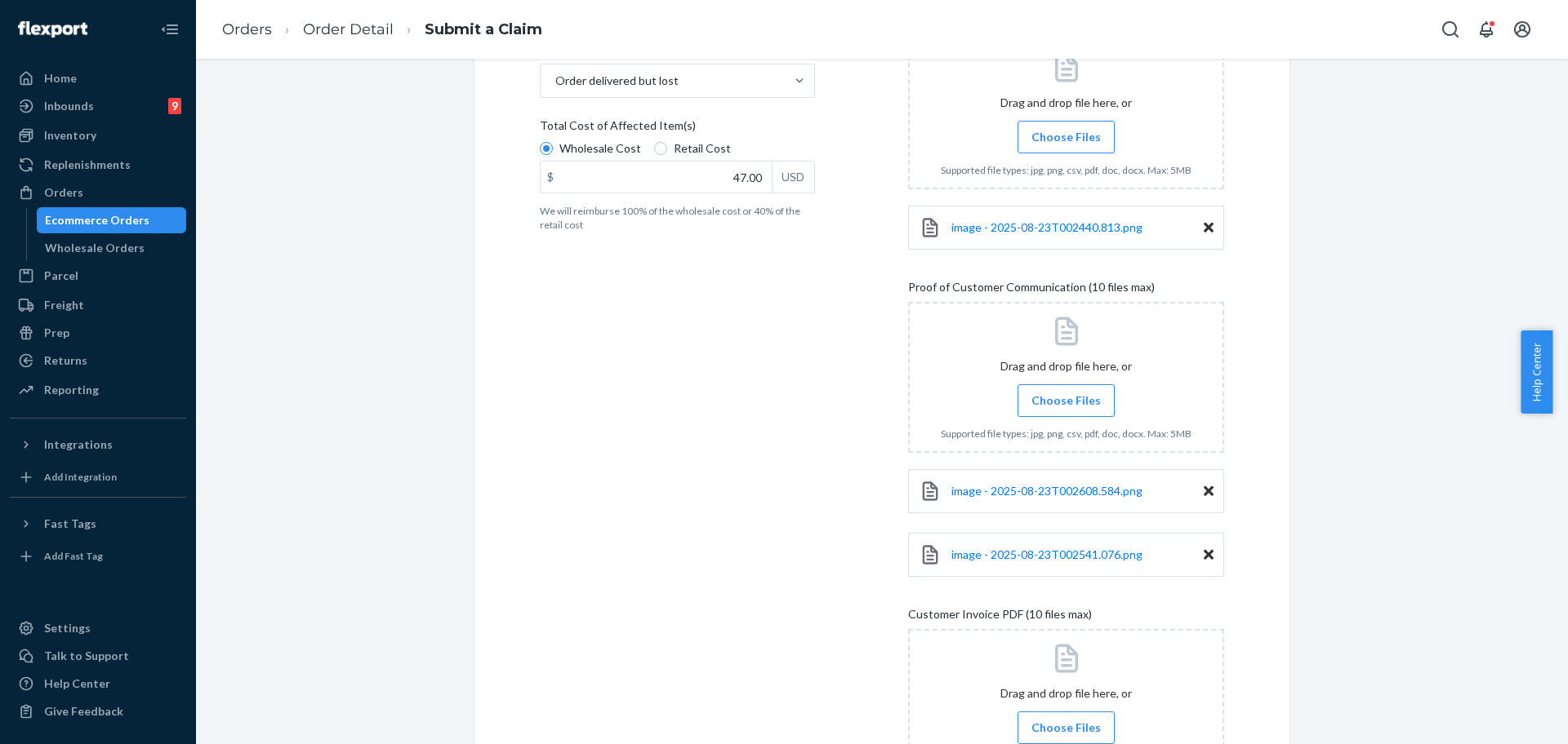
scroll to position [621, 0]
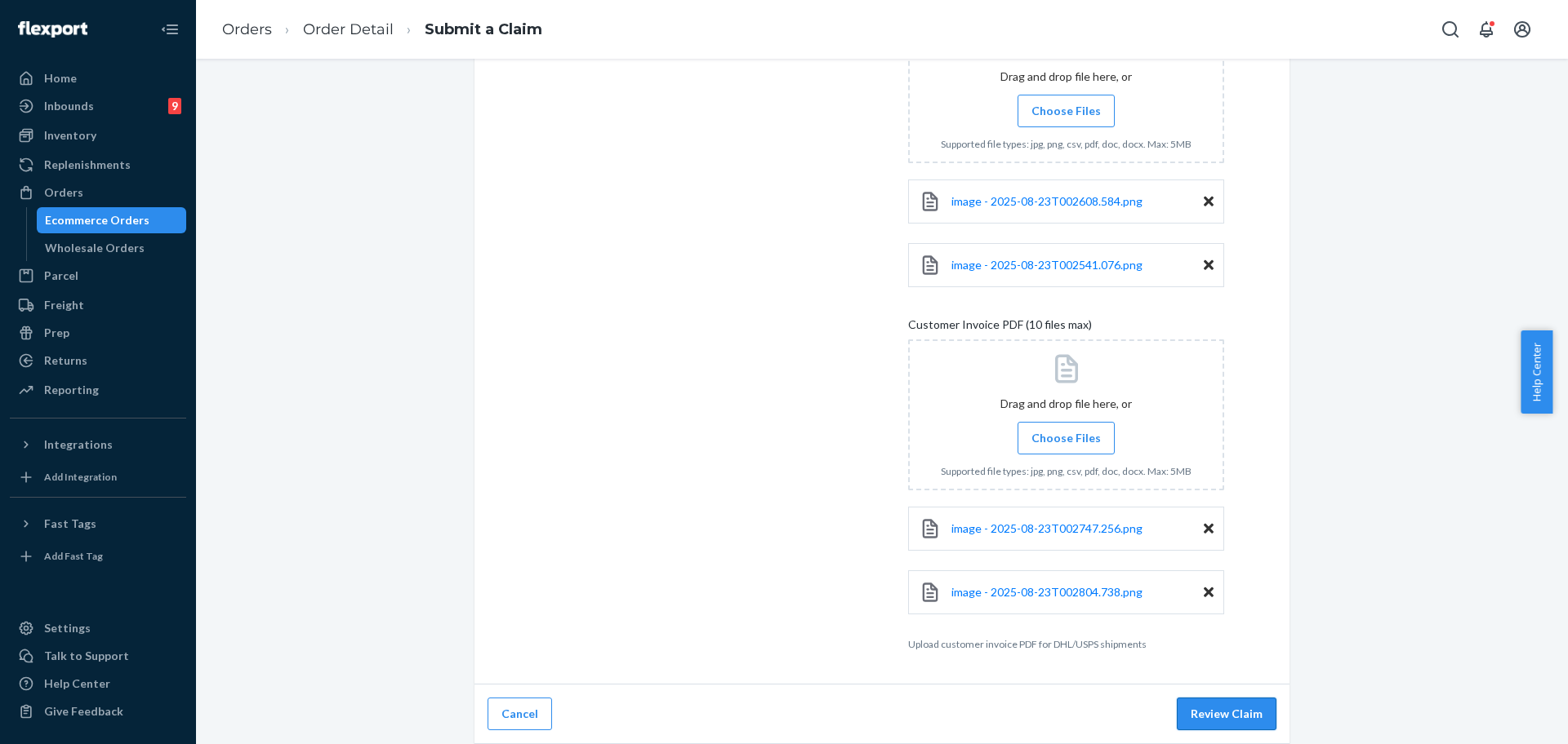
click at [1237, 719] on button "Review Claim" at bounding box center [1226, 714] width 99 height 33
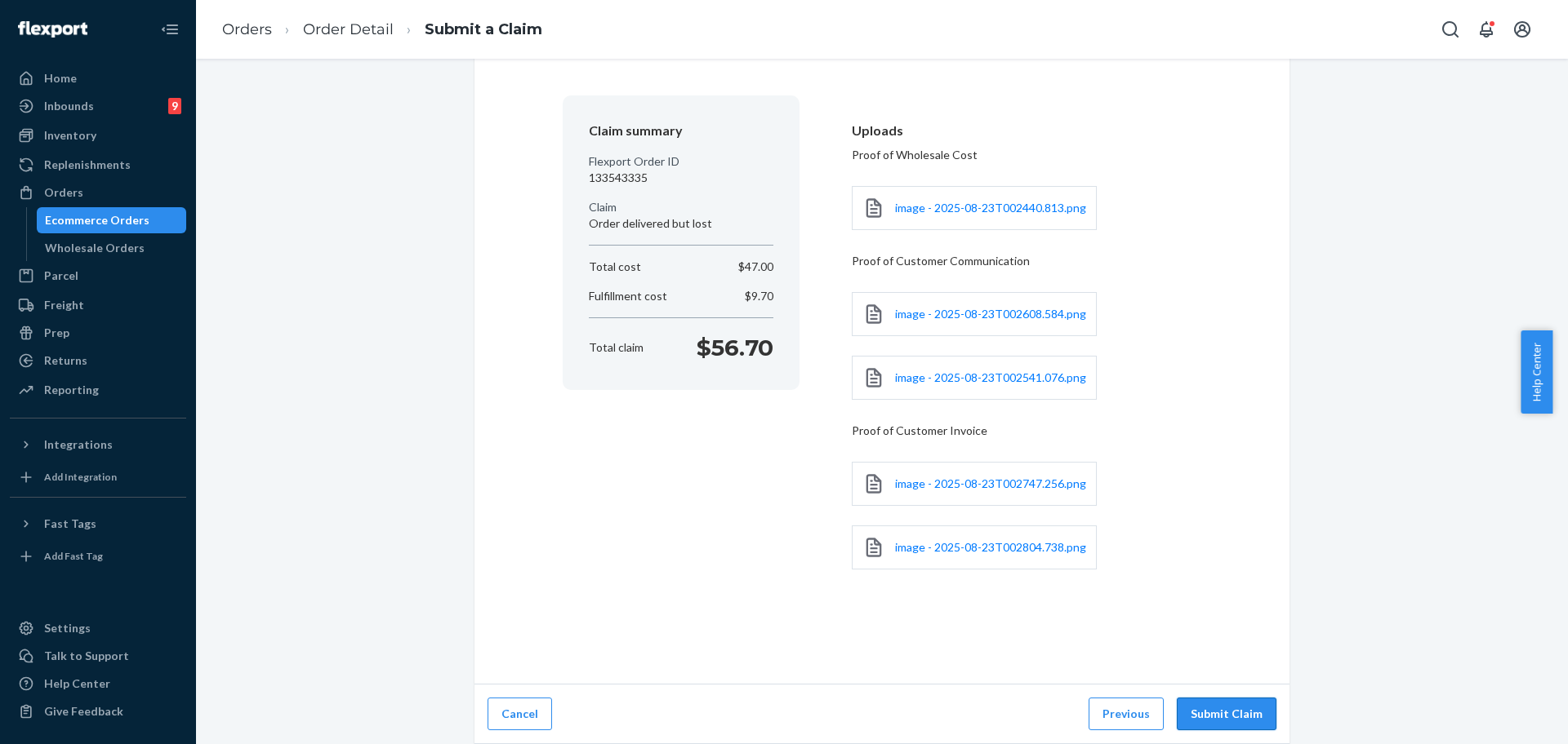
click at [1217, 712] on button "Submit Claim" at bounding box center [1226, 714] width 99 height 33
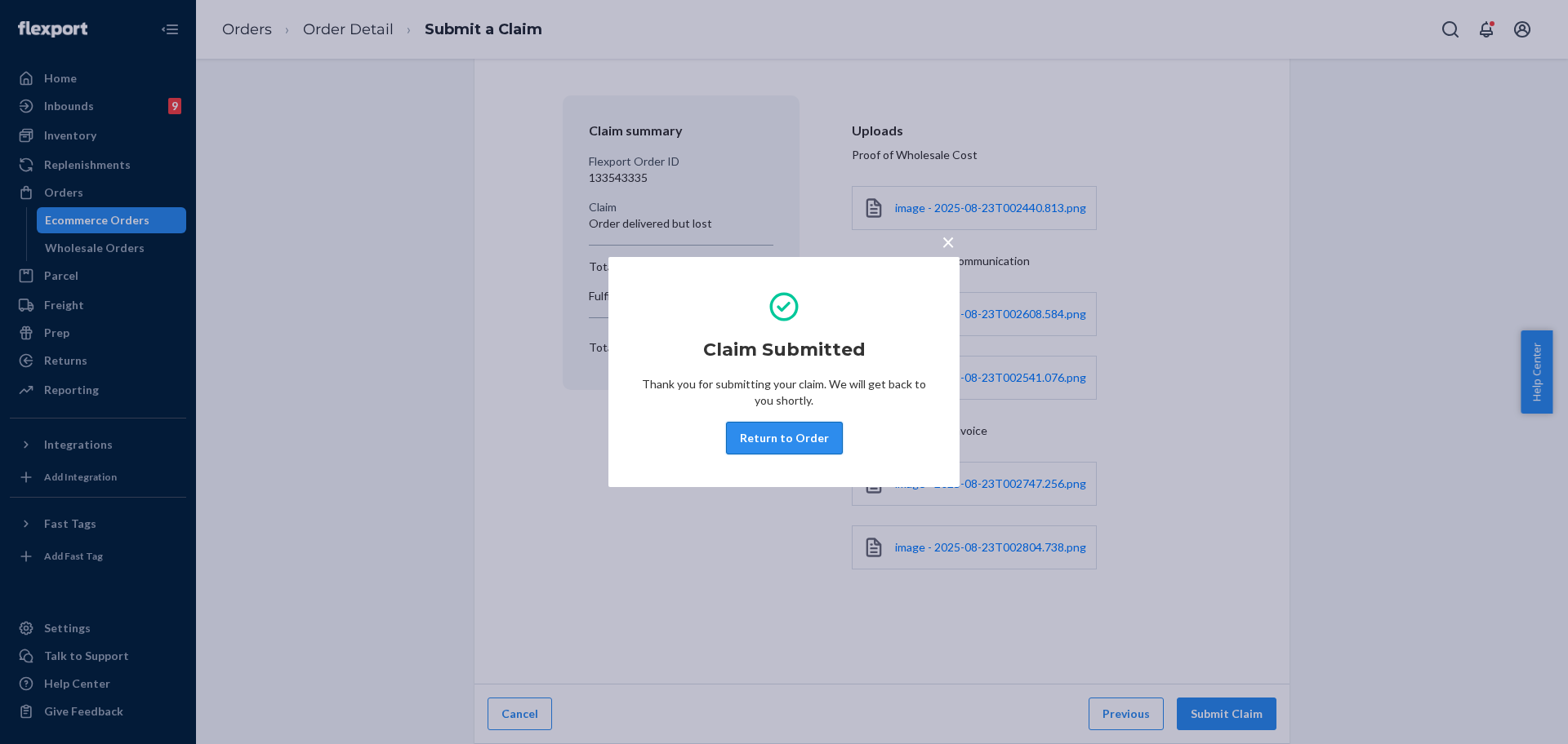
click at [781, 437] on button "Return to Order" at bounding box center [784, 438] width 117 height 33
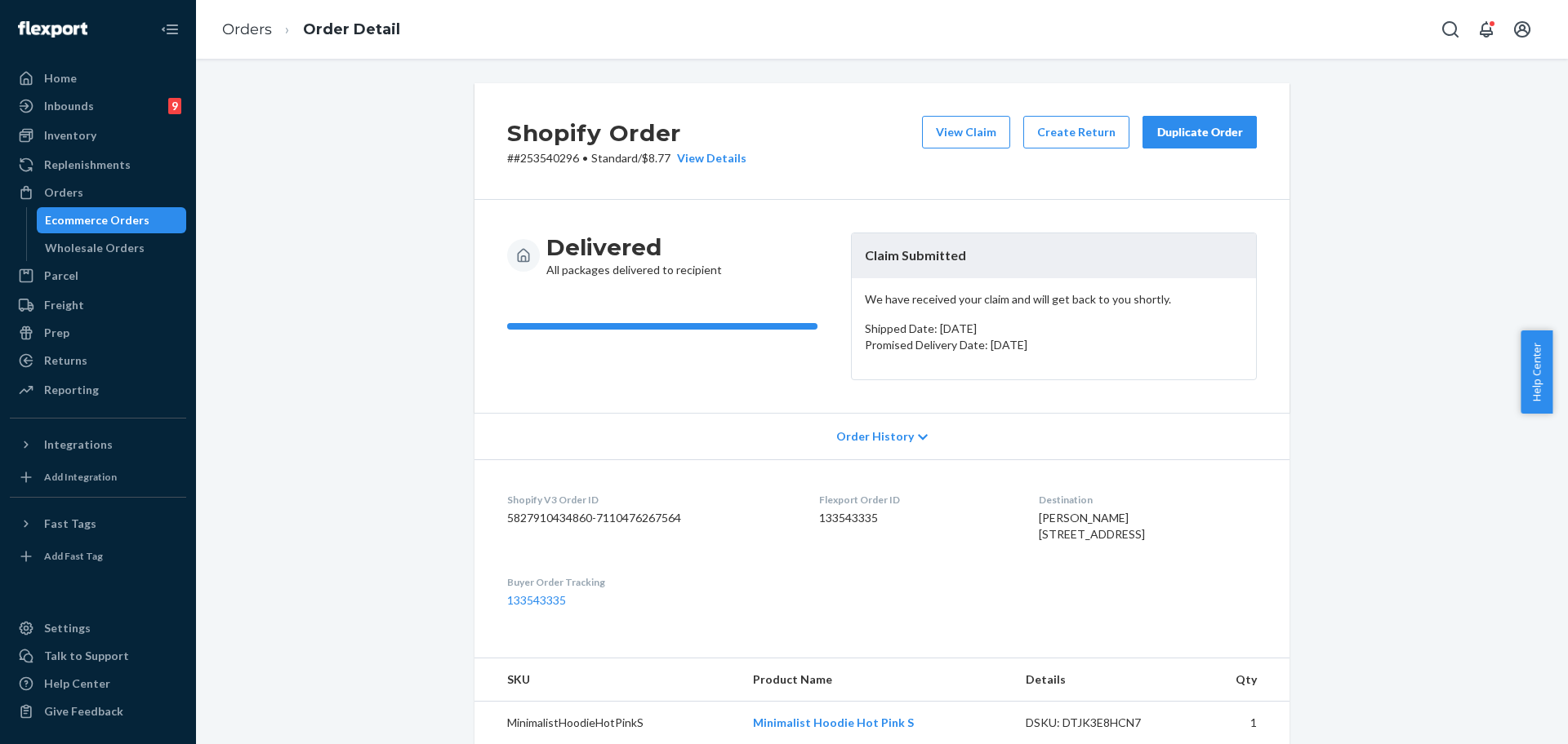
drag, startPoint x: 1567, startPoint y: 352, endPoint x: 1418, endPoint y: 499, distance: 209.3
click at [1418, 499] on body "Home Inbounds 9 Shipping Plans Problems 9 Inventory Products Replenishments Ord…" at bounding box center [784, 372] width 1568 height 744
click at [1352, 477] on div "Shopify Order # #253540296 • Standard / $8.77 View Details View Claim Create Re…" at bounding box center [882, 597] width 1348 height 1030
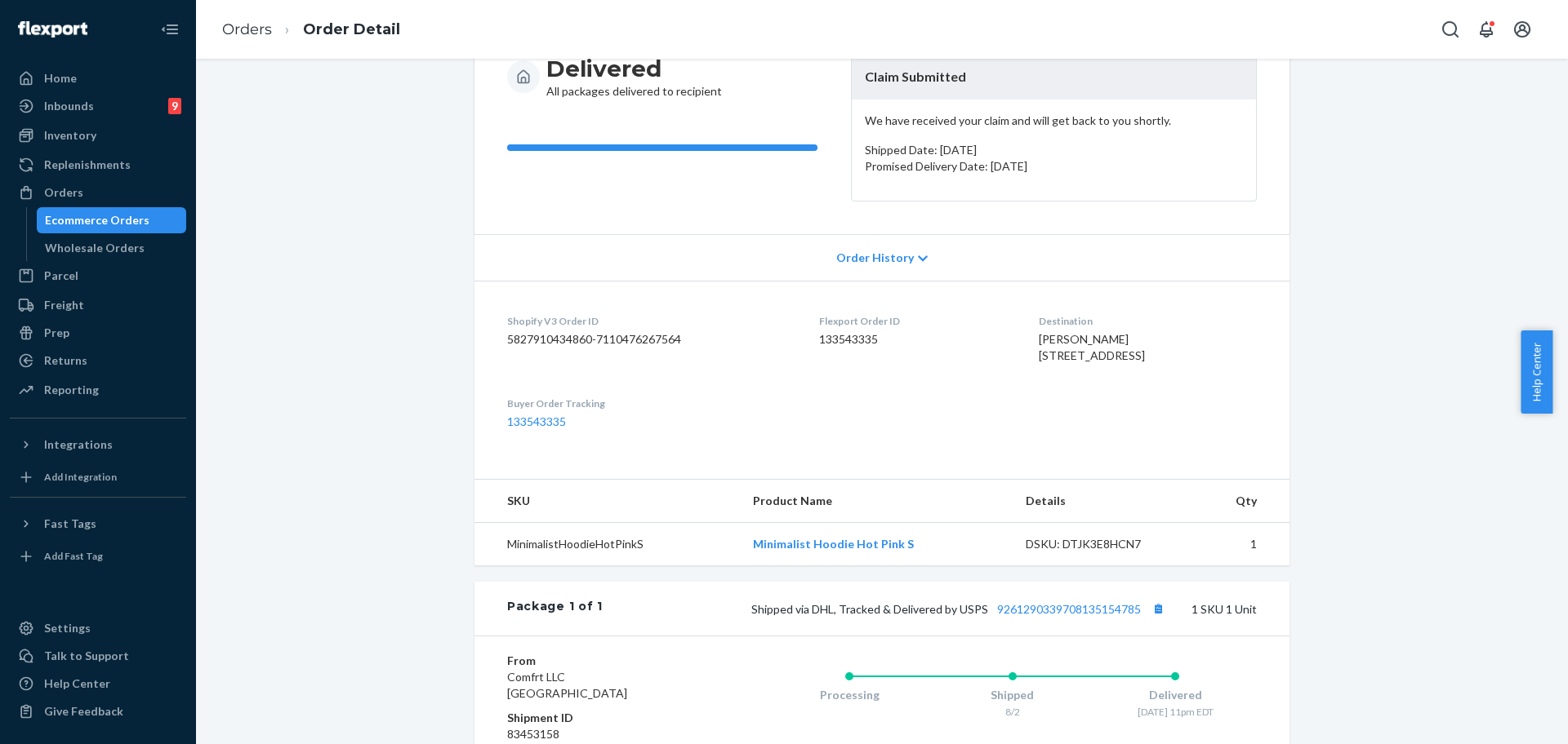
scroll to position [198, 0]
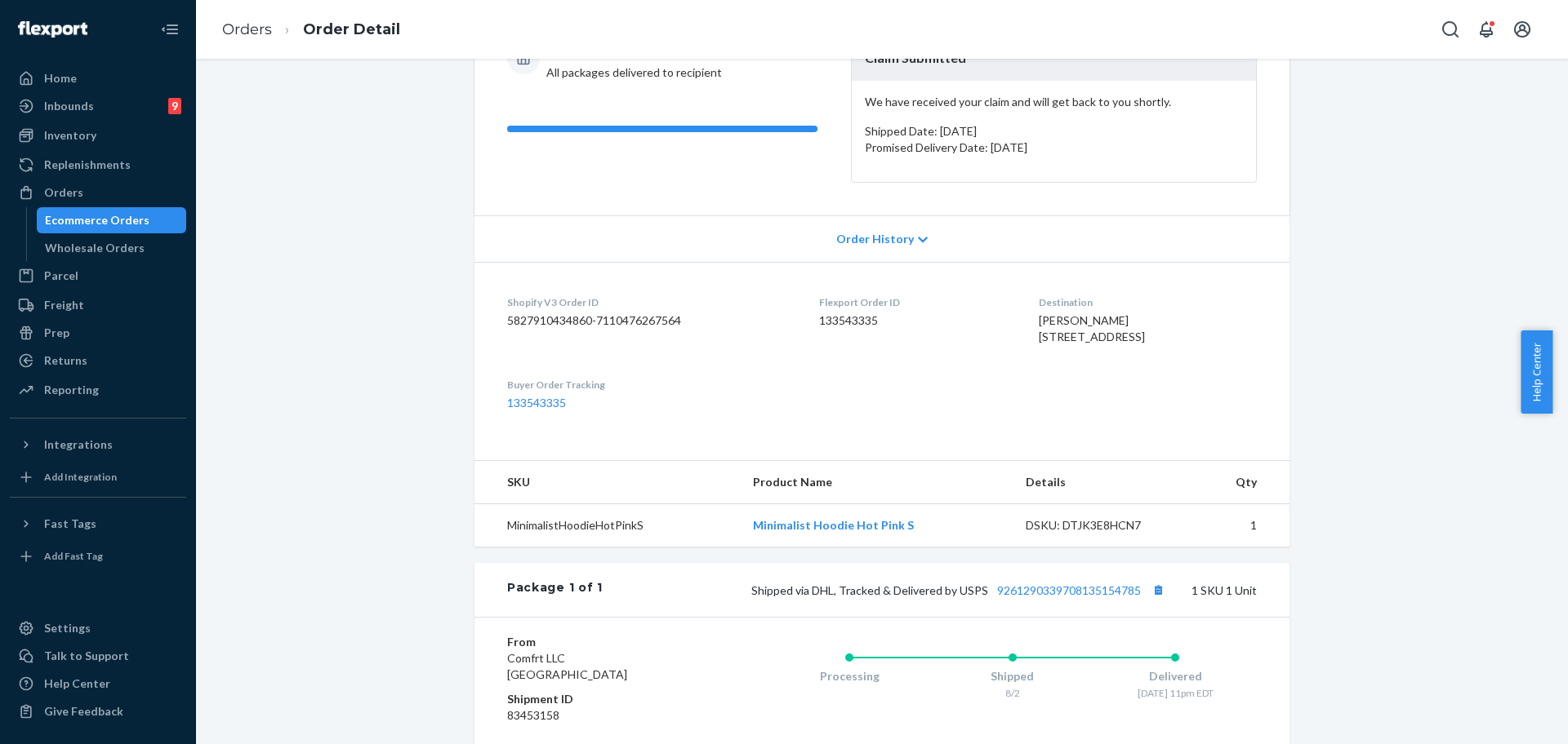
drag, startPoint x: 1567, startPoint y: 392, endPoint x: 1567, endPoint y: 235, distance: 157.0
click at [1567, 235] on body "Home Inbounds 9 Shipping Plans Problems 9 Inventory Products Replenishments Ord…" at bounding box center [784, 372] width 1568 height 744
click at [1539, 216] on div "Shopify Order # #253540296 • Standard / $8.77 View Details View Claim Create Re…" at bounding box center [882, 400] width 1348 height 1030
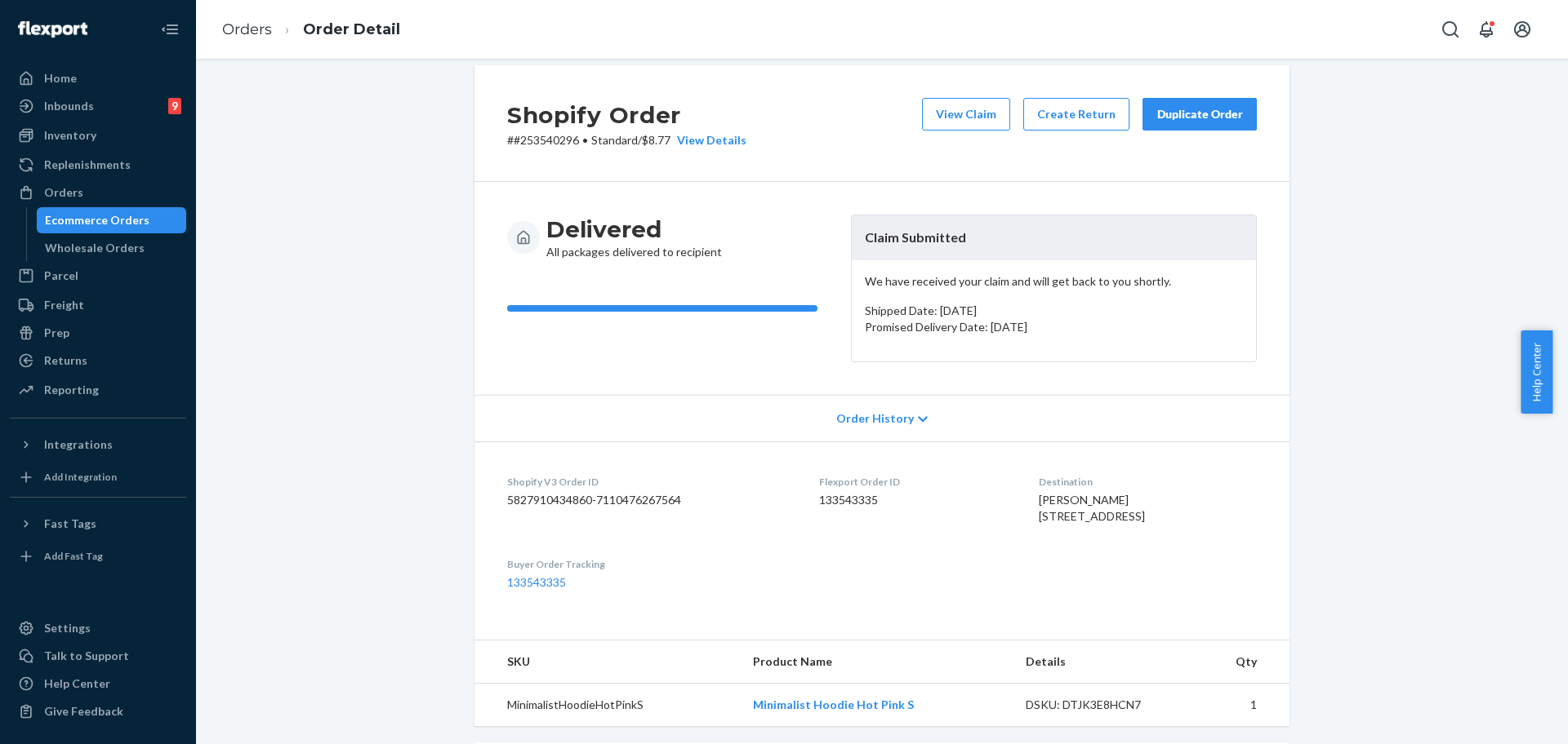
scroll to position [0, 0]
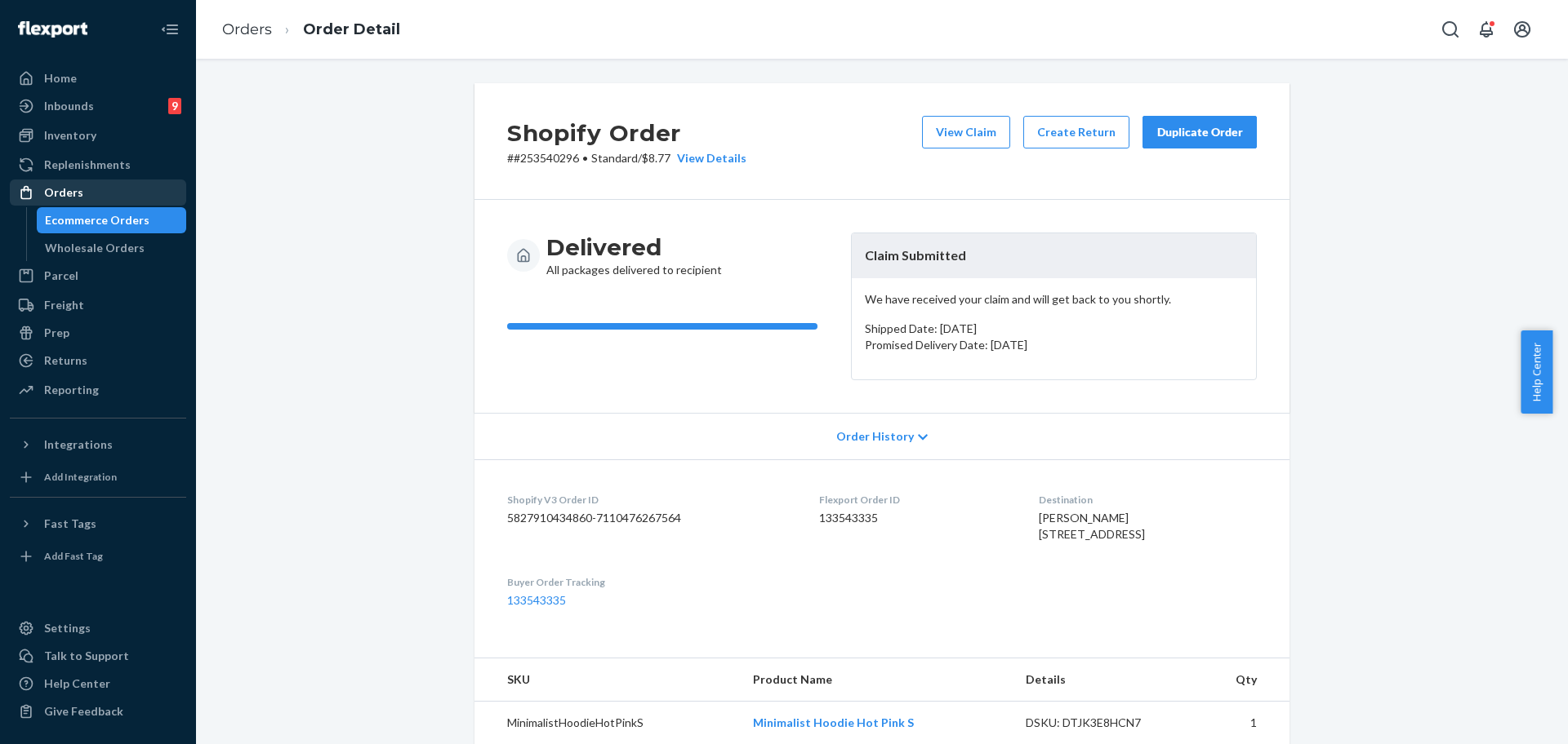
click at [90, 198] on div "Orders" at bounding box center [98, 193] width 173 height 23
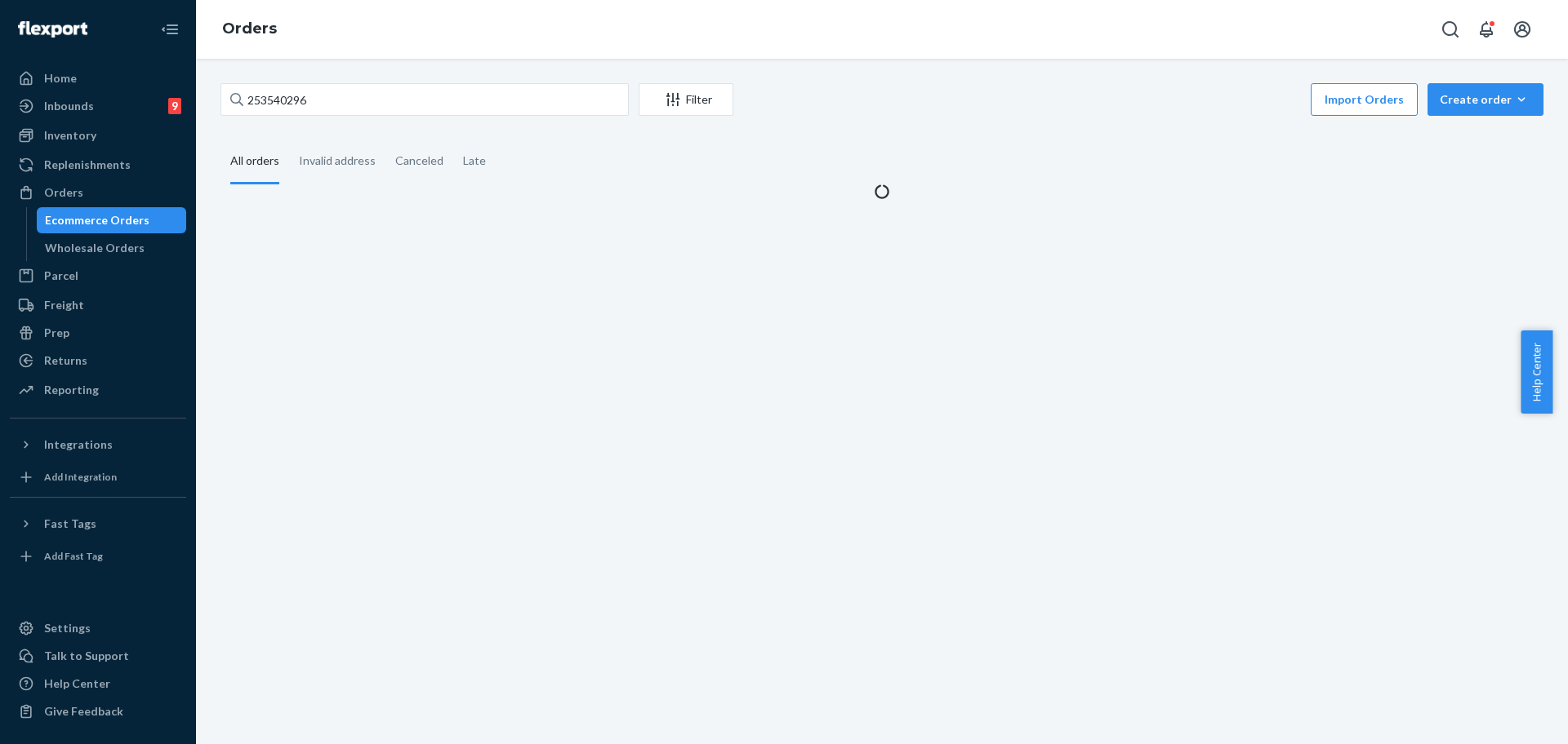
click at [366, 117] on div "253540296 Filter Import Orders Create order Ecommerce order Removal order" at bounding box center [882, 101] width 1323 height 37
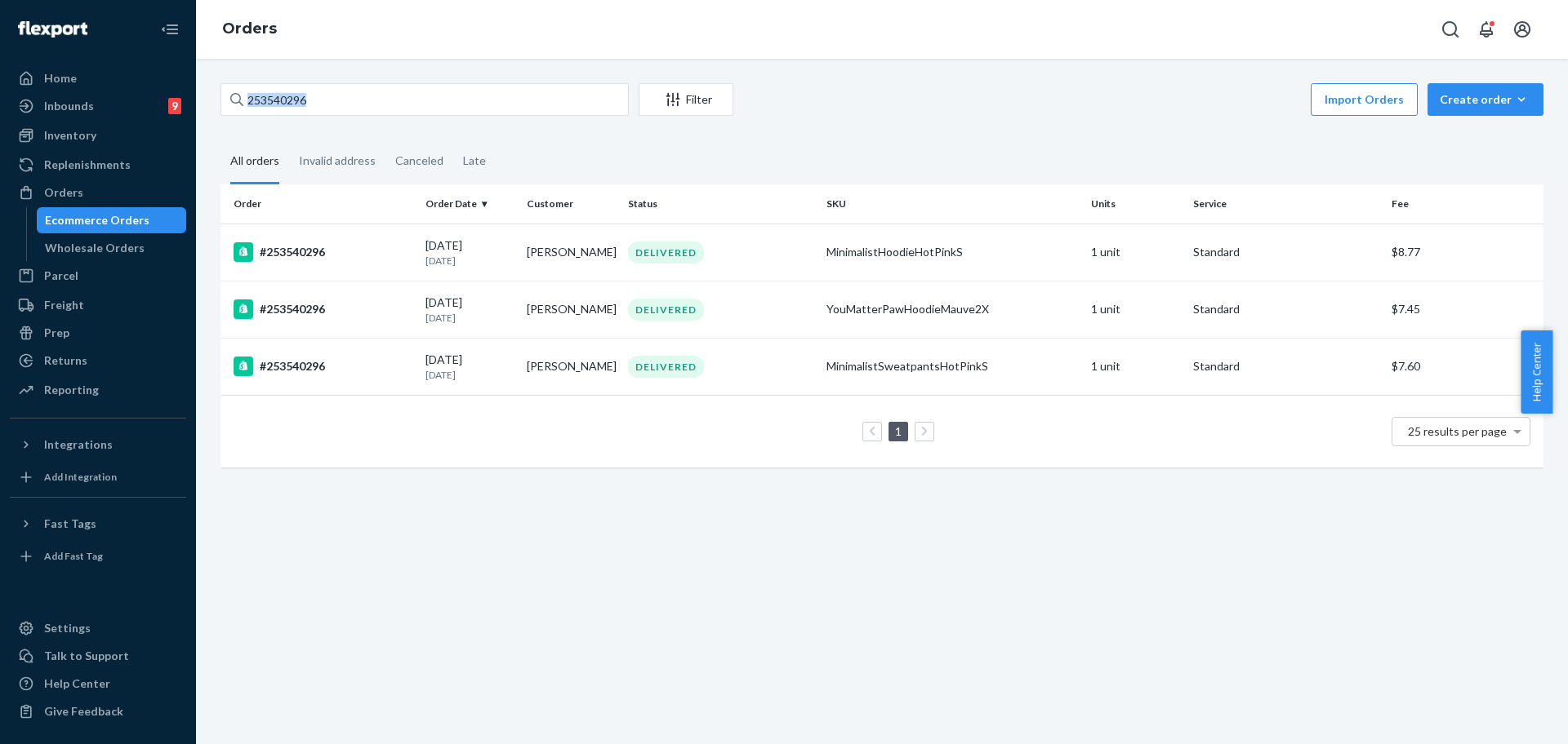
click at [366, 117] on div "253540296 Filter Import Orders Create order Ecommerce order Removal order" at bounding box center [882, 101] width 1323 height 37
click at [367, 96] on input "253540296" at bounding box center [424, 99] width 408 height 33
paste input "#254557502"
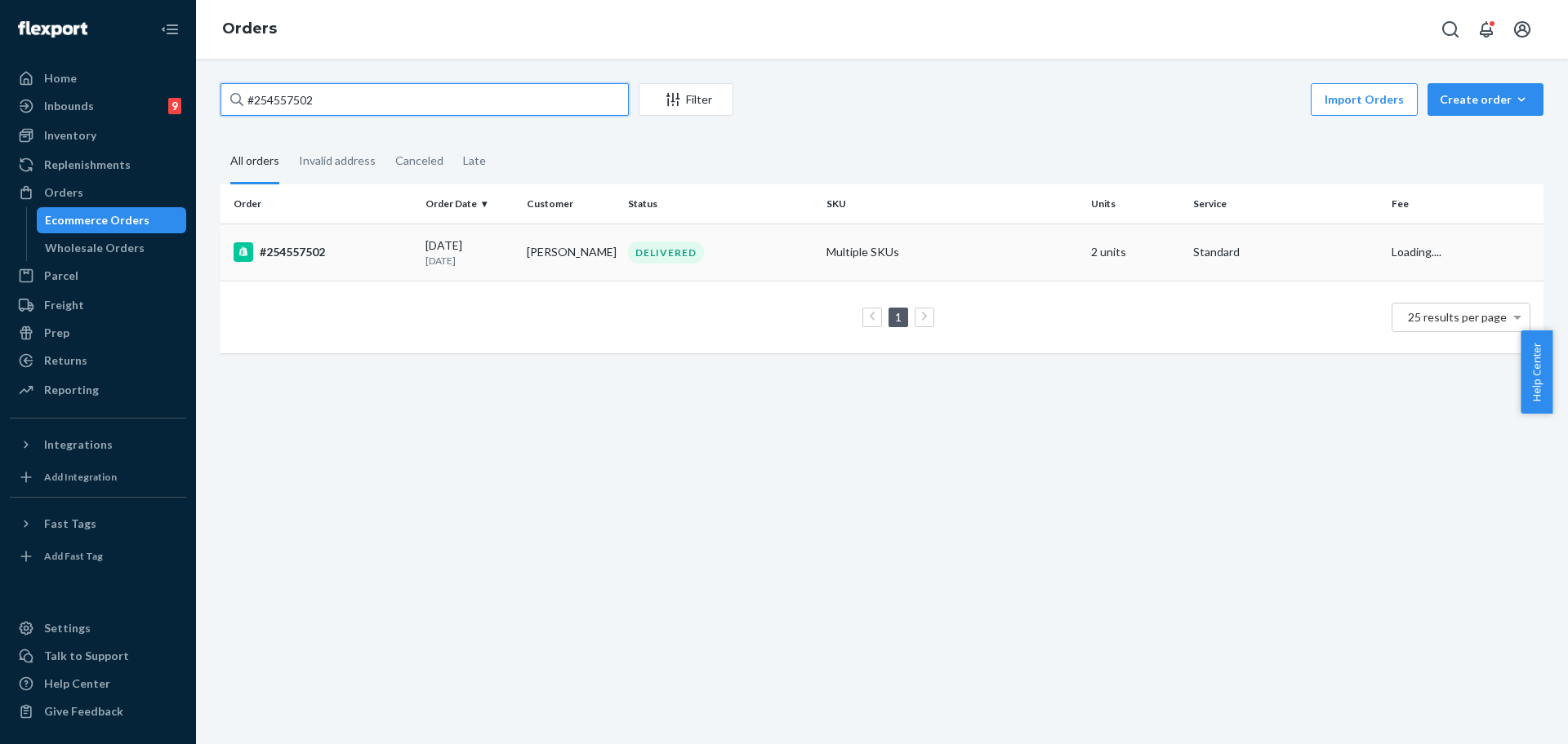
type input "#254557502"
click at [776, 239] on td "DELIVERED" at bounding box center [721, 252] width 199 height 57
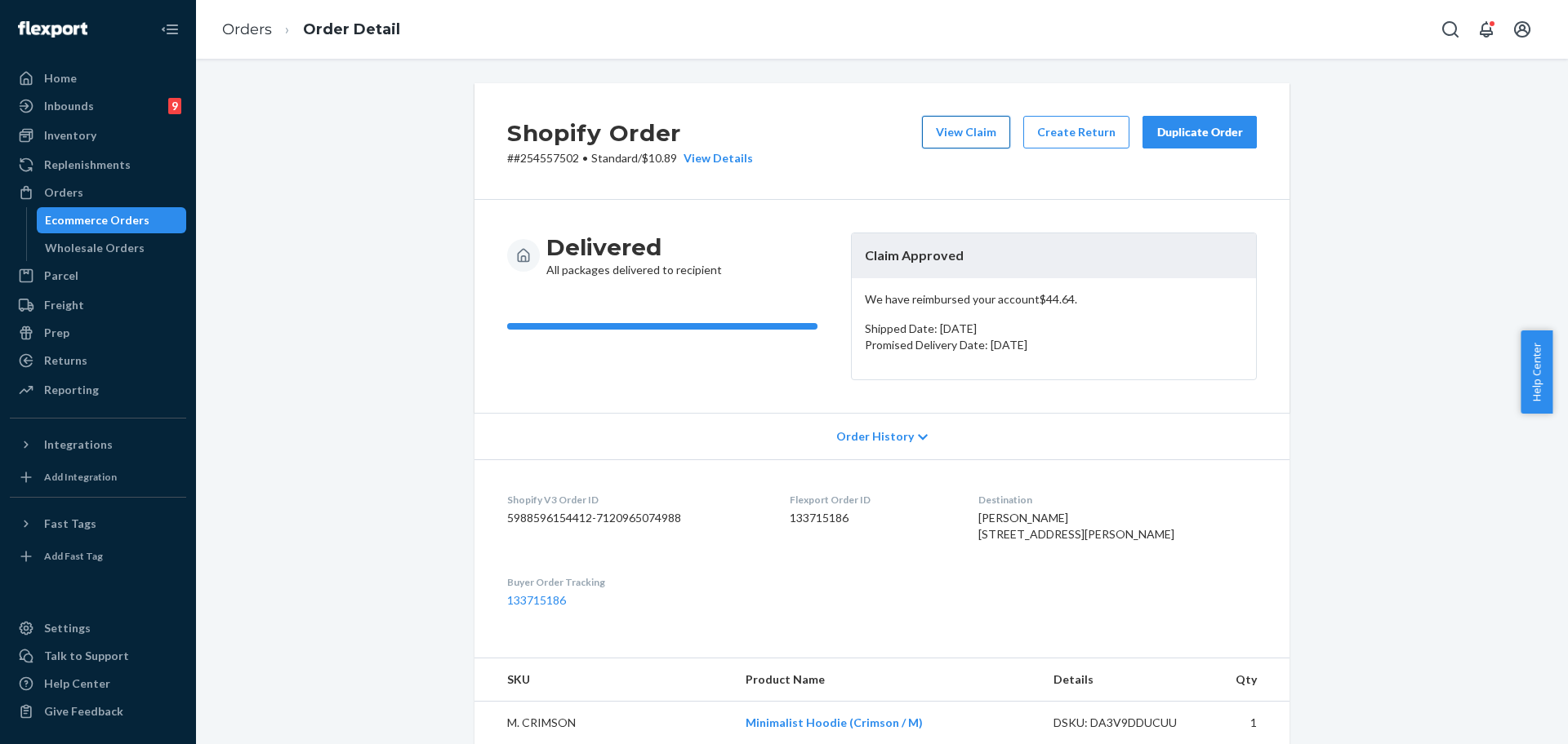
click at [975, 143] on button "View Claim" at bounding box center [966, 132] width 88 height 33
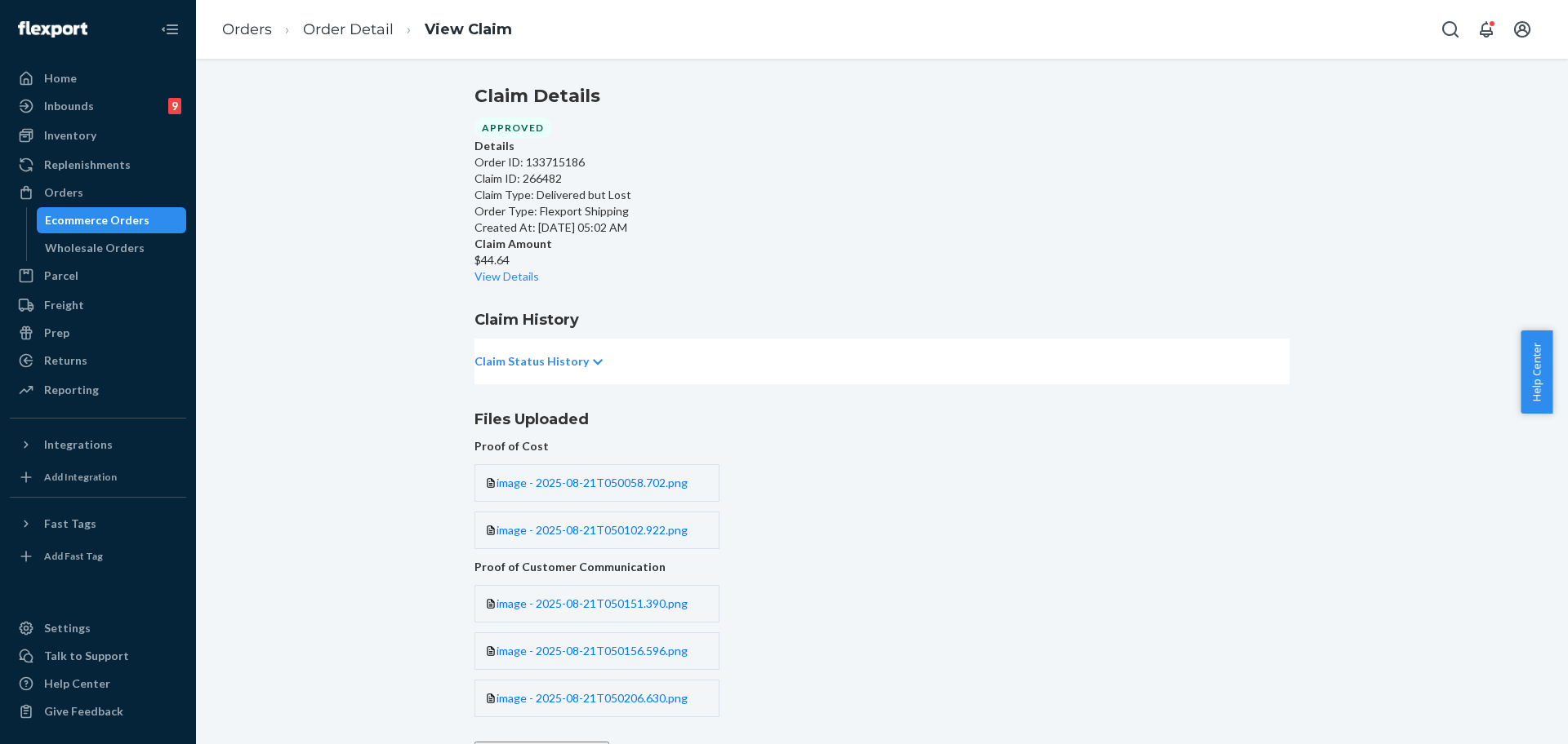
drag, startPoint x: 1567, startPoint y: 388, endPoint x: 1567, endPoint y: 523, distance: 135.0
click at [1567, 523] on body "Home Inbounds 9 Shipping Plans Problems 9 Inventory Products Replenishments Ord…" at bounding box center [784, 372] width 1568 height 744
click at [1257, 138] on div "Files Uploaded" at bounding box center [882, 110] width 815 height 55
click at [55, 202] on div "Orders" at bounding box center [98, 193] width 173 height 23
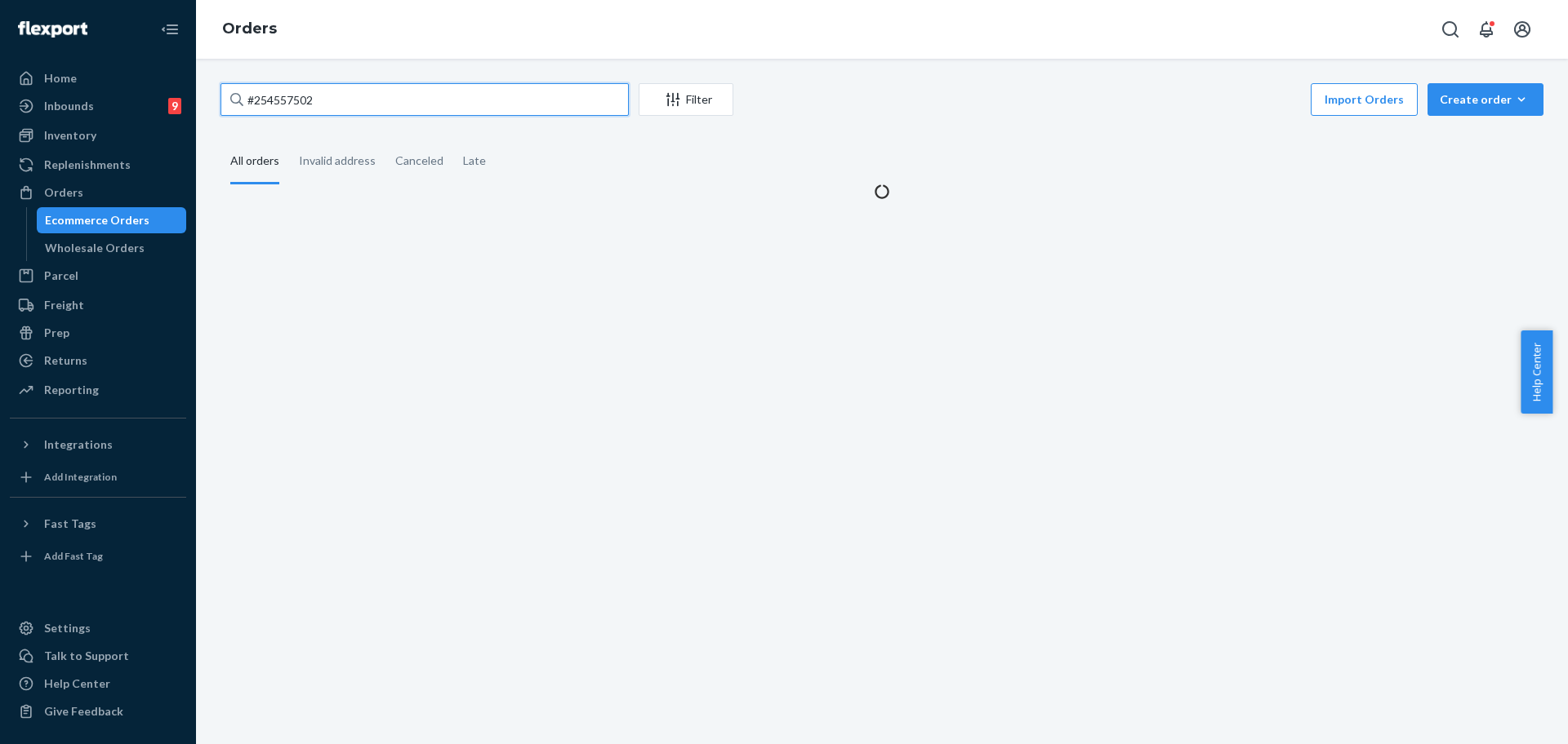
click at [331, 108] on input "#254557502" at bounding box center [424, 99] width 408 height 33
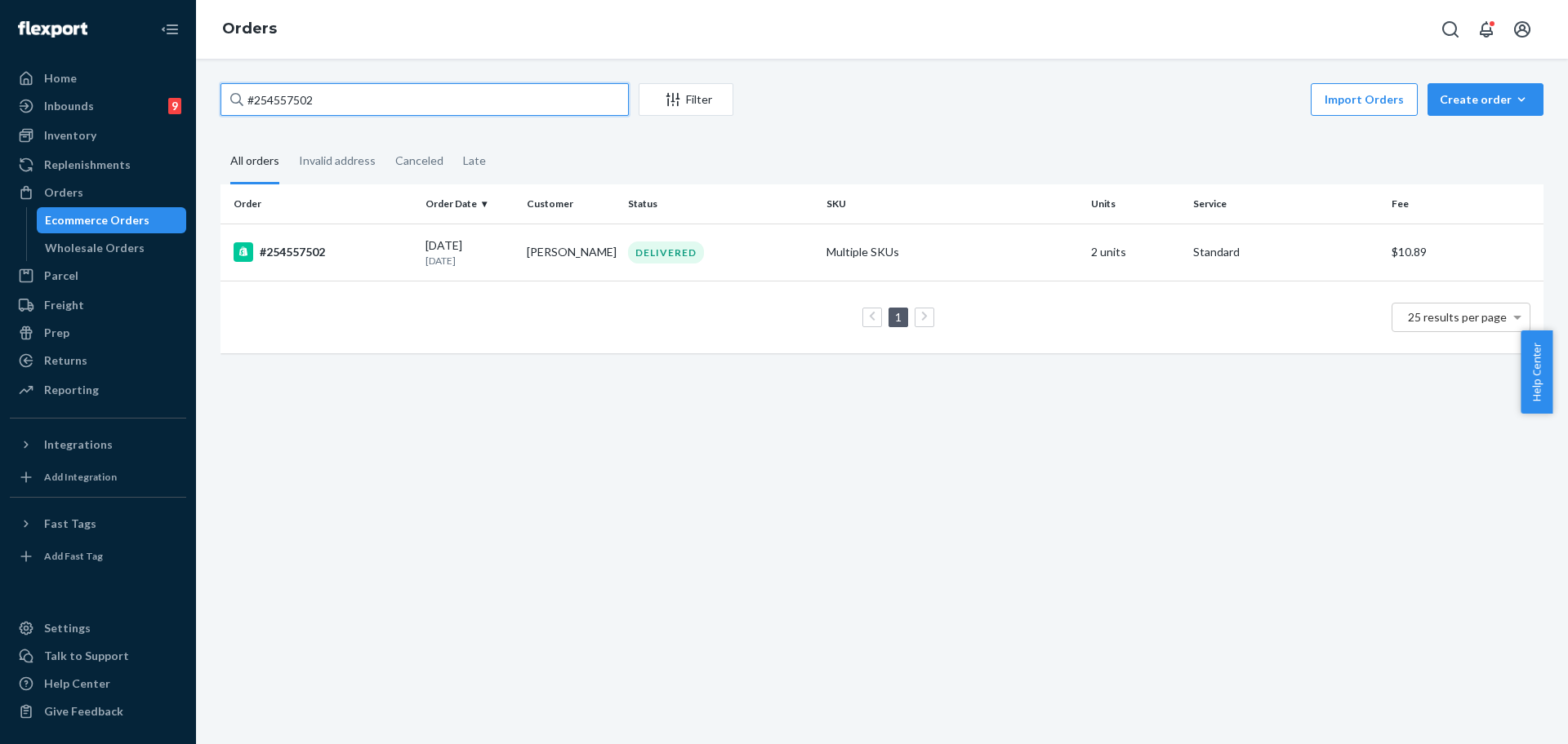
click at [331, 108] on input "#254557502" at bounding box center [424, 99] width 408 height 33
click at [792, 262] on div "DELIVERED" at bounding box center [720, 252] width 192 height 22
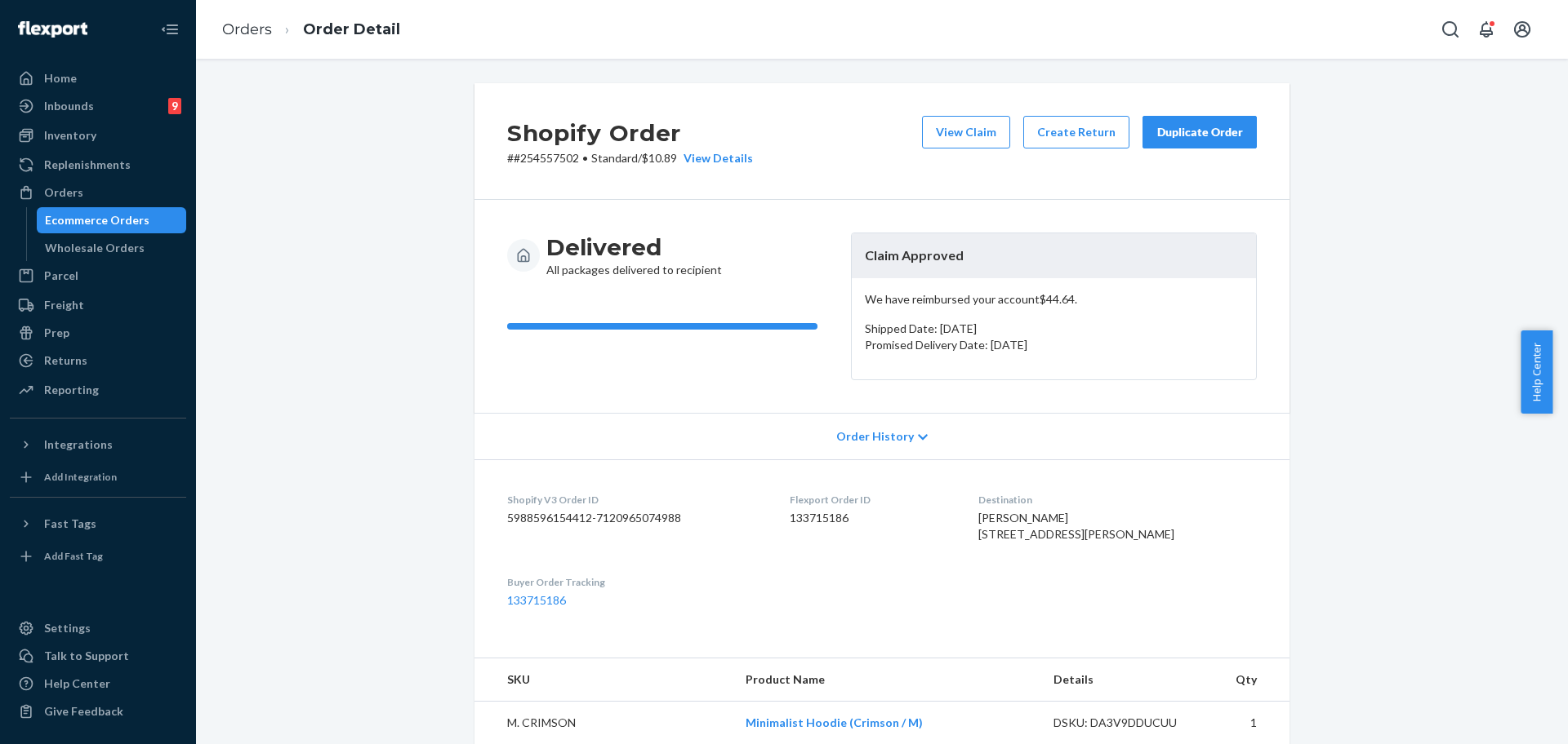
click at [1212, 129] on div "Duplicate Order" at bounding box center [1200, 132] width 87 height 16
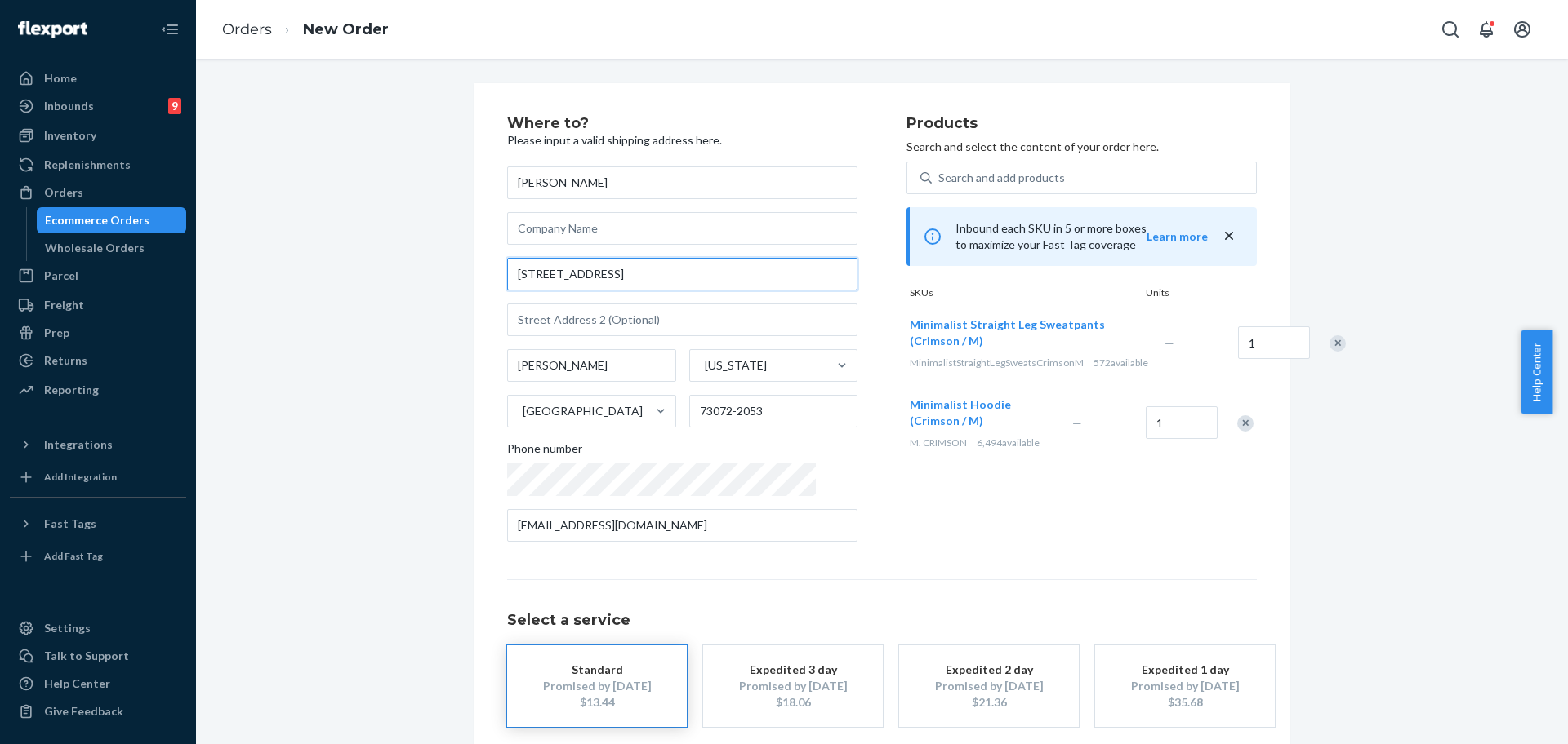
click at [714, 275] on input "[STREET_ADDRESS]" at bounding box center [682, 274] width 350 height 33
paste input "#254557502"
type input "[STREET_ADDRESS]"
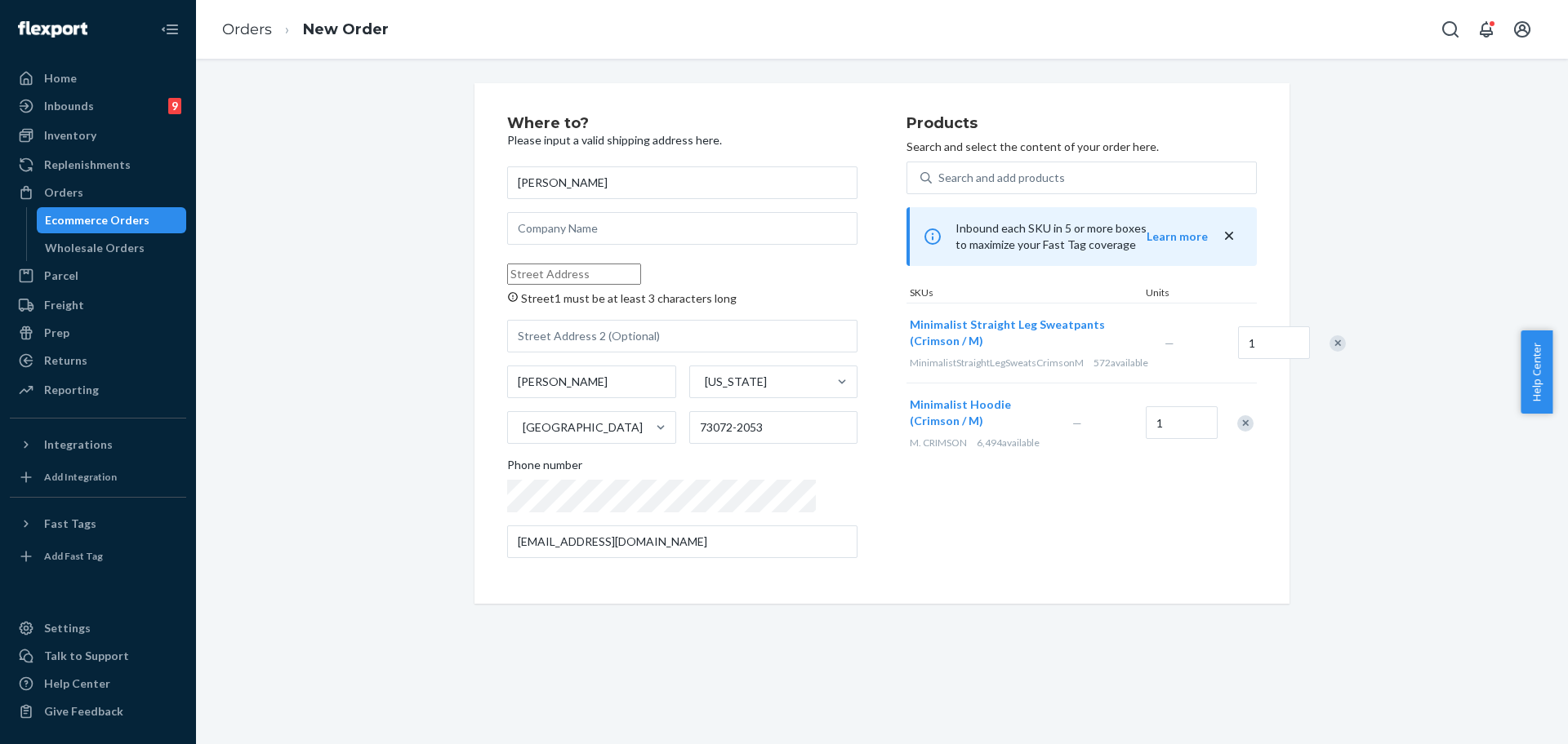
click at [617, 263] on input "Street1 must be at least 3 characters long" at bounding box center [574, 274] width 134 height 21
paste input "[STREET_ADDRESS]"
type input "[STREET_ADDRESS]"
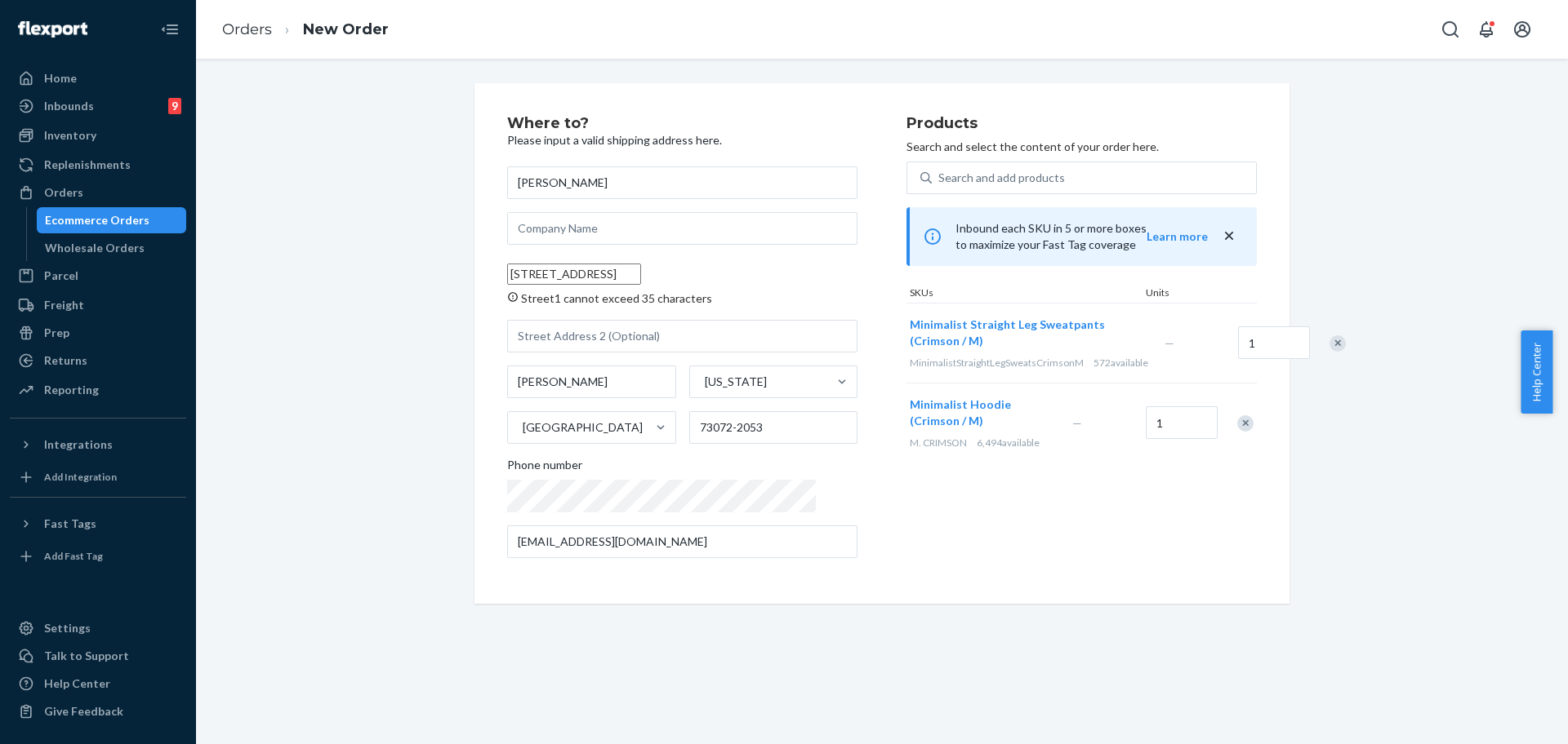
click at [527, 275] on input "[STREET_ADDRESS]" at bounding box center [574, 274] width 134 height 21
paste input "[STREET_ADDRESS]"
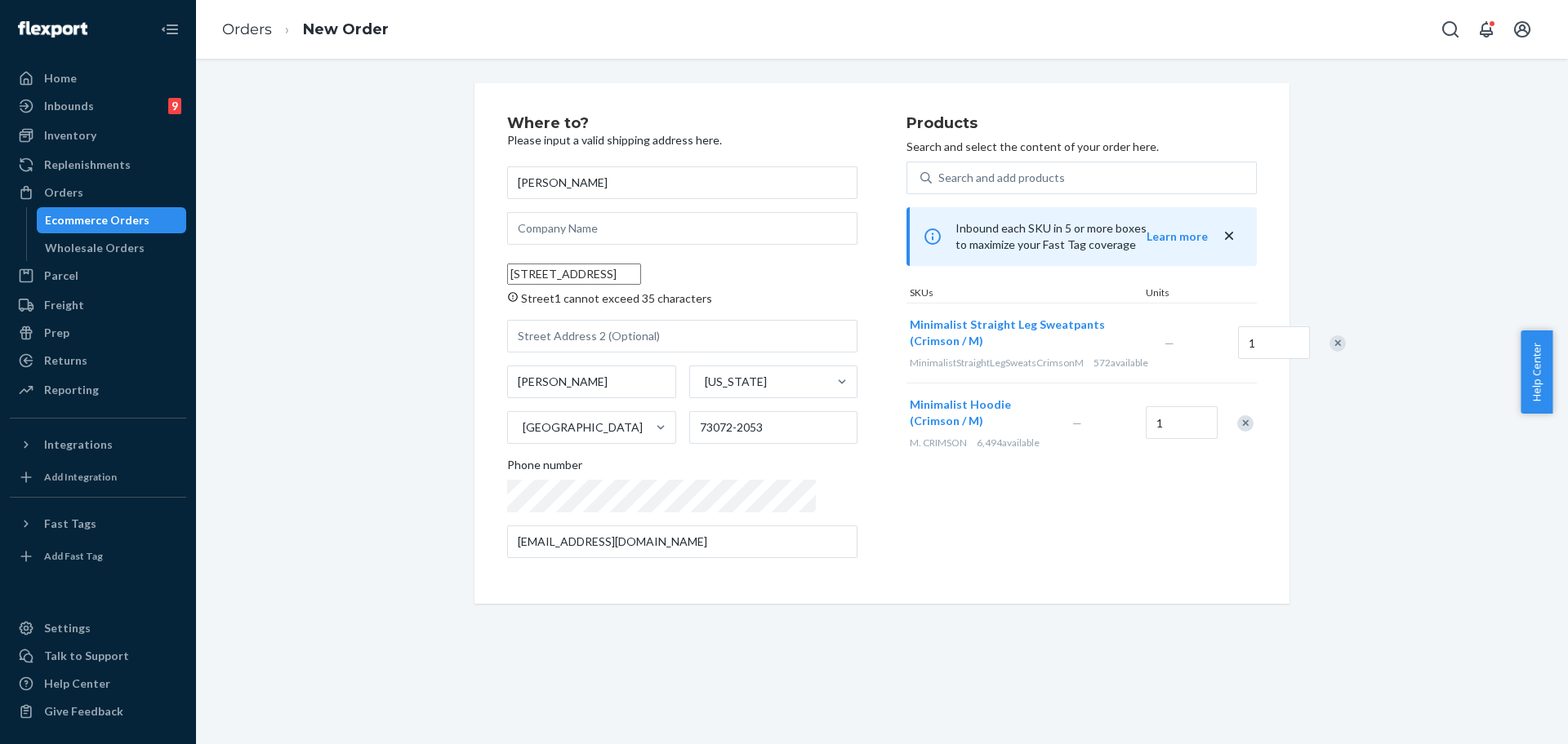
scroll to position [0, 50]
drag, startPoint x: 646, startPoint y: 270, endPoint x: 592, endPoint y: 280, distance: 54.9
click at [592, 280] on input "[STREET_ADDRESS]" at bounding box center [574, 274] width 134 height 21
type input "[STREET_ADDRESS]"
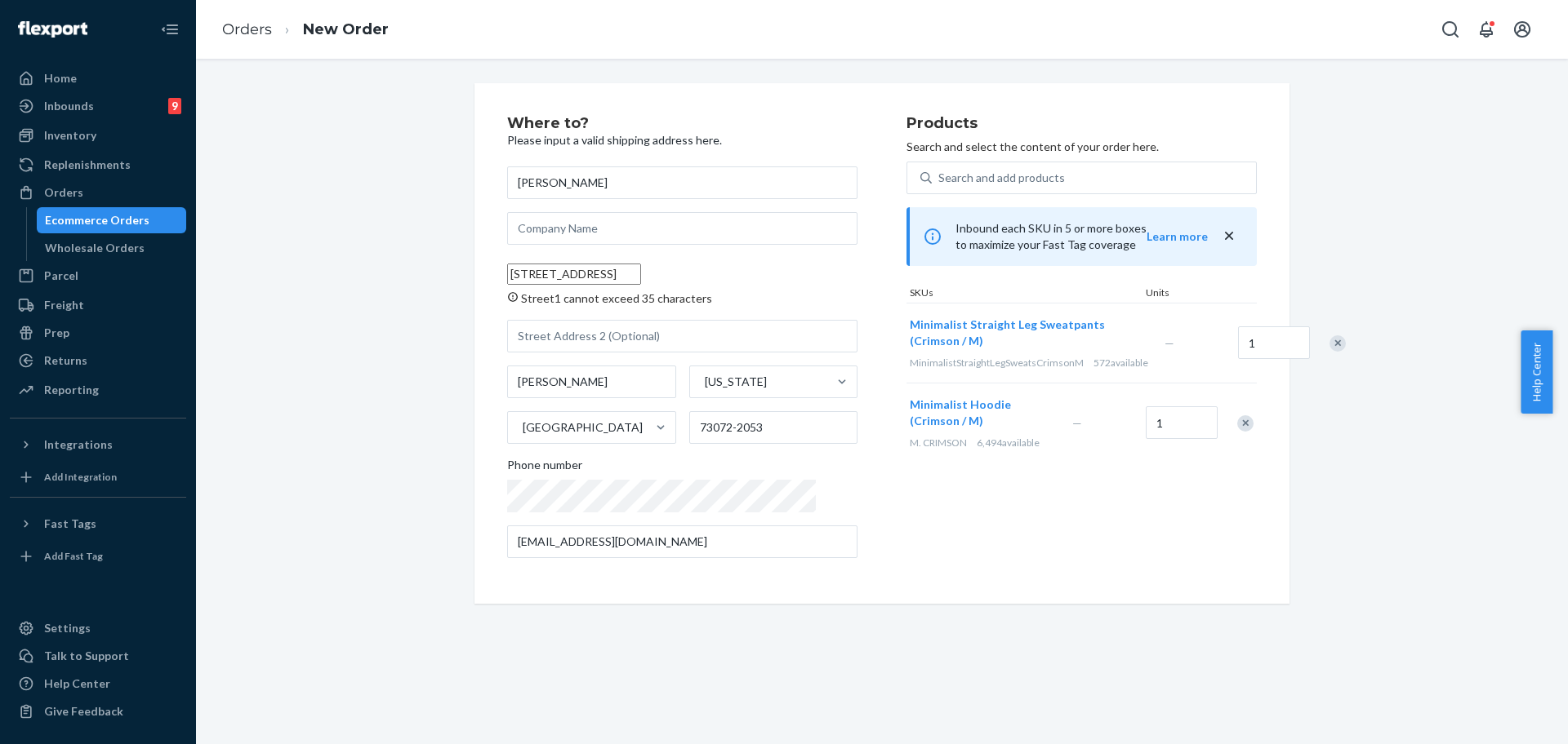
click at [480, 402] on div "Where to? Please input a valid shipping address here. [PERSON_NAME] [STREET_ADD…" at bounding box center [882, 344] width 815 height 521
click at [588, 338] on input "text" at bounding box center [682, 337] width 350 height 33
paste input "Box 5683"
type input "Box 5683"
click at [438, 418] on div "Where to? Please input a valid shipping address here. [PERSON_NAME] [STREET_ADD…" at bounding box center [882, 344] width 1348 height 521
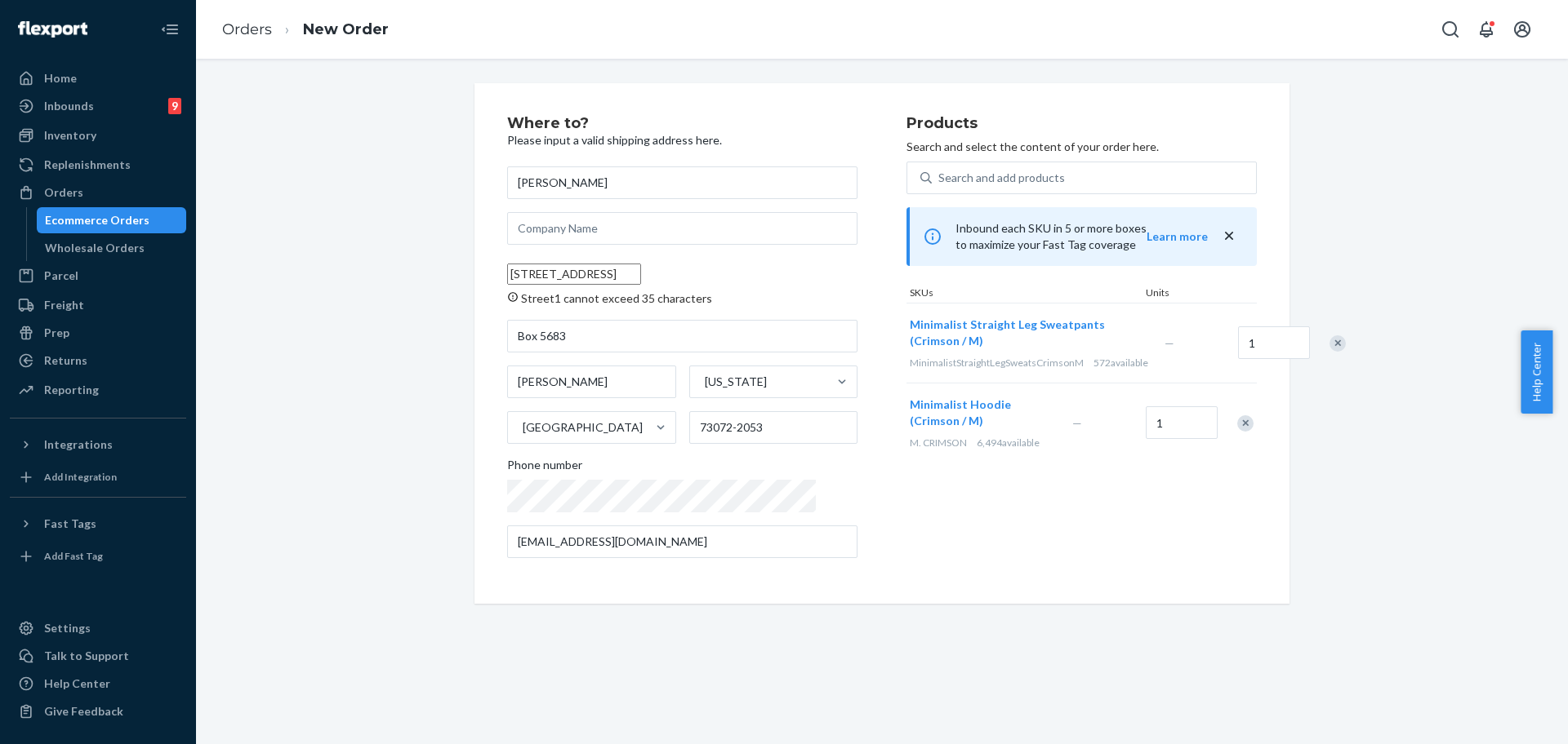
click at [641, 276] on input "[STREET_ADDRESS]" at bounding box center [574, 274] width 134 height 21
click at [641, 277] on input "[STREET_ADDRESS]" at bounding box center [574, 274] width 134 height 21
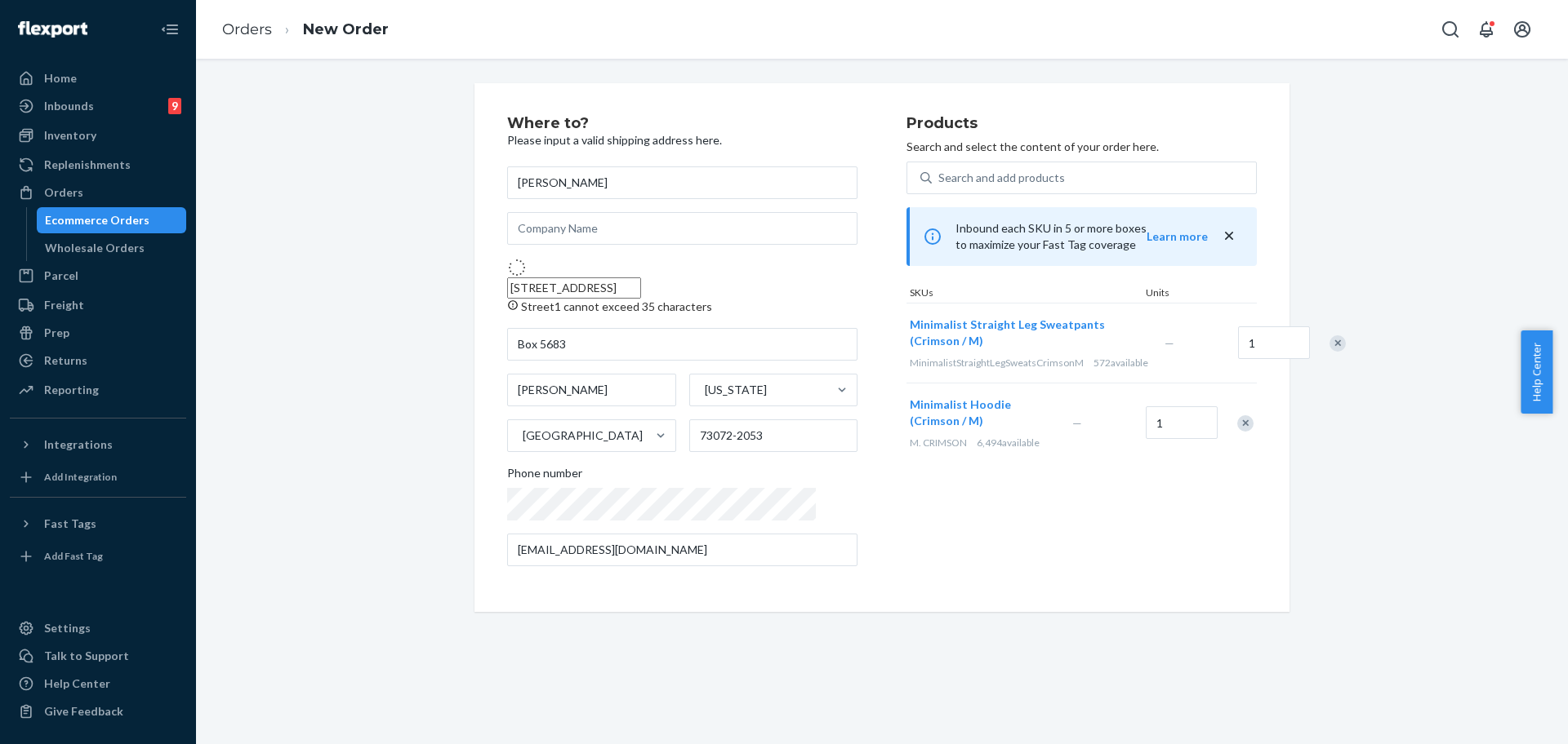
type input "[STREET_ADDRESS]"
type input "[PERSON_NAME]"
type input "28152"
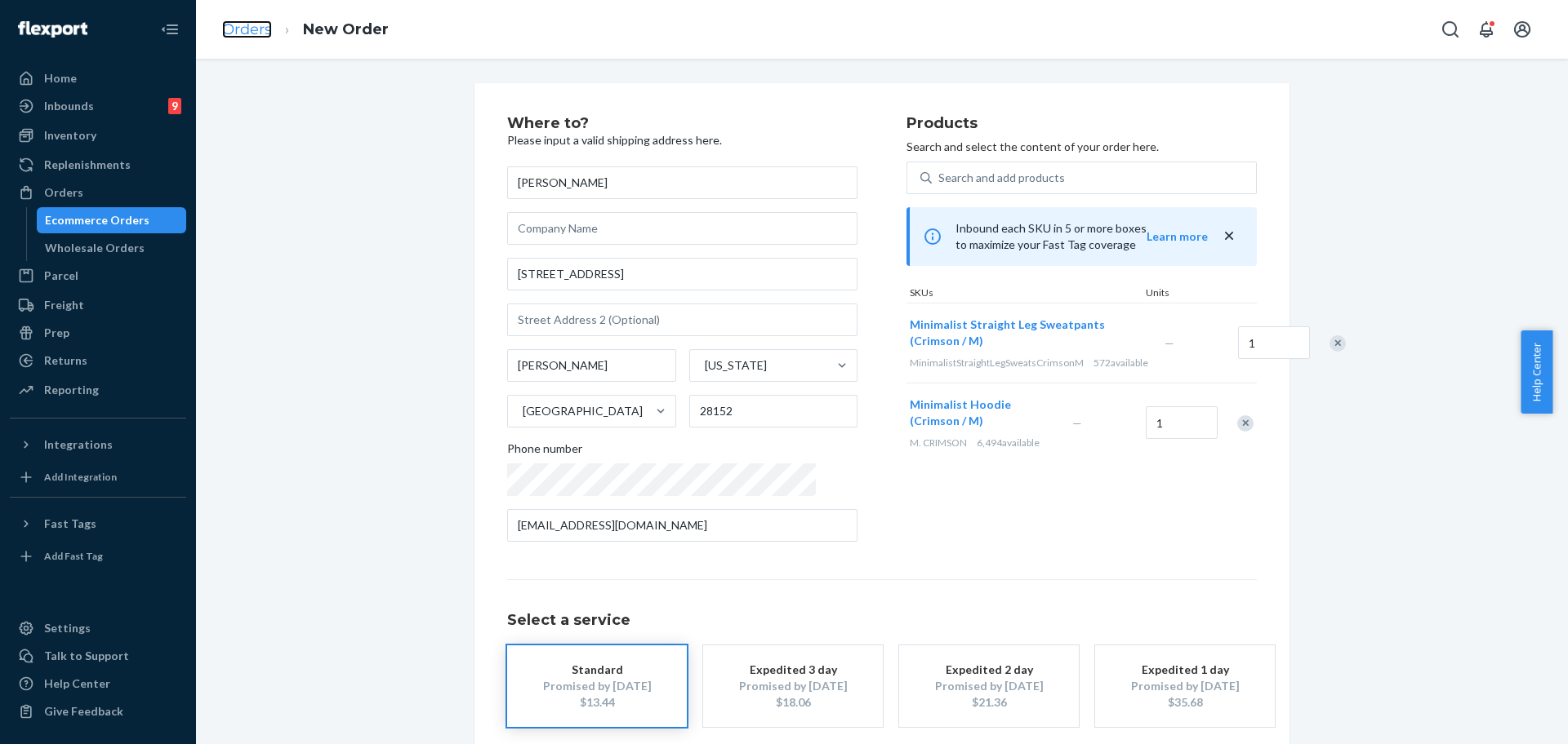
click at [236, 31] on link "Orders" at bounding box center [247, 29] width 50 height 18
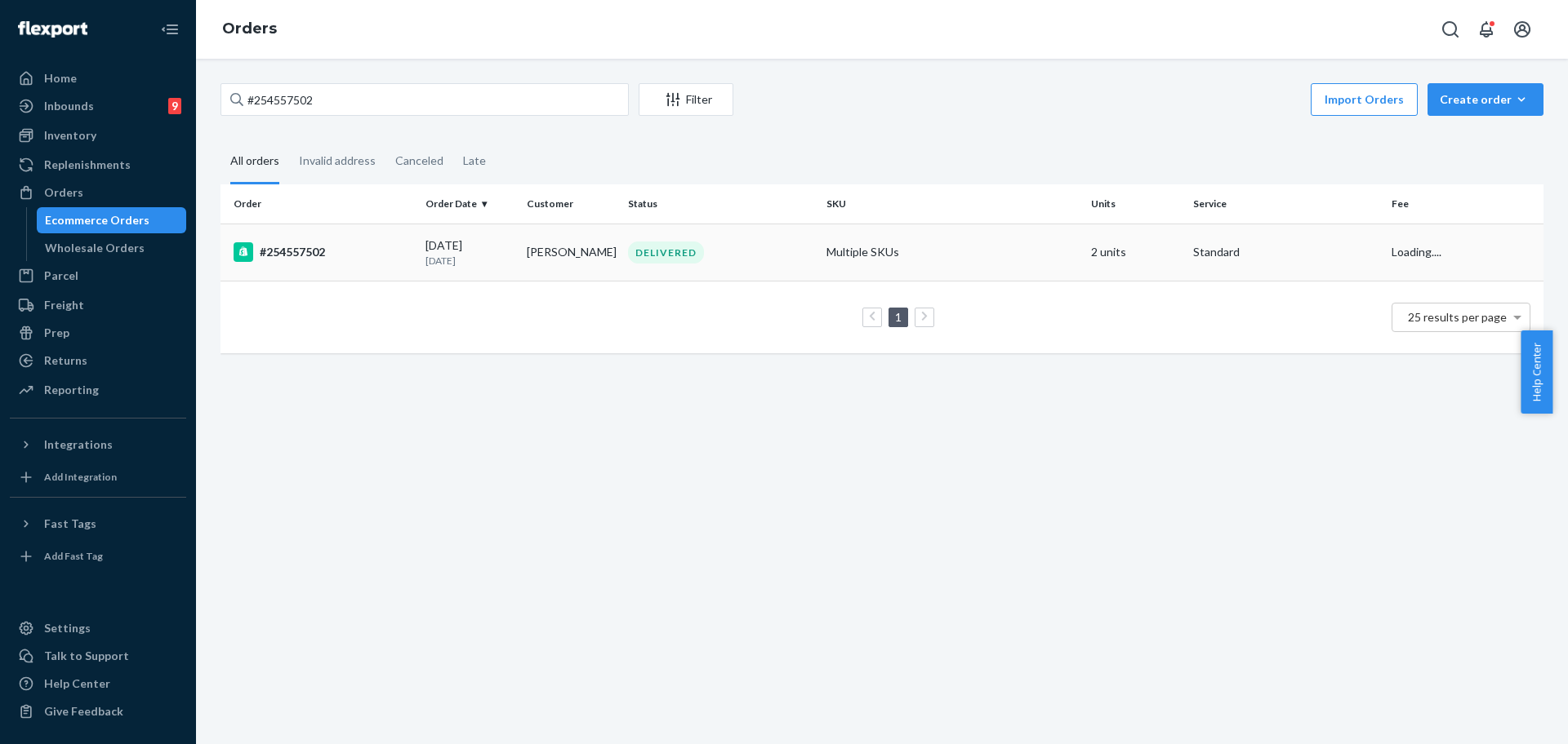
click at [506, 254] on p "[DATE]" at bounding box center [469, 261] width 88 height 14
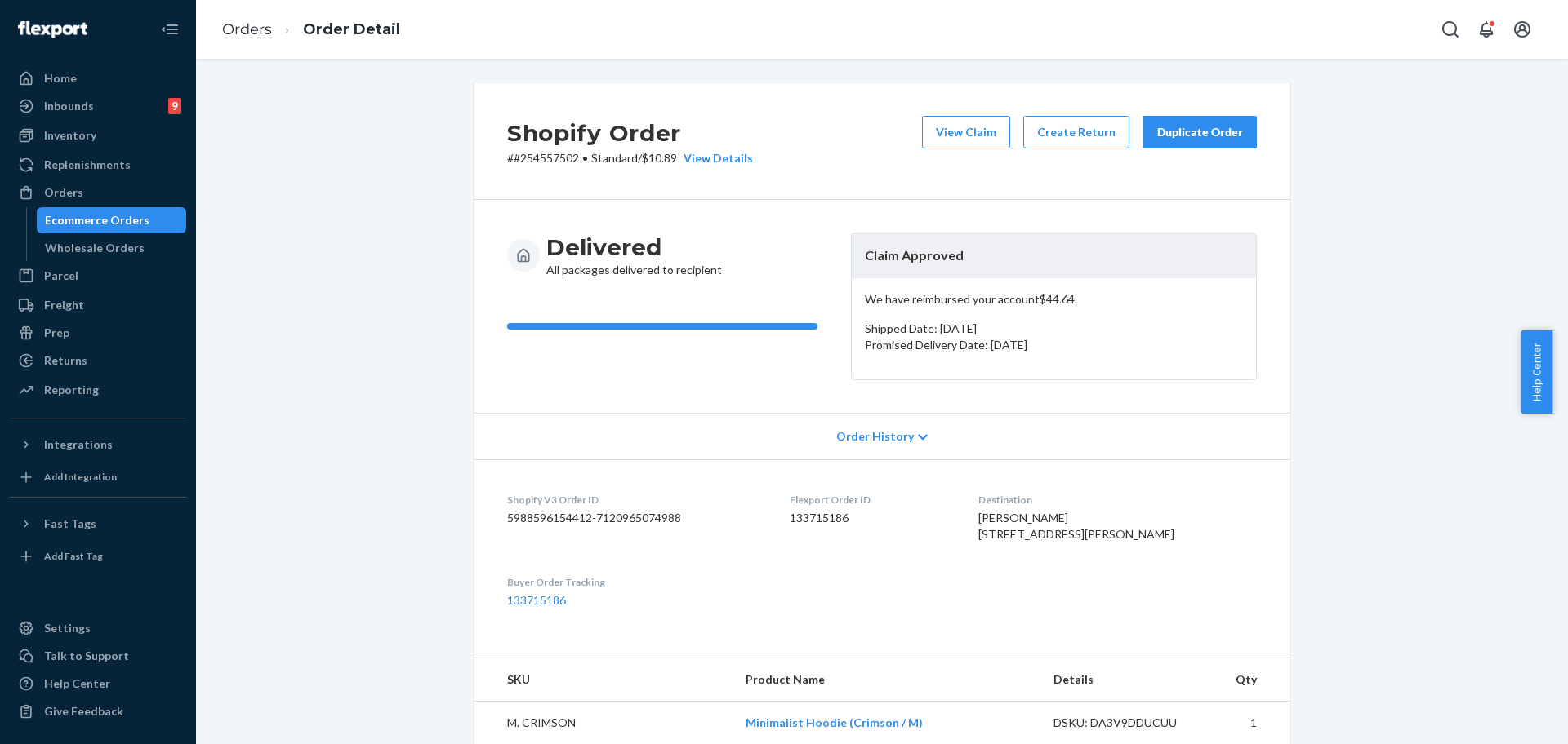
click at [1204, 137] on div "Duplicate Order" at bounding box center [1200, 132] width 87 height 16
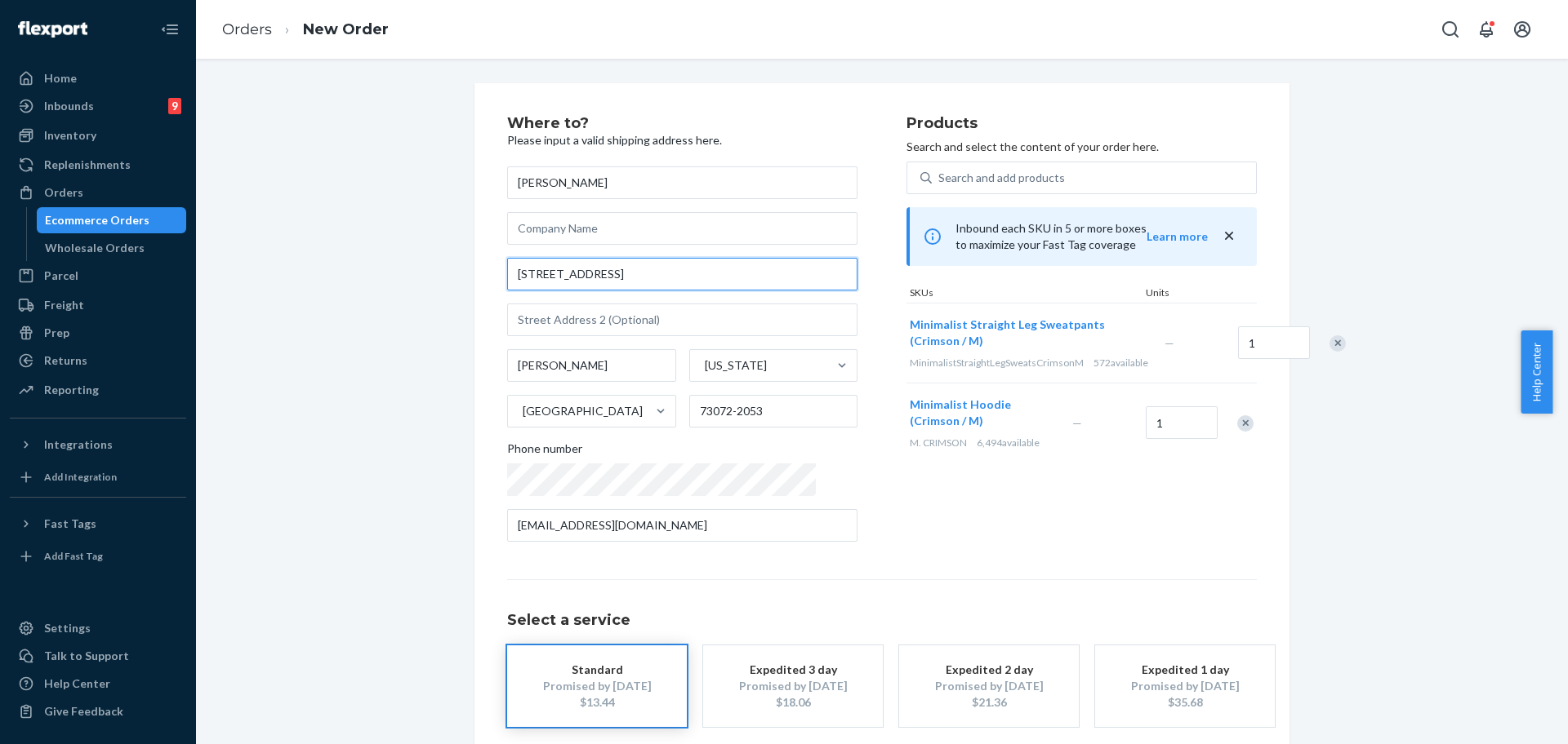
click at [657, 273] on input "[STREET_ADDRESS]" at bounding box center [682, 274] width 350 height 33
paste input "[STREET_ADDRESS]"
type input "[STREET_ADDRESS]"
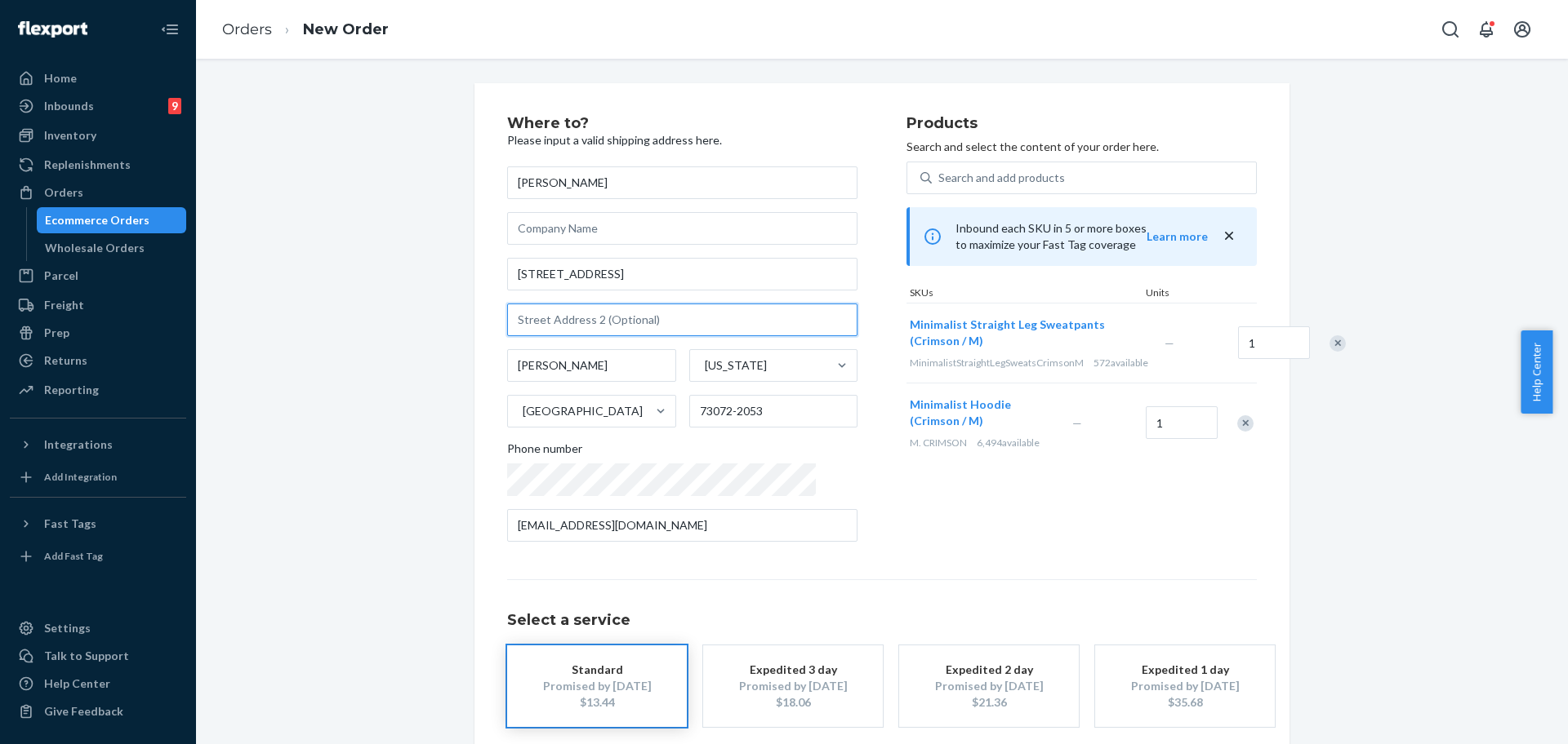
click at [610, 329] on input "text" at bounding box center [682, 320] width 350 height 33
paste input "Campus Box 5683"
type input "Campus Box 5683"
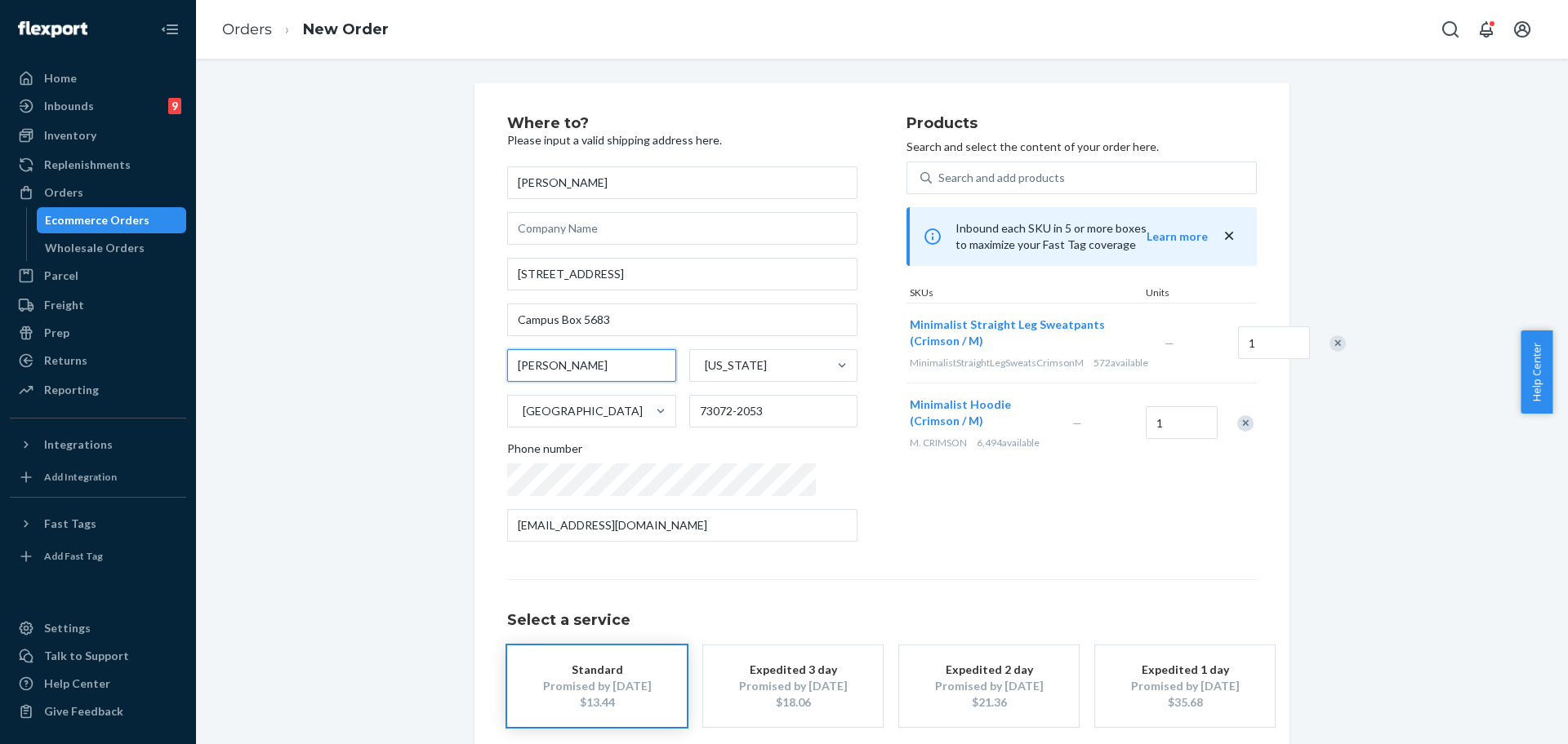
click at [602, 367] on input "[PERSON_NAME]" at bounding box center [591, 366] width 169 height 33
paste input "[GEOGRAPHIC_DATA]"
type input "[GEOGRAPHIC_DATA]"
click at [424, 514] on div "Where to? Please input a valid shipping address here. [PERSON_NAME] [STREET_ADD…" at bounding box center [882, 454] width 1348 height 742
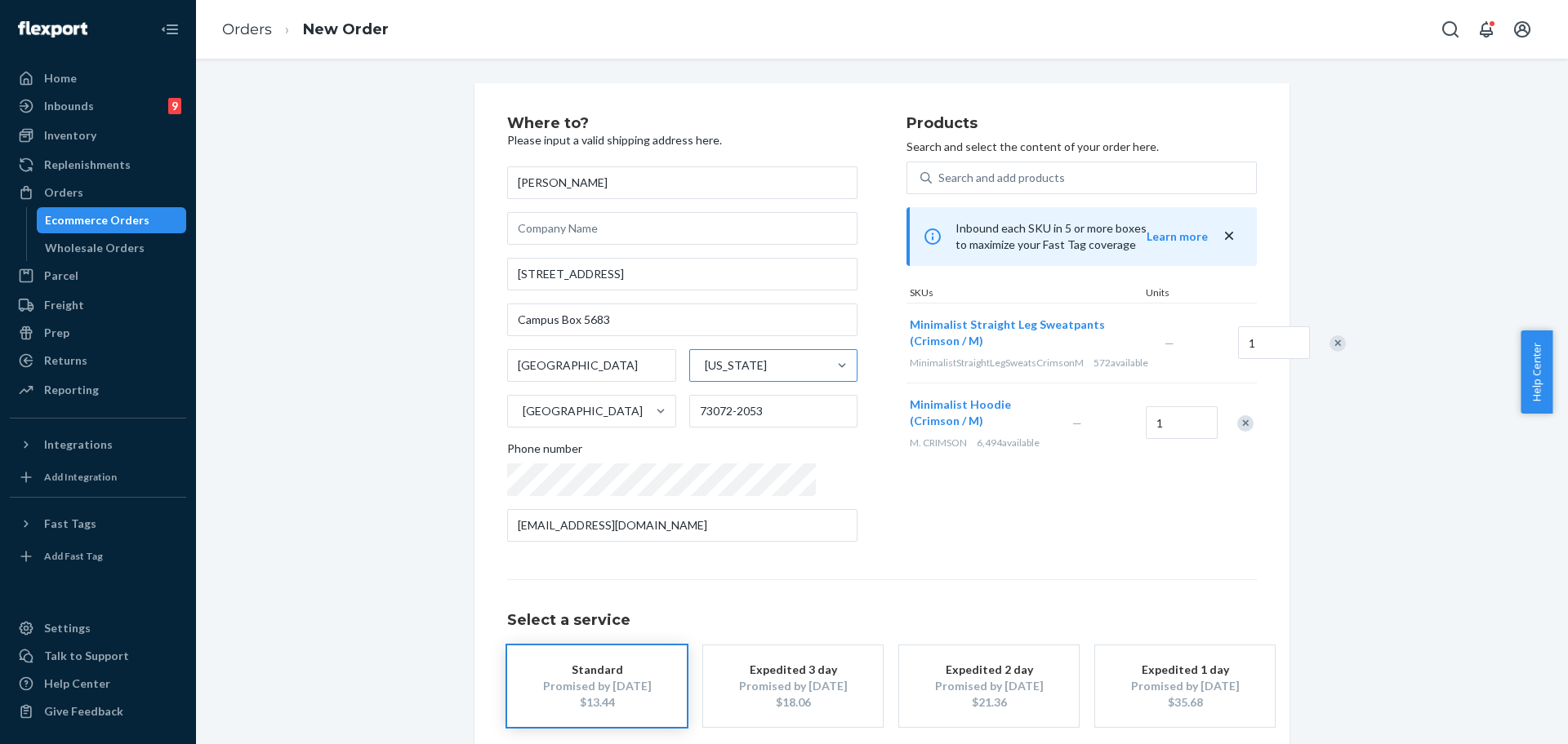
click at [725, 368] on div "[US_STATE]" at bounding box center [736, 365] width 62 height 16
click at [705, 368] on input "[US_STATE]" at bounding box center [704, 365] width 2 height 16
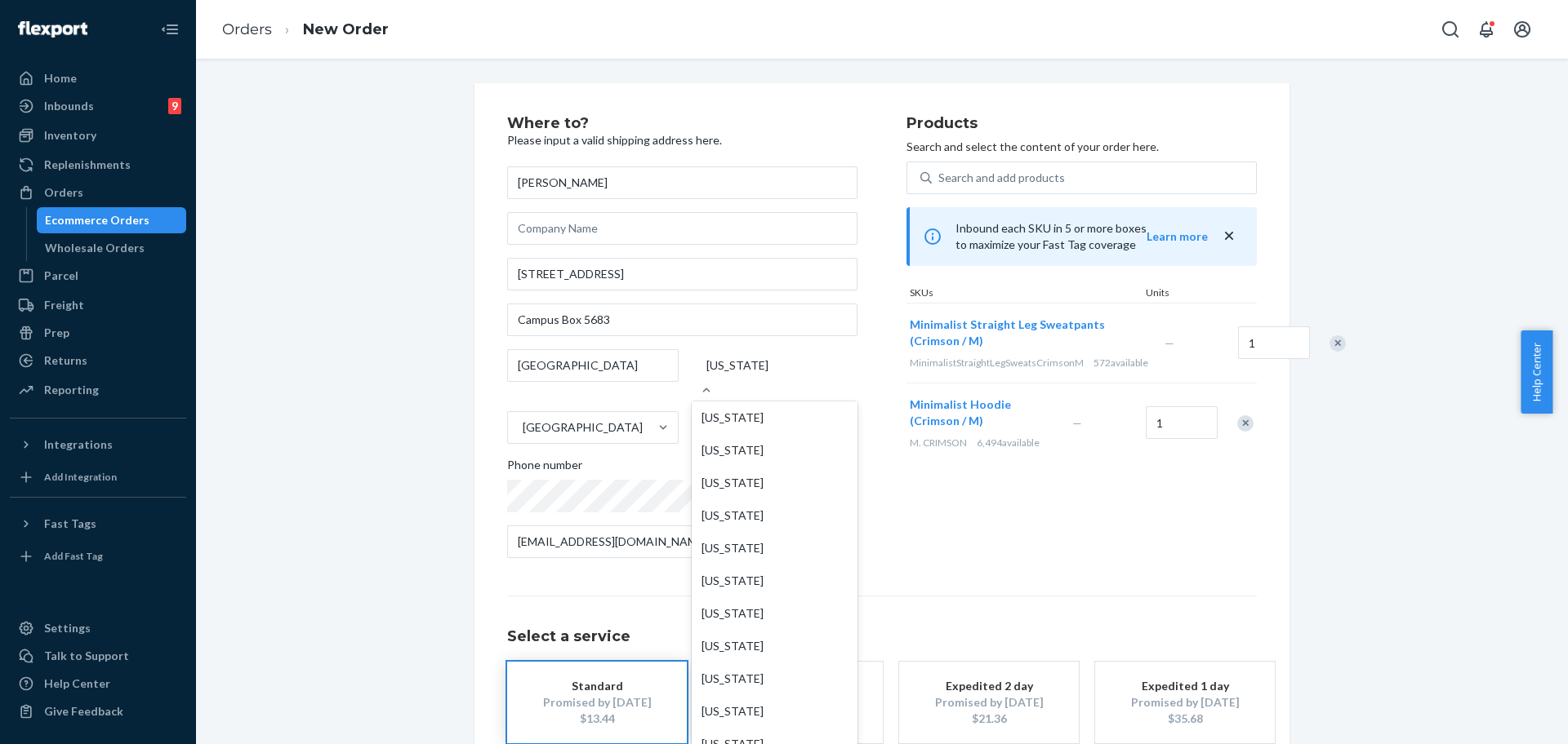
scroll to position [1141, 0]
click at [953, 607] on div "Select a service Standard Promised by [DATE] $13.44 Expedited 3 day Promised by…" at bounding box center [882, 669] width 749 height 148
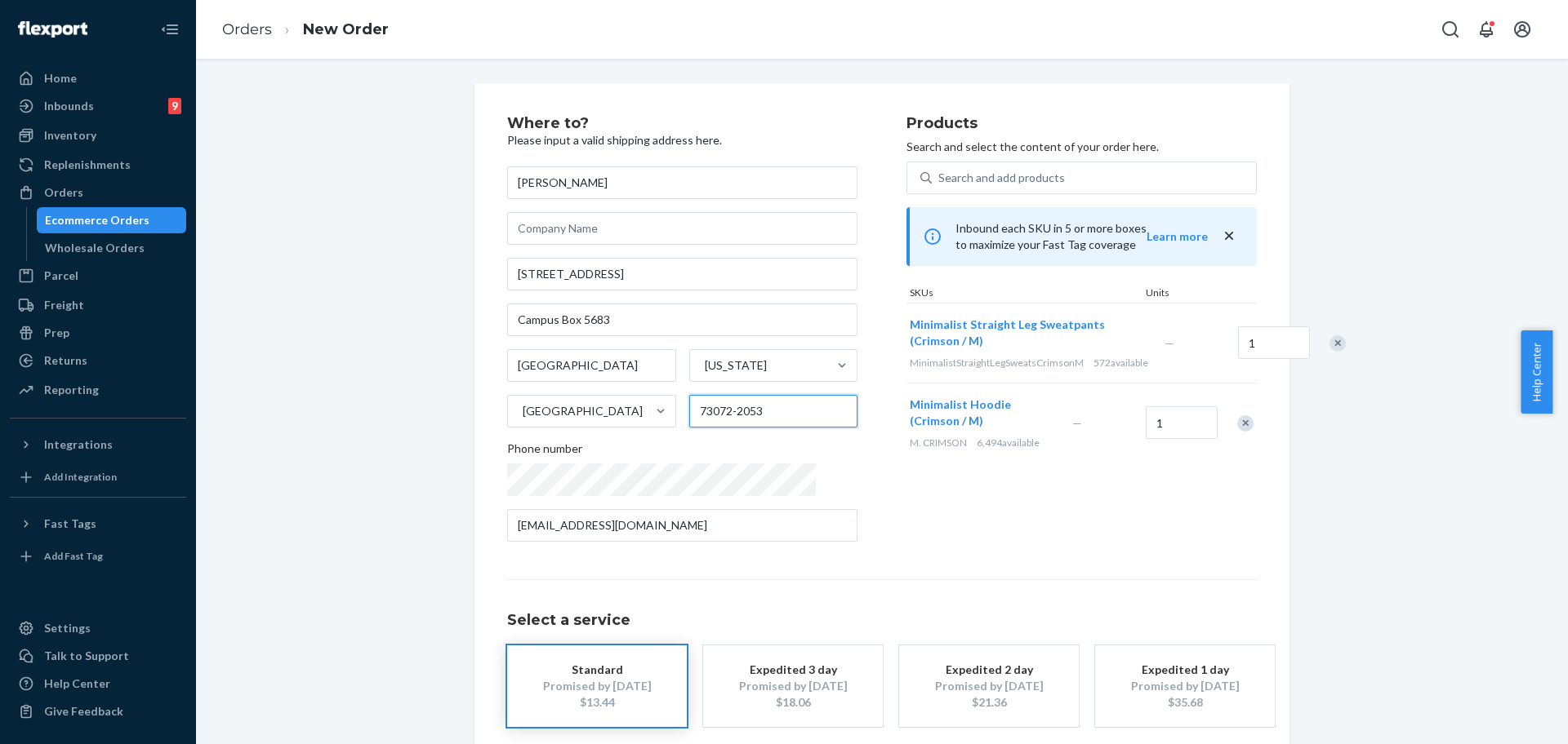
click at [719, 415] on input "73072-2053" at bounding box center [773, 411] width 169 height 33
paste input "8017"
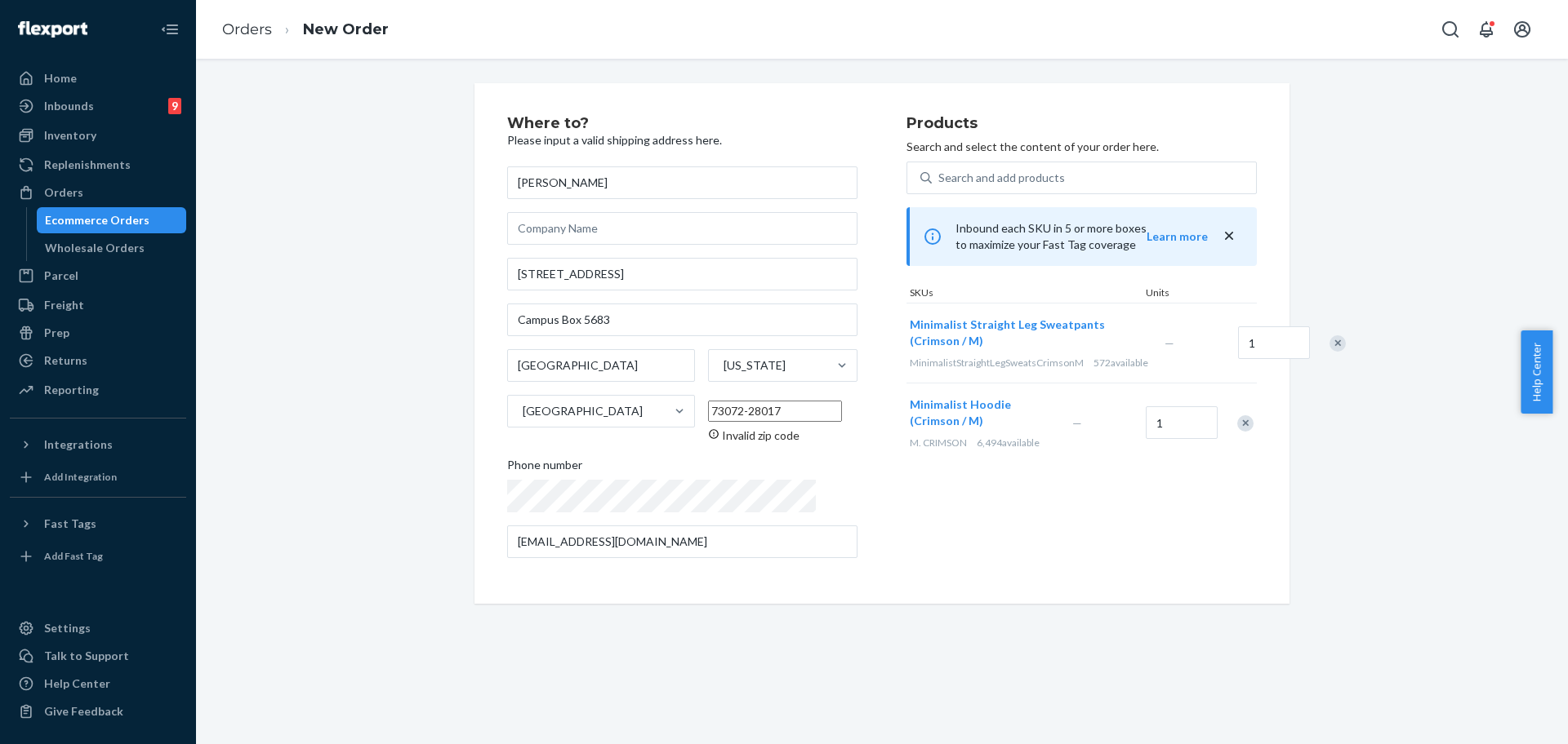
paste input "text"
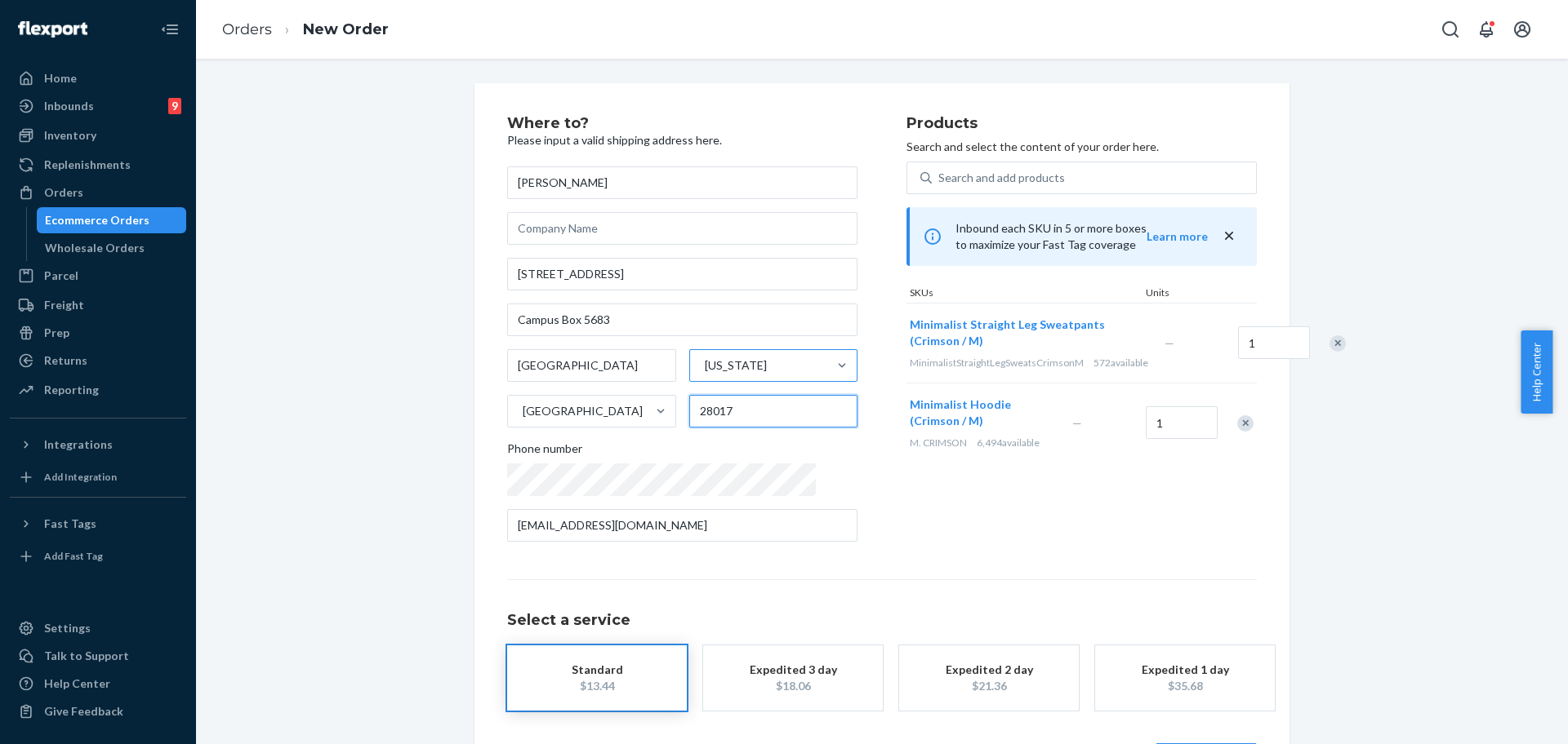
type input "28017"
click at [718, 363] on div "[US_STATE]" at bounding box center [736, 365] width 62 height 16
click at [705, 363] on input "[US_STATE]" at bounding box center [704, 365] width 2 height 16
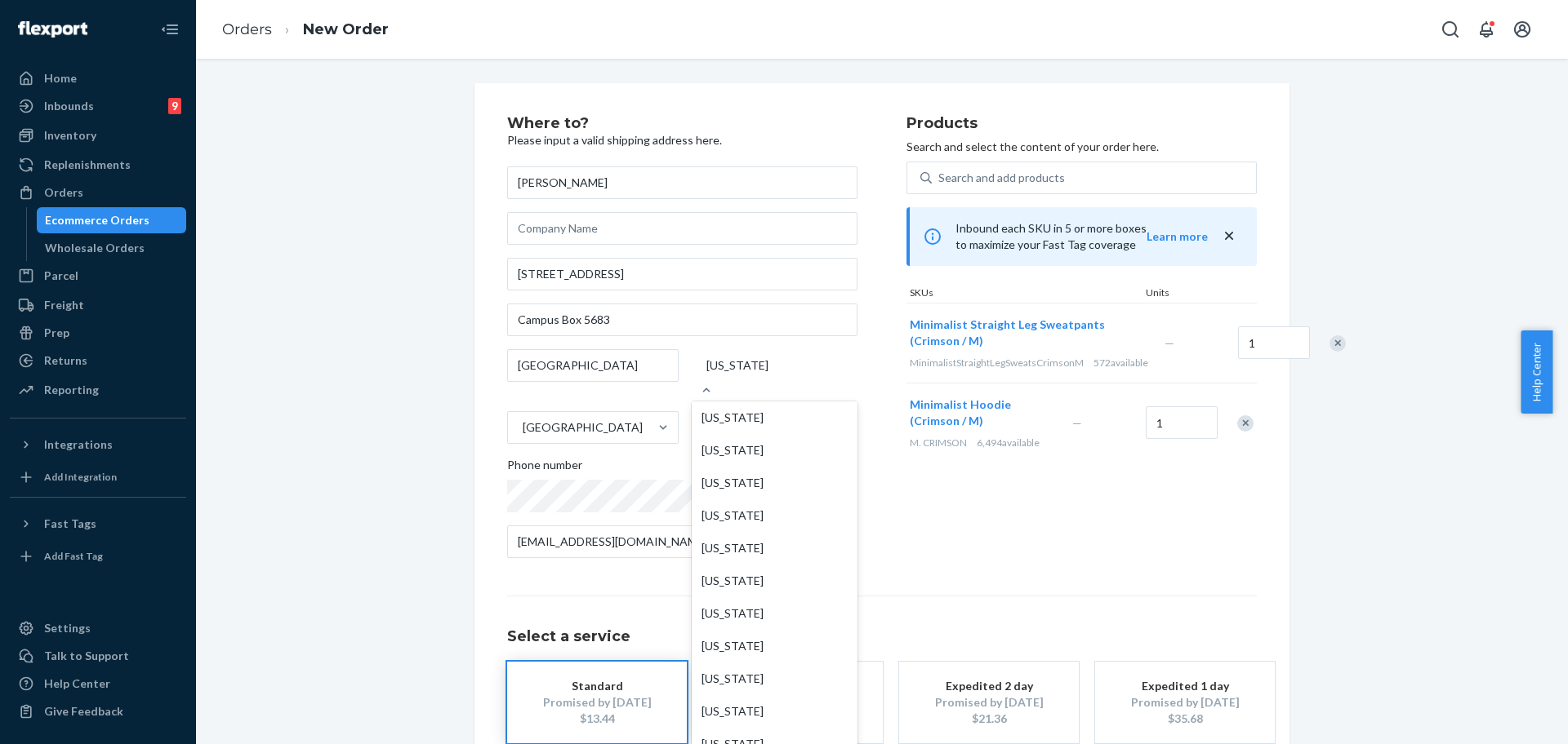
type input "a"
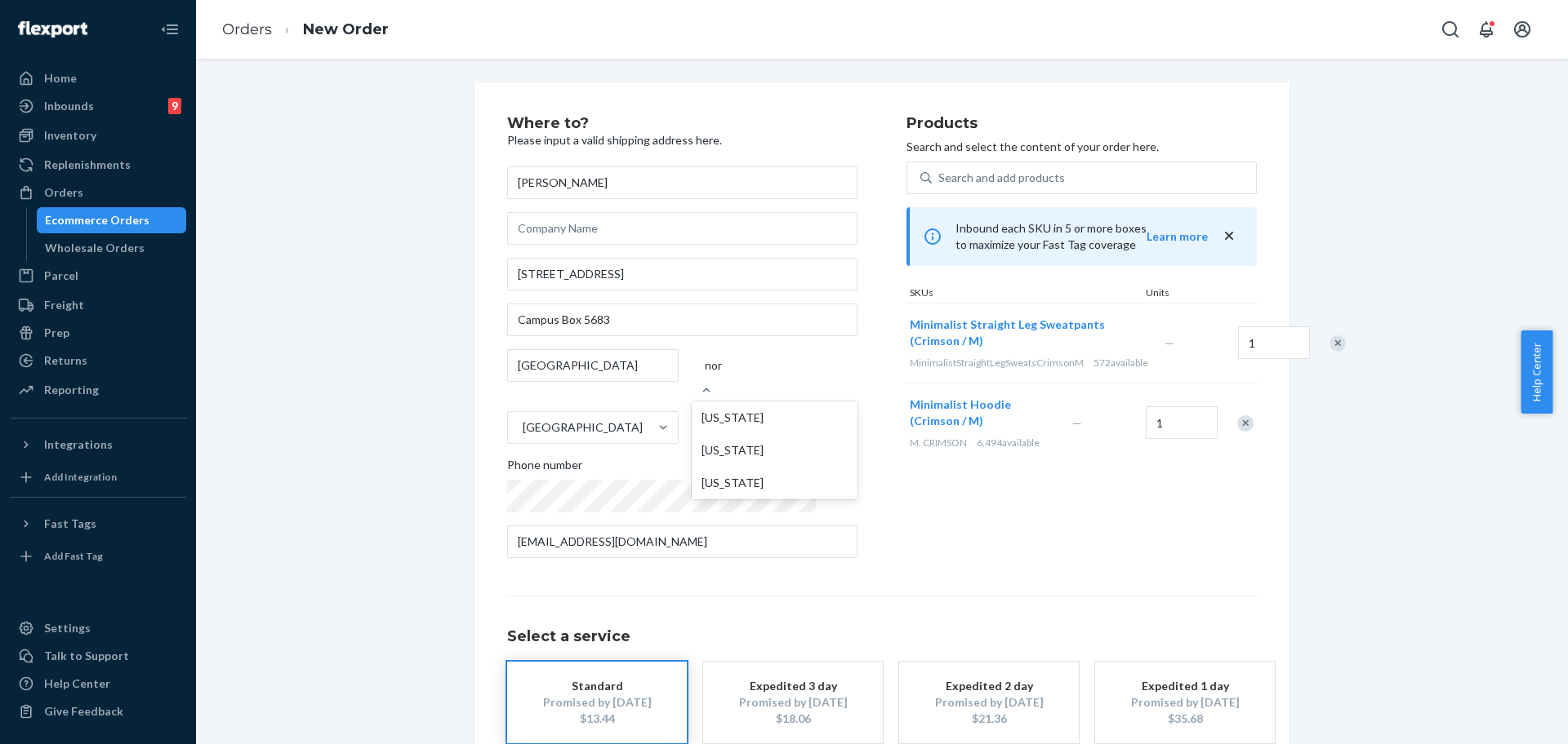
type input "nort"
click at [725, 408] on div "[US_STATE]" at bounding box center [774, 418] width 166 height 33
click at [725, 373] on input "nort" at bounding box center [716, 365] width 23 height 16
click at [1011, 514] on div "Products Search and select the content of your order here. Search and add produ…" at bounding box center [1081, 344] width 350 height 455
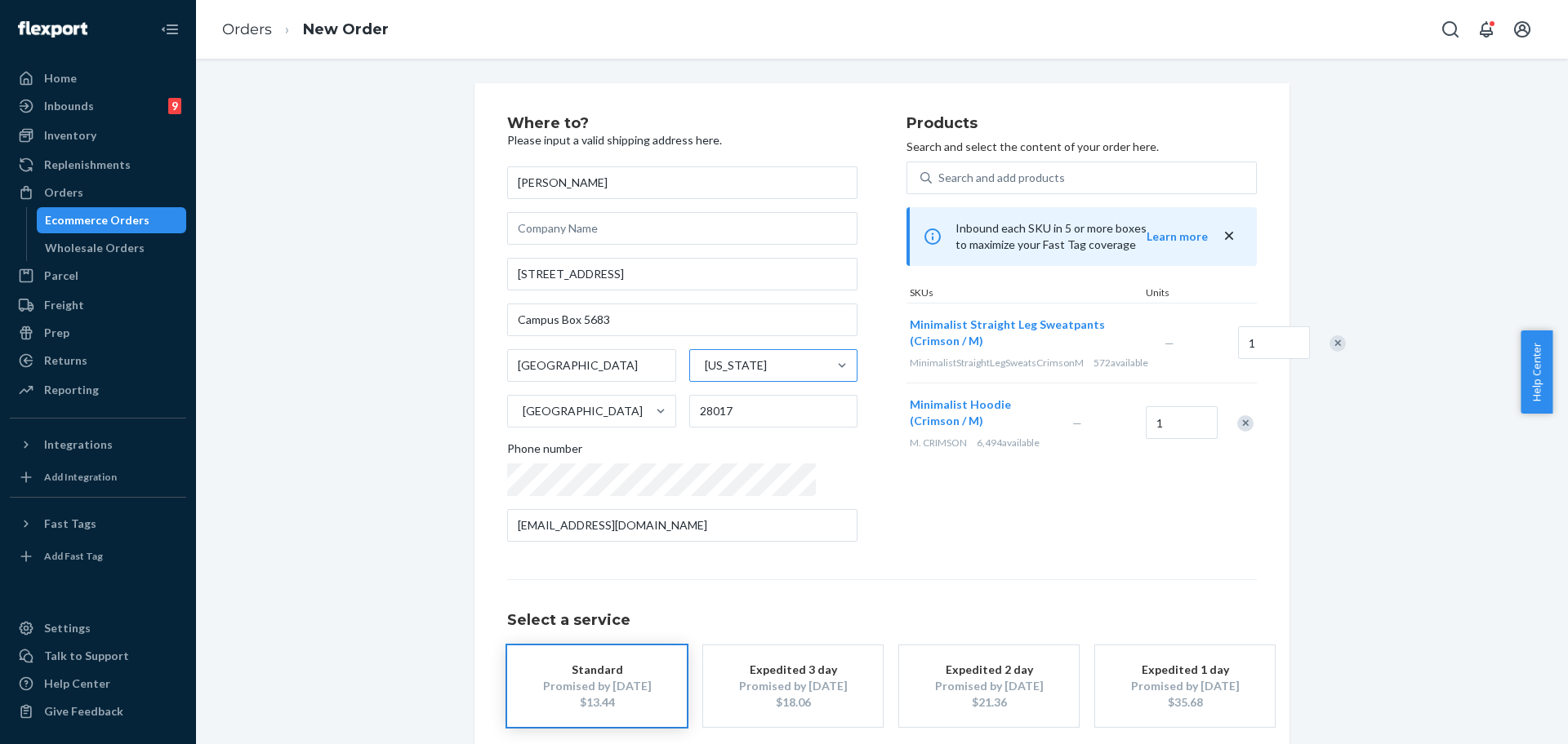
scroll to position [81, 0]
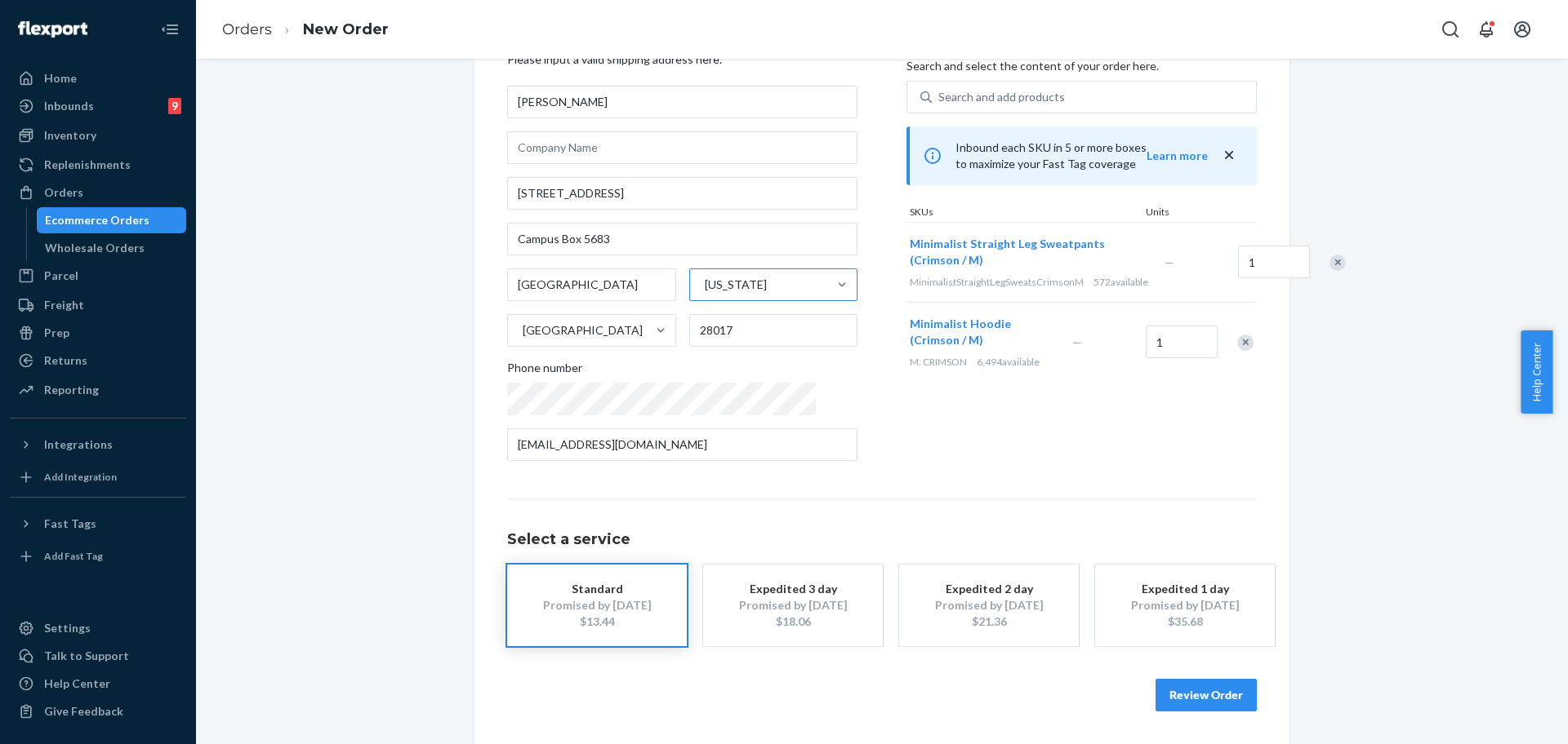
click at [1219, 702] on button "Review Order" at bounding box center [1206, 696] width 101 height 33
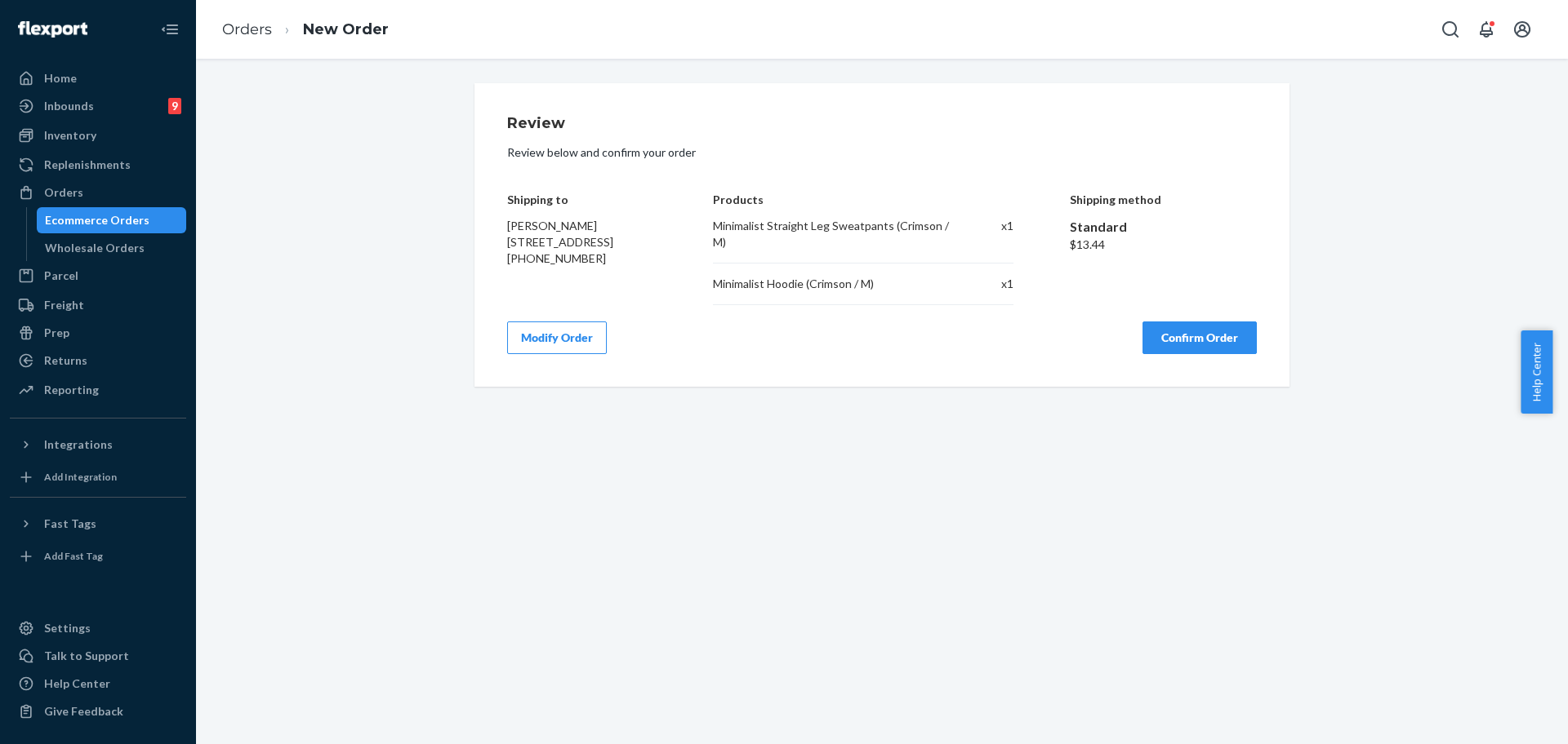
click at [1205, 340] on button "Confirm Order" at bounding box center [1199, 338] width 114 height 33
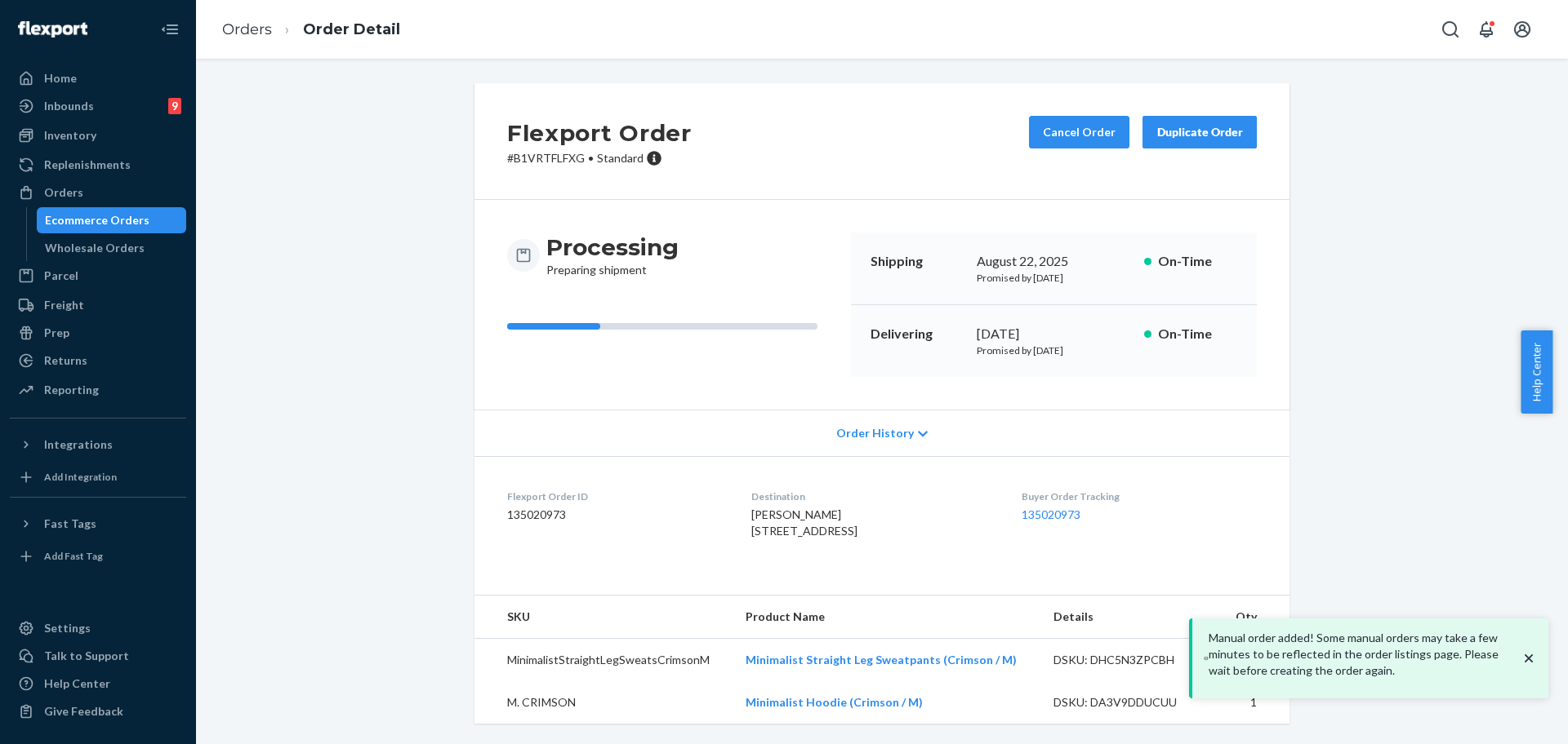
drag, startPoint x: 1567, startPoint y: 461, endPoint x: 1563, endPoint y: 633, distance: 172.0
click at [1567, 627] on body "Manual order added! Some manual orders may take a few minutes to be reflected i…" at bounding box center [784, 372] width 1568 height 744
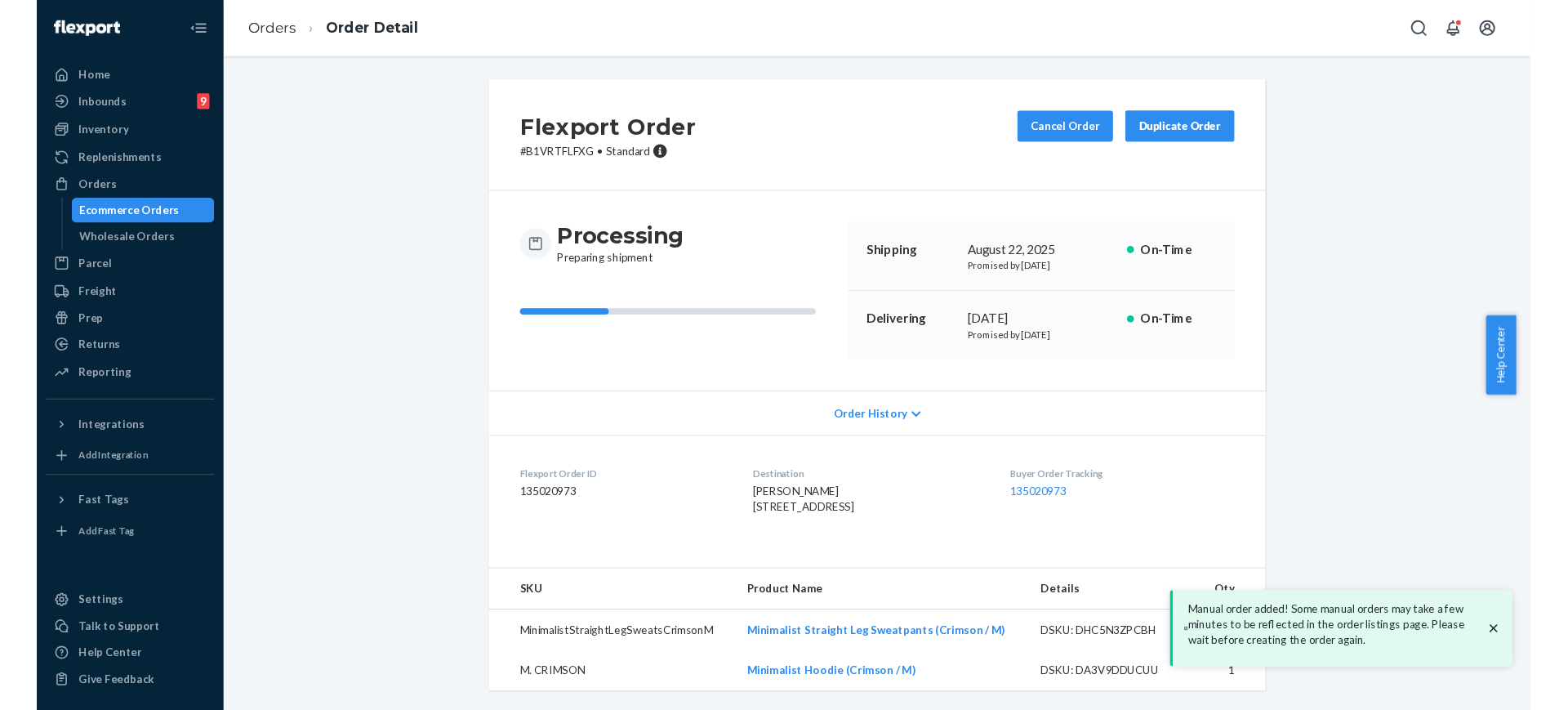
scroll to position [48, 0]
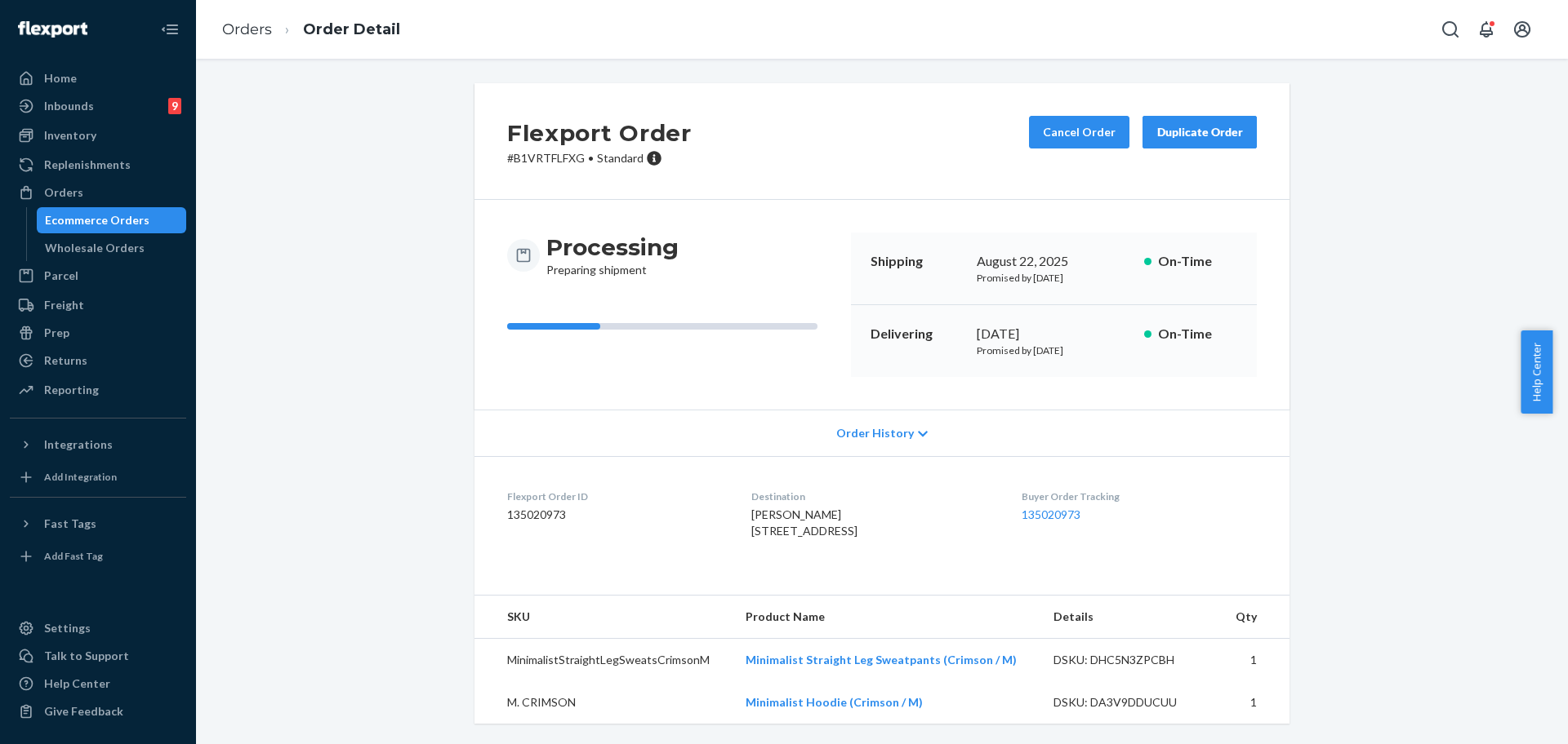
click at [961, 702] on td "Minimalist Hoodie (Crimson / M)" at bounding box center [887, 703] width 309 height 42
drag, startPoint x: 961, startPoint y: 702, endPoint x: 728, endPoint y: 701, distance: 233.0
click at [728, 701] on tr "M. CRIMSON Minimalist Hoodie (Crimson / M) DSKU: DA3V9DDUCUU 1" at bounding box center [882, 703] width 815 height 42
copy tr "Minimalist Hoodie (Crimson / M)"
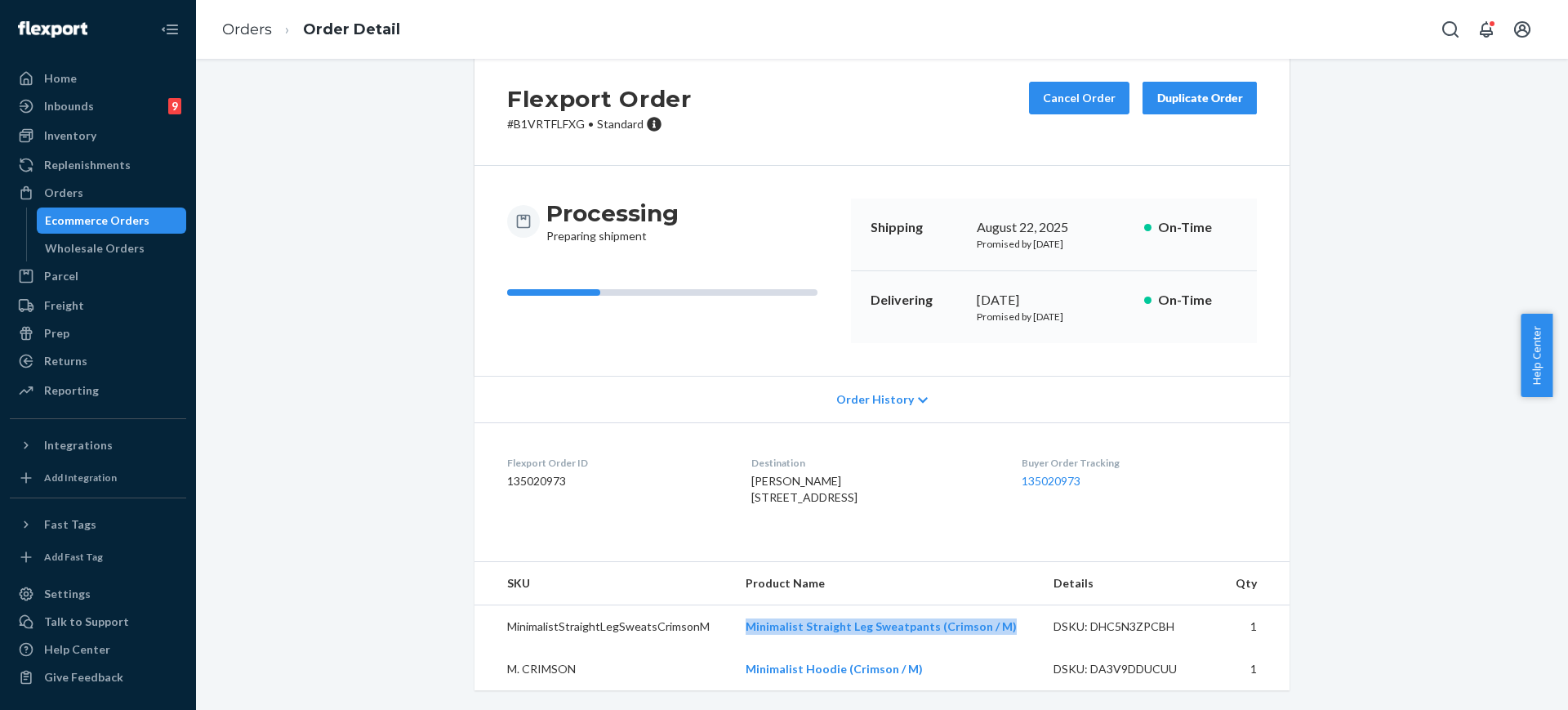
drag, startPoint x: 739, startPoint y: 658, endPoint x: 999, endPoint y: 663, distance: 260.0
click at [999, 649] on td "Minimalist Straight Leg Sweatpants (Crimson / M)" at bounding box center [887, 627] width 309 height 43
copy link "Minimalist Straight Leg Sweatpants (Crimson / M)"
drag, startPoint x: 110, startPoint y: 200, endPoint x: 125, endPoint y: 180, distance: 25.0
click at [110, 200] on div "Orders" at bounding box center [98, 193] width 173 height 23
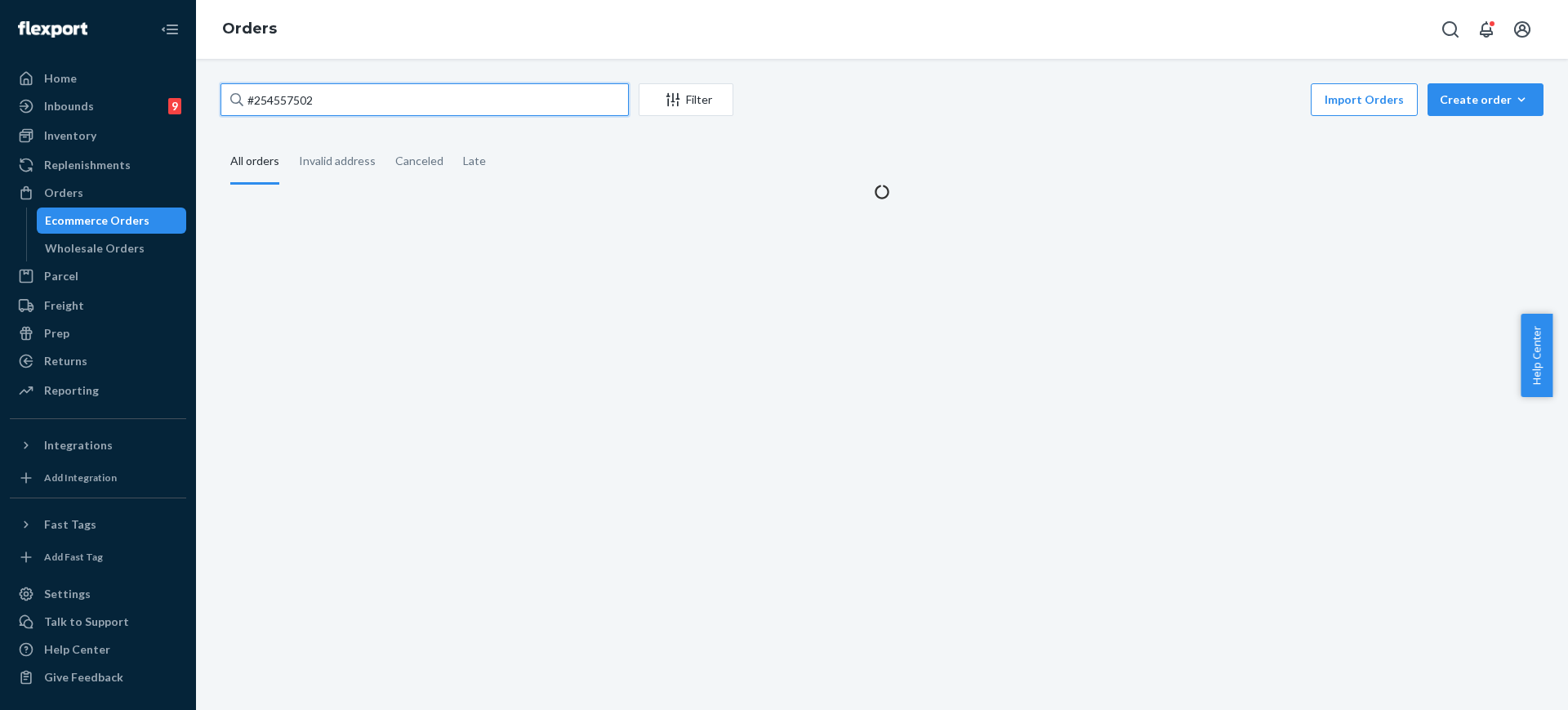
click at [325, 88] on input "#254557502" at bounding box center [424, 99] width 408 height 33
click at [331, 88] on input "#254557502" at bounding box center [424, 99] width 408 height 33
paste input "3705760"
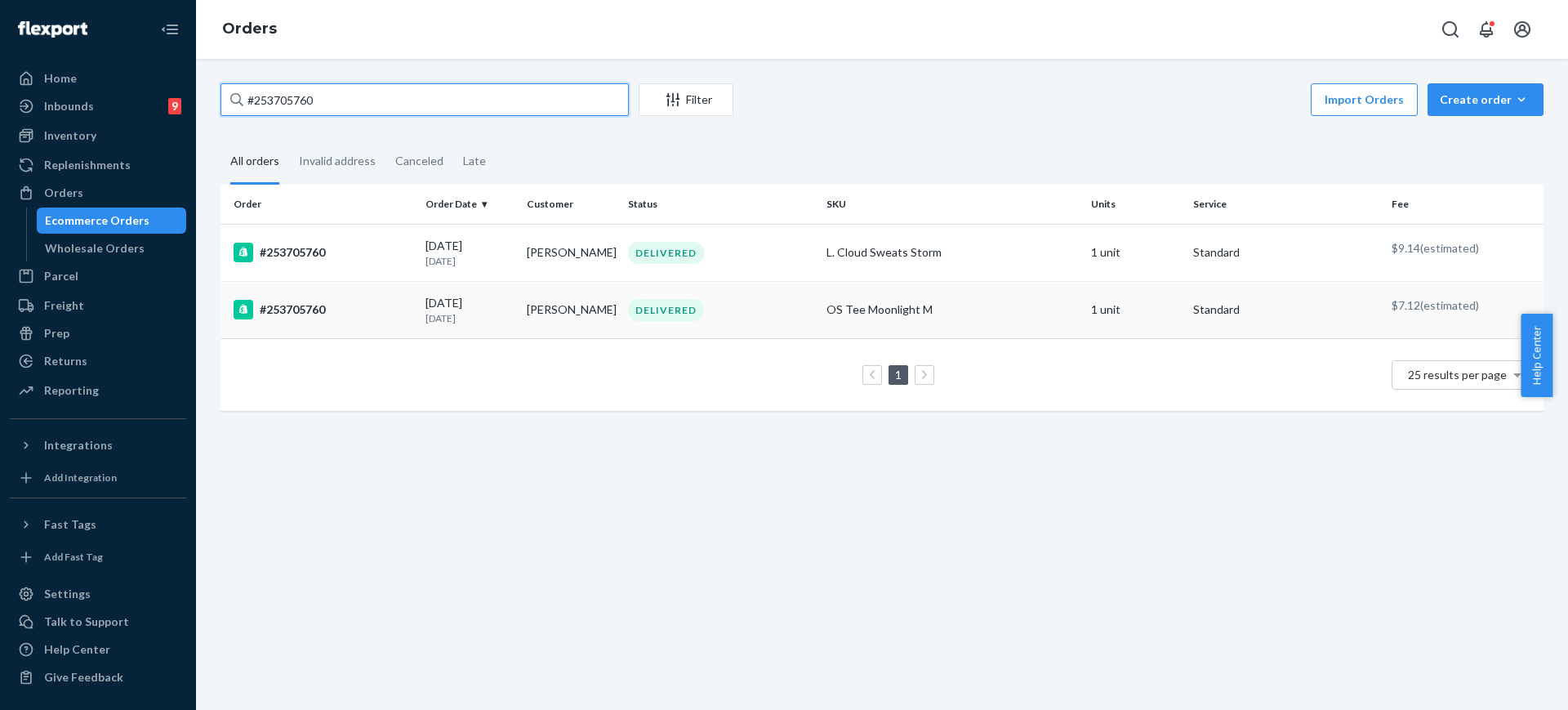
type input "#253705760"
click at [939, 313] on div "OS Tee Moonlight M" at bounding box center [952, 309] width 252 height 16
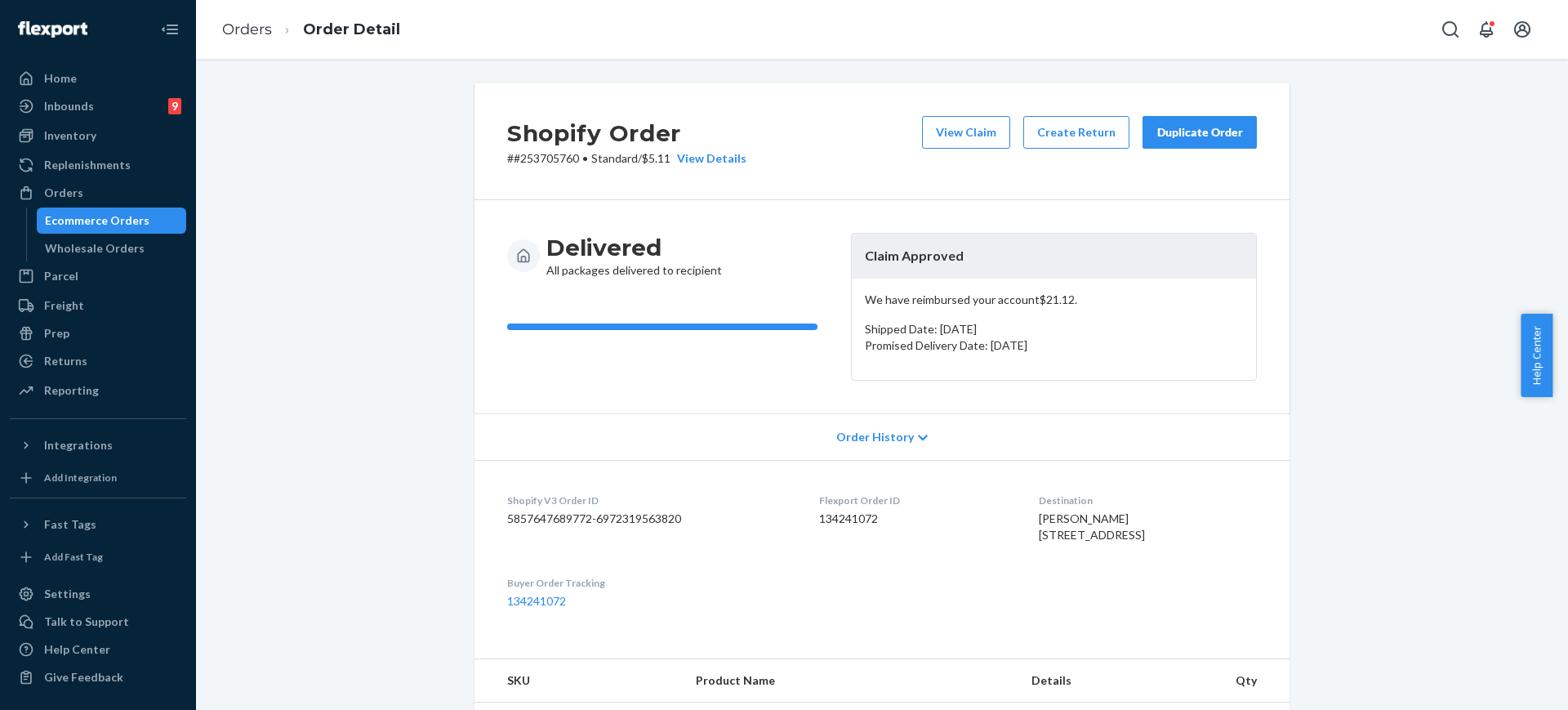
click at [1157, 133] on div "Duplicate Order" at bounding box center [1200, 132] width 87 height 16
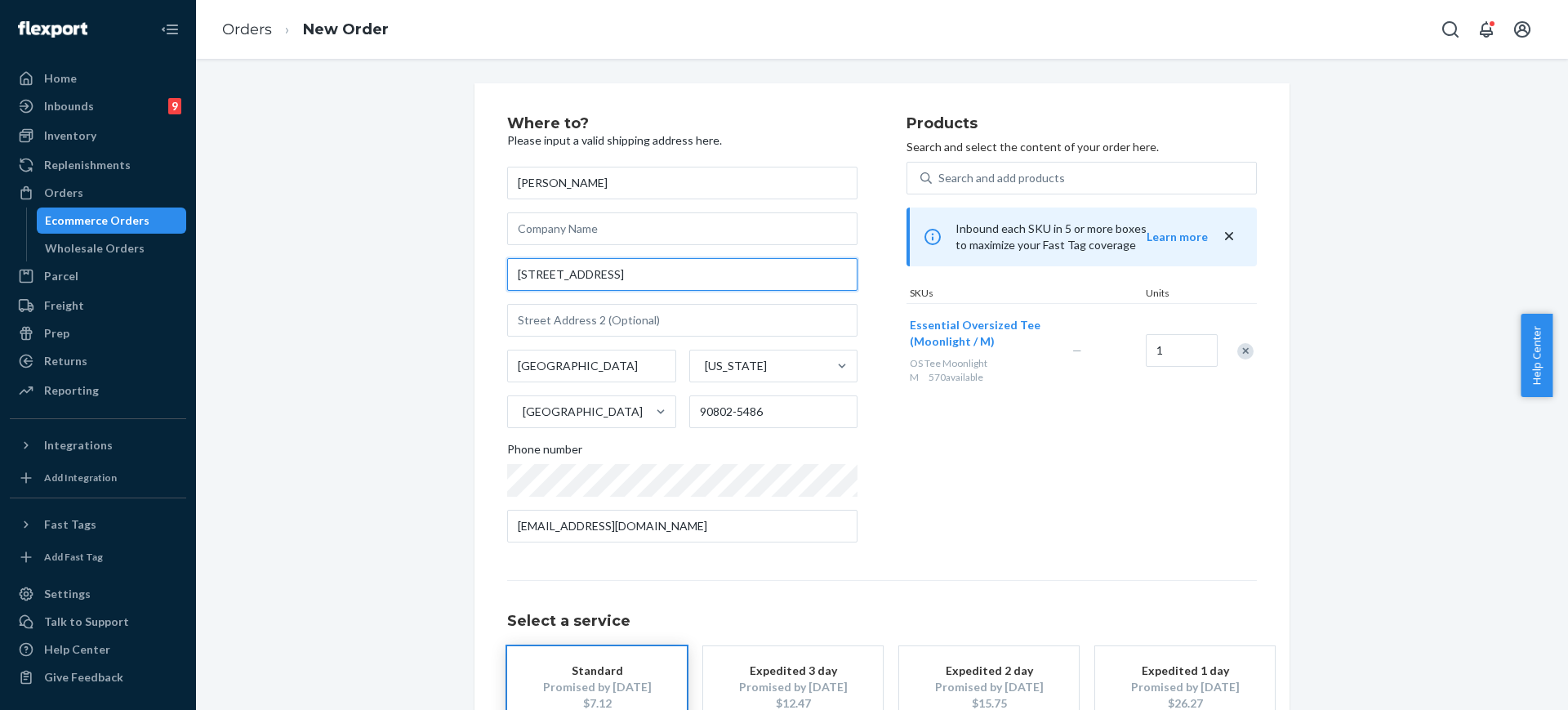
click at [785, 288] on input "[STREET_ADDRESS]" at bounding box center [682, 274] width 350 height 33
click at [757, 273] on input "[STREET_ADDRESS]" at bounding box center [682, 274] width 350 height 33
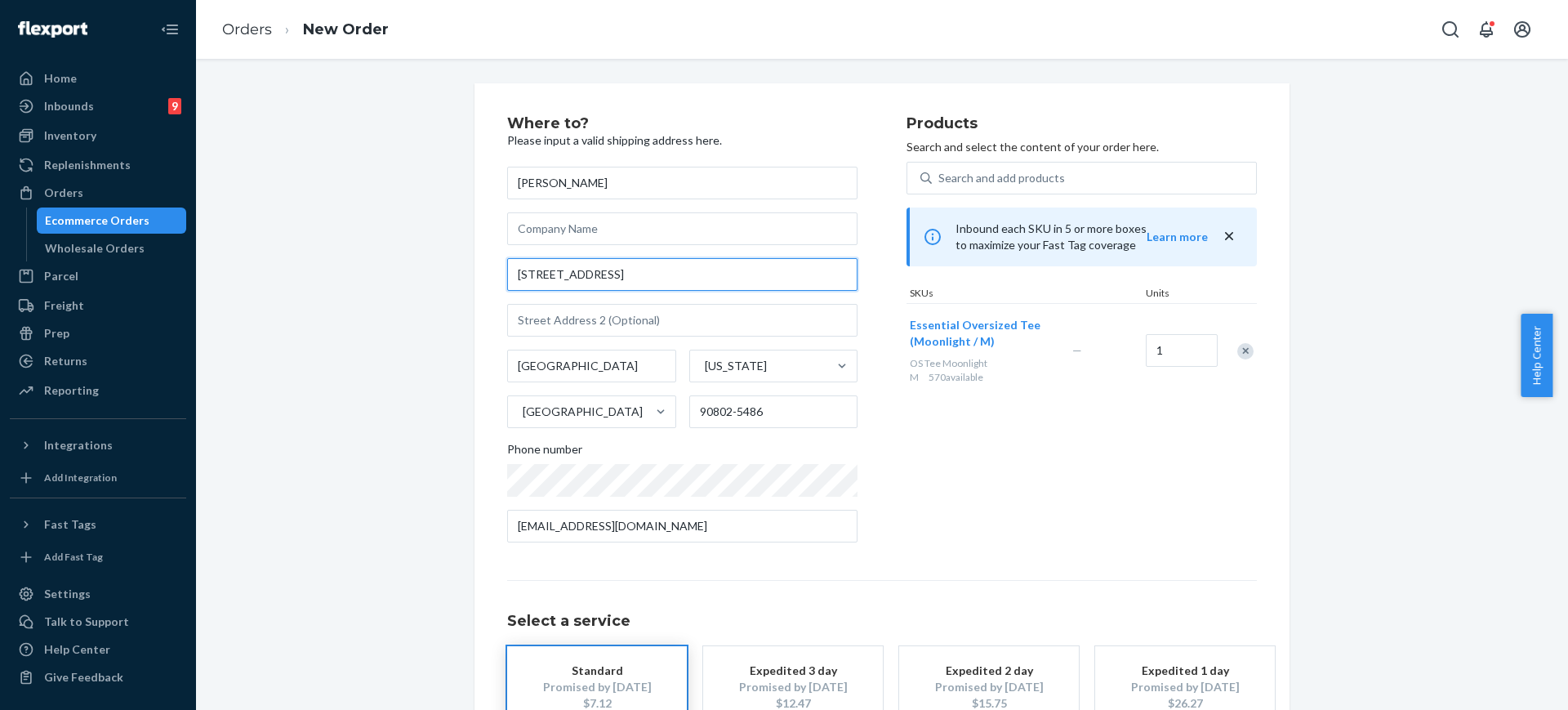
click at [757, 273] on input "[STREET_ADDRESS]" at bounding box center [682, 274] width 350 height 33
paste input "[STREET_ADDRESS][PERSON_NAME]"
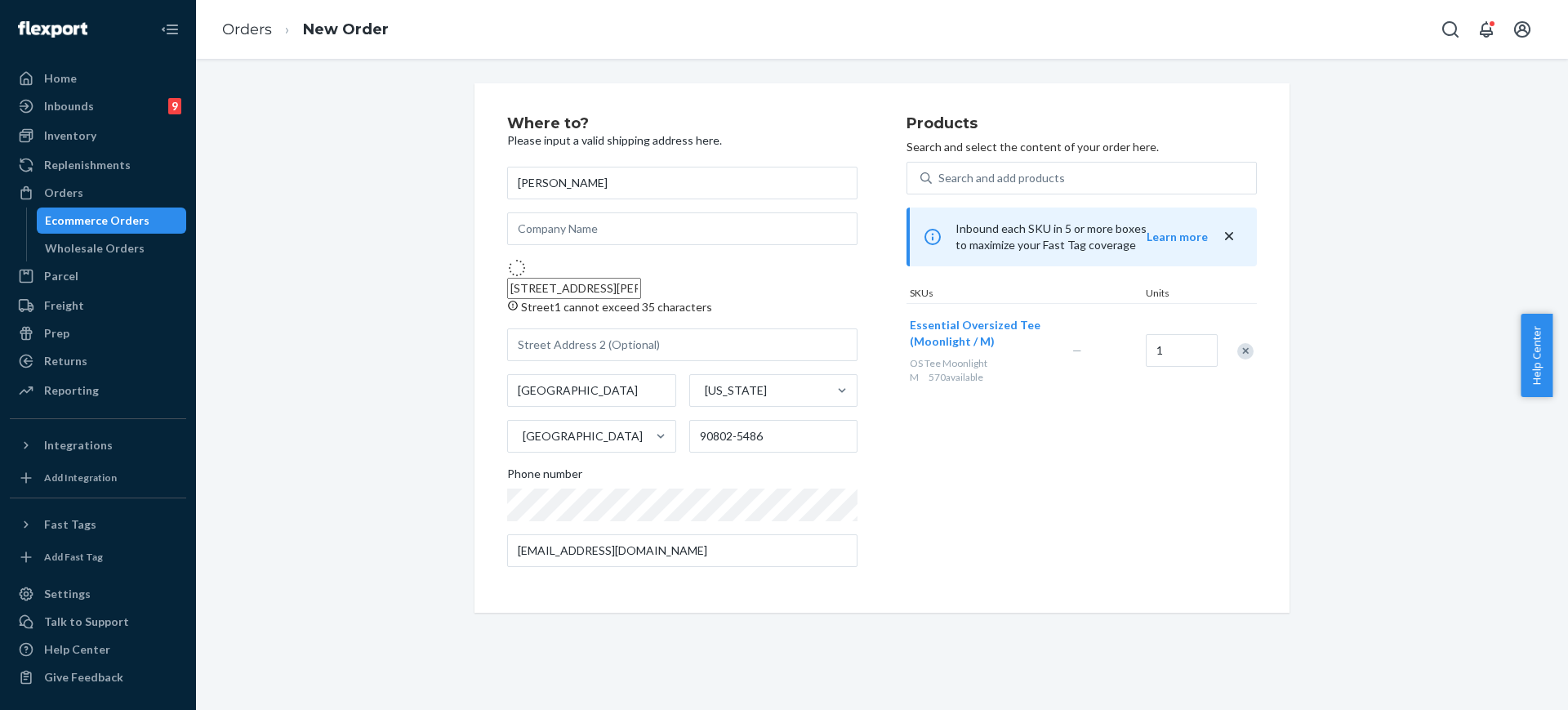
type input "[STREET_ADDRESS][PERSON_NAME]"
type input "Schnecksville"
type input "18078"
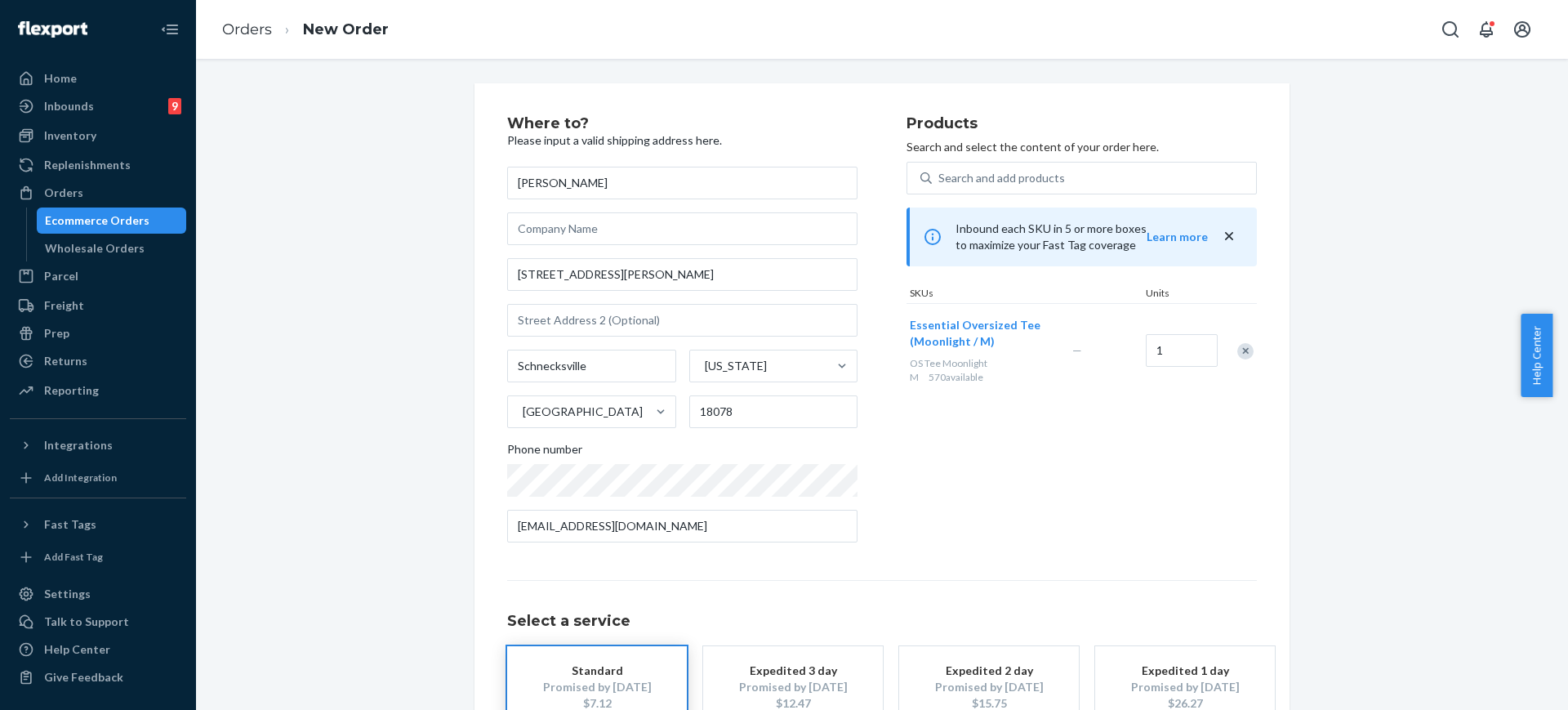
click at [474, 353] on div "Where to? Please input a valid shipping address here. [PERSON_NAME] [STREET_ADD…" at bounding box center [882, 454] width 815 height 743
drag, startPoint x: 1565, startPoint y: 390, endPoint x: 1479, endPoint y: 564, distance: 194.1
click at [1565, 492] on body "Home Inbounds 9 Shipping Plans Problems 9 Inventory Products Replenishments Ord…" at bounding box center [784, 355] width 1568 height 710
click at [1526, 538] on div "Where to? Please input a valid shipping address here. [PERSON_NAME] [STREET_ADD…" at bounding box center [882, 454] width 1348 height 743
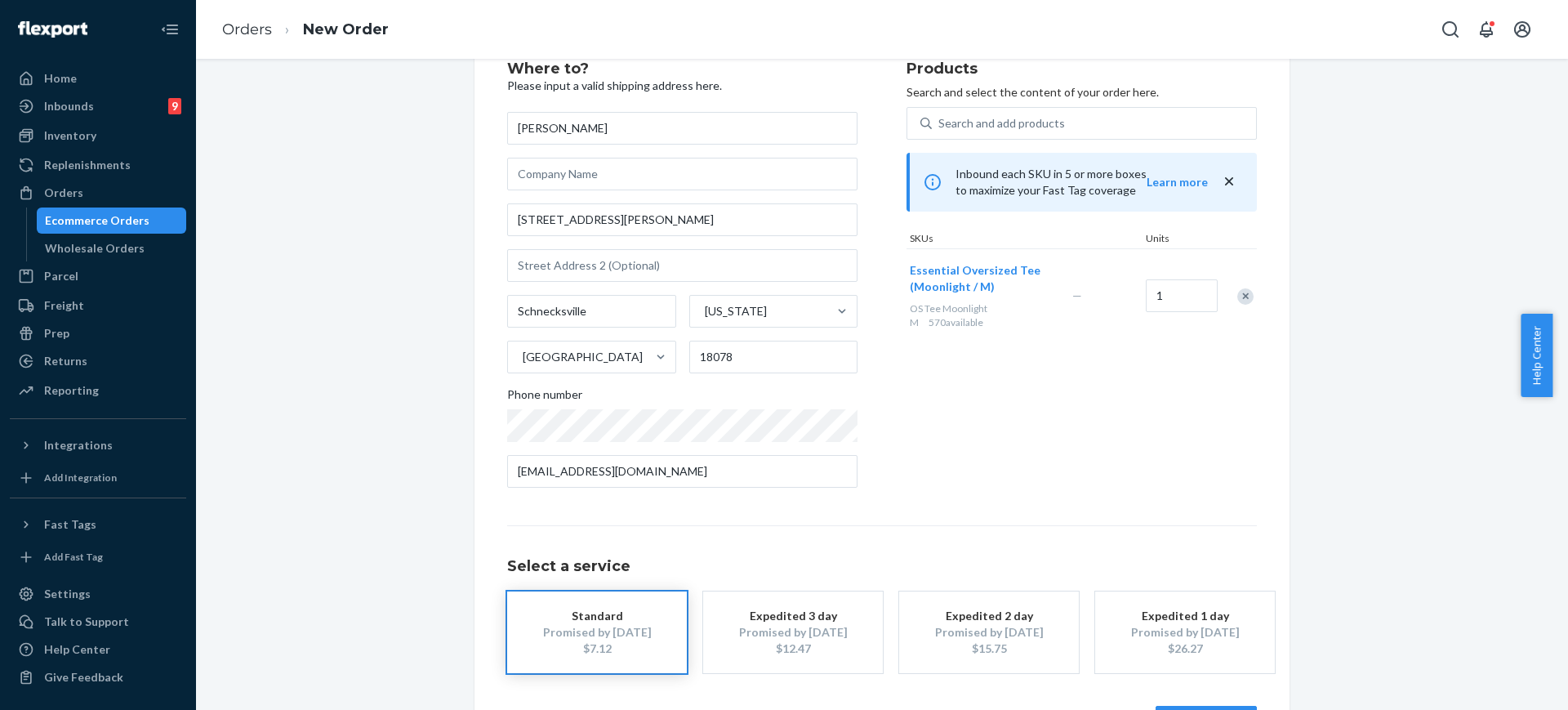
scroll to position [116, 0]
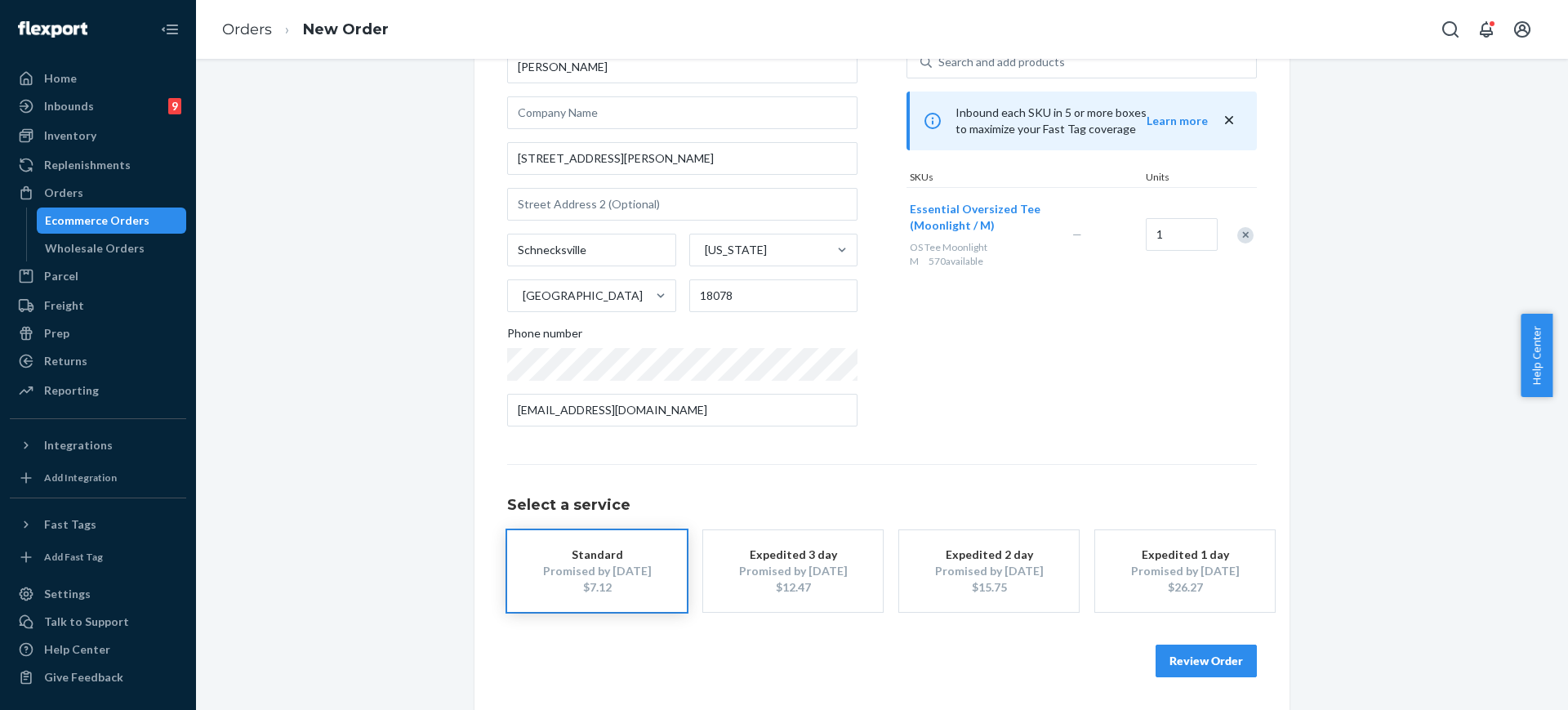
click at [1246, 666] on button "Review Order" at bounding box center [1206, 661] width 101 height 33
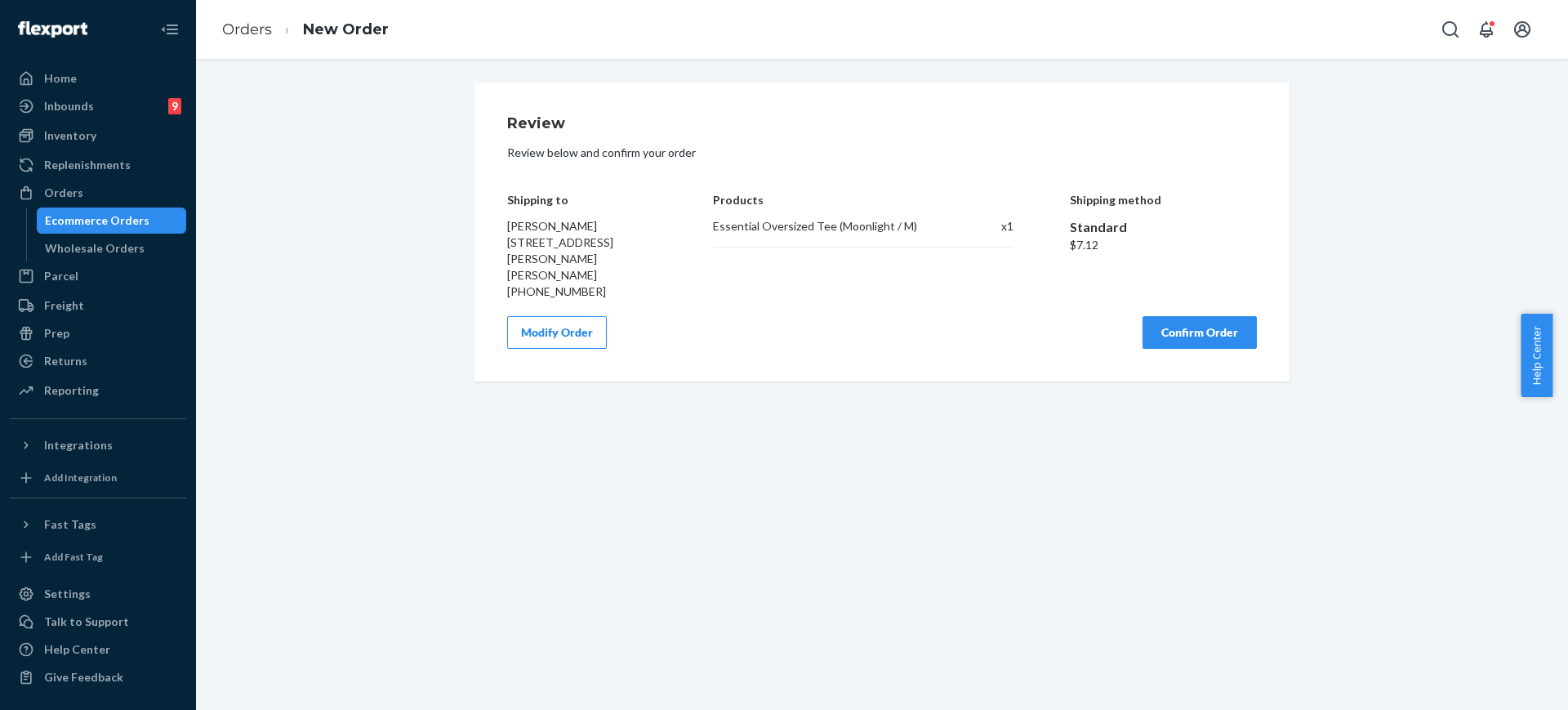
click at [1237, 318] on button "Confirm Order" at bounding box center [1199, 332] width 114 height 33
